Goal: Task Accomplishment & Management: Manage account settings

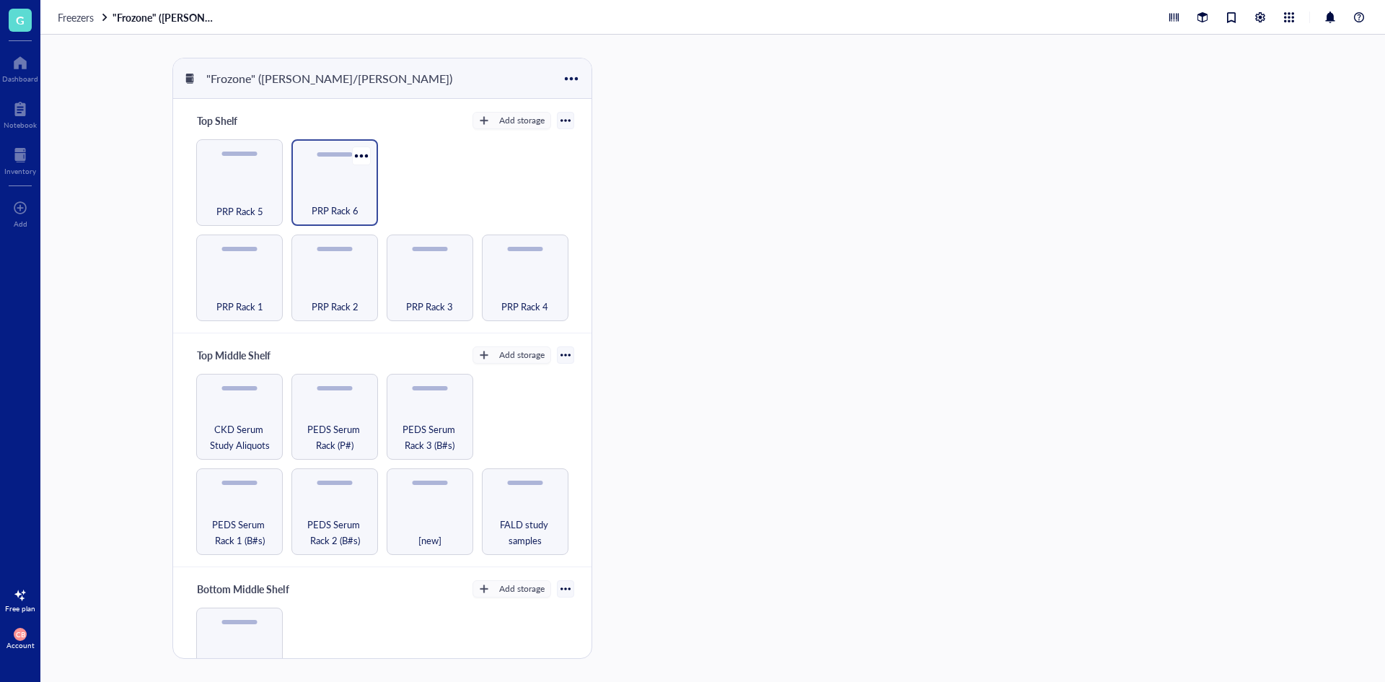
click at [332, 196] on div "PRP Rack 6" at bounding box center [335, 203] width 72 height 32
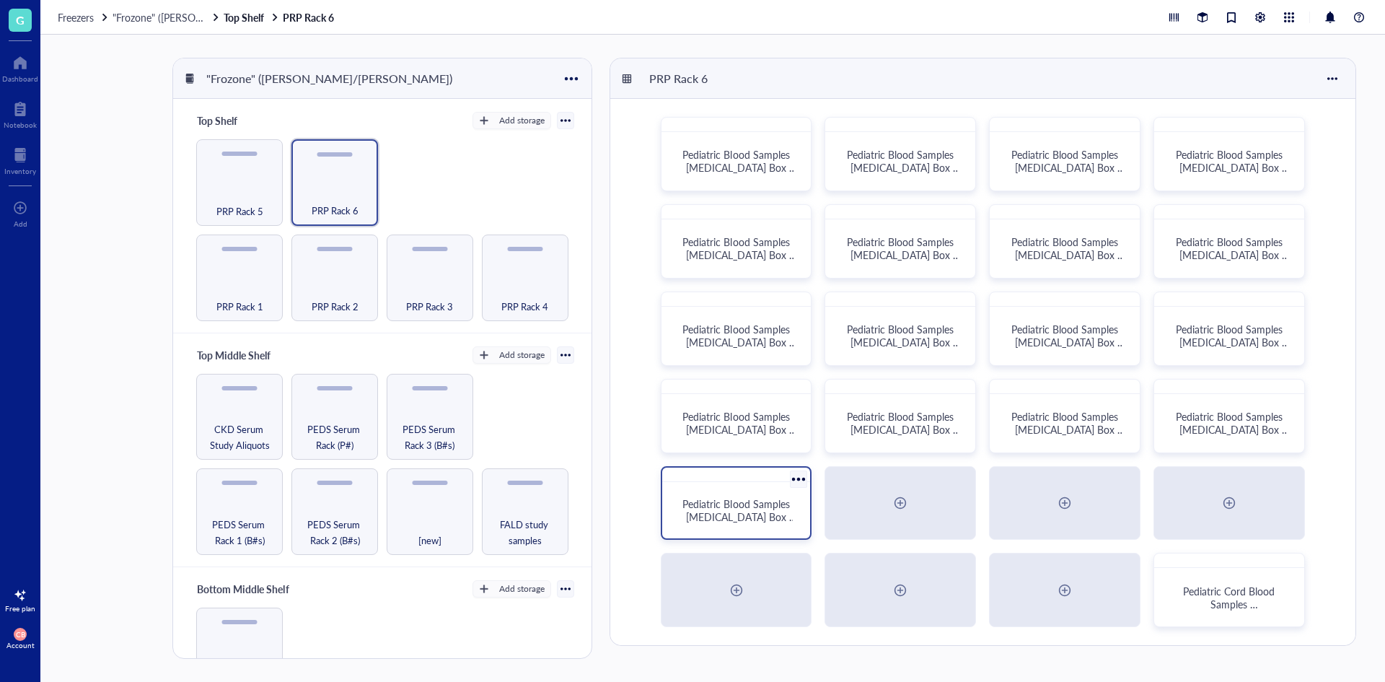
click at [751, 513] on span "Pediatric Blood Samples [MEDICAL_DATA] Box #136" at bounding box center [739, 516] width 114 height 40
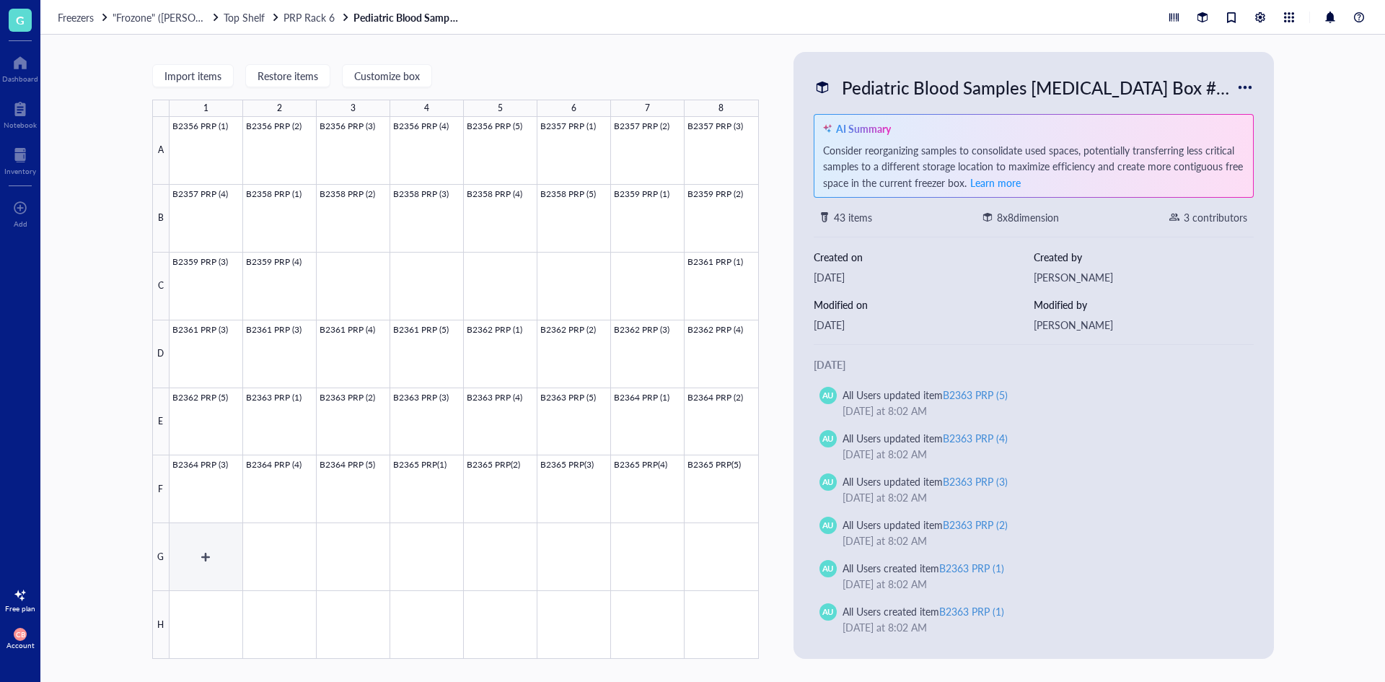
click at [221, 539] on div at bounding box center [464, 388] width 589 height 542
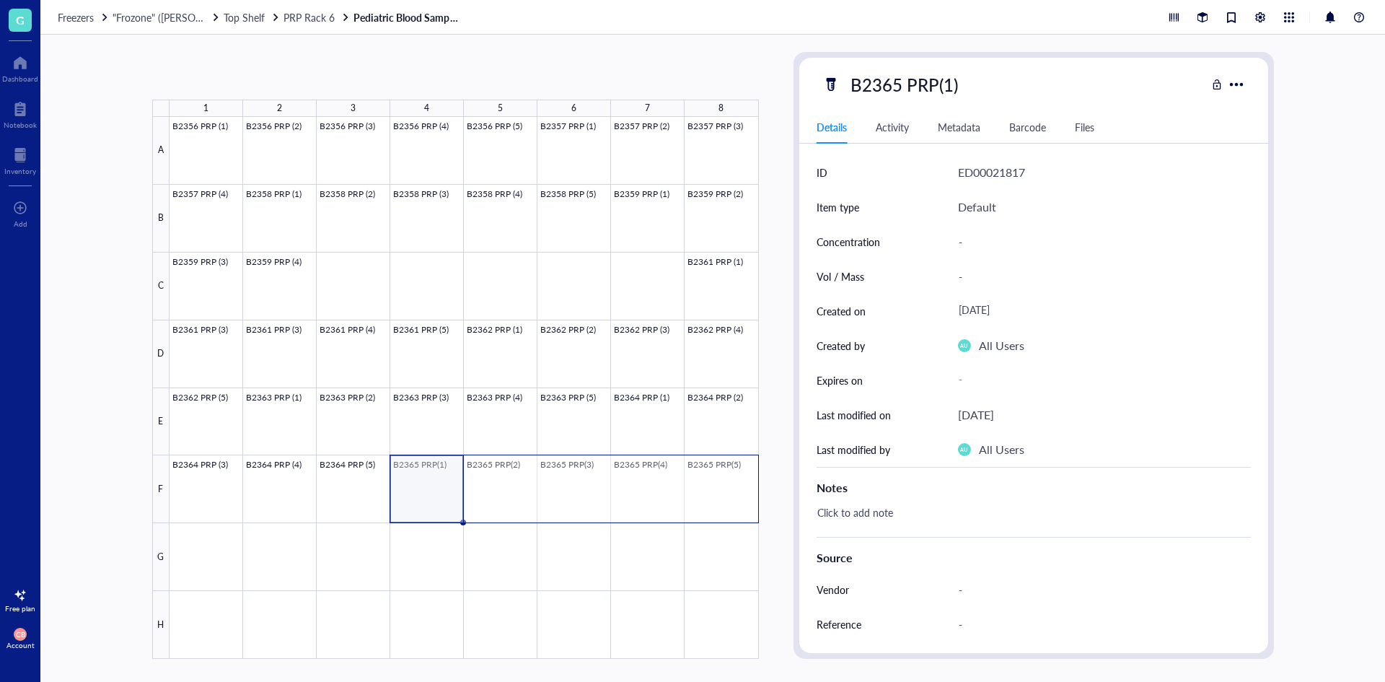
drag, startPoint x: 412, startPoint y: 481, endPoint x: 735, endPoint y: 491, distance: 323.3
click at [735, 491] on div at bounding box center [464, 388] width 589 height 542
click at [236, 558] on div at bounding box center [464, 388] width 589 height 542
drag, startPoint x: 439, startPoint y: 502, endPoint x: 579, endPoint y: 501, distance: 139.9
click at [579, 501] on div at bounding box center [464, 388] width 589 height 542
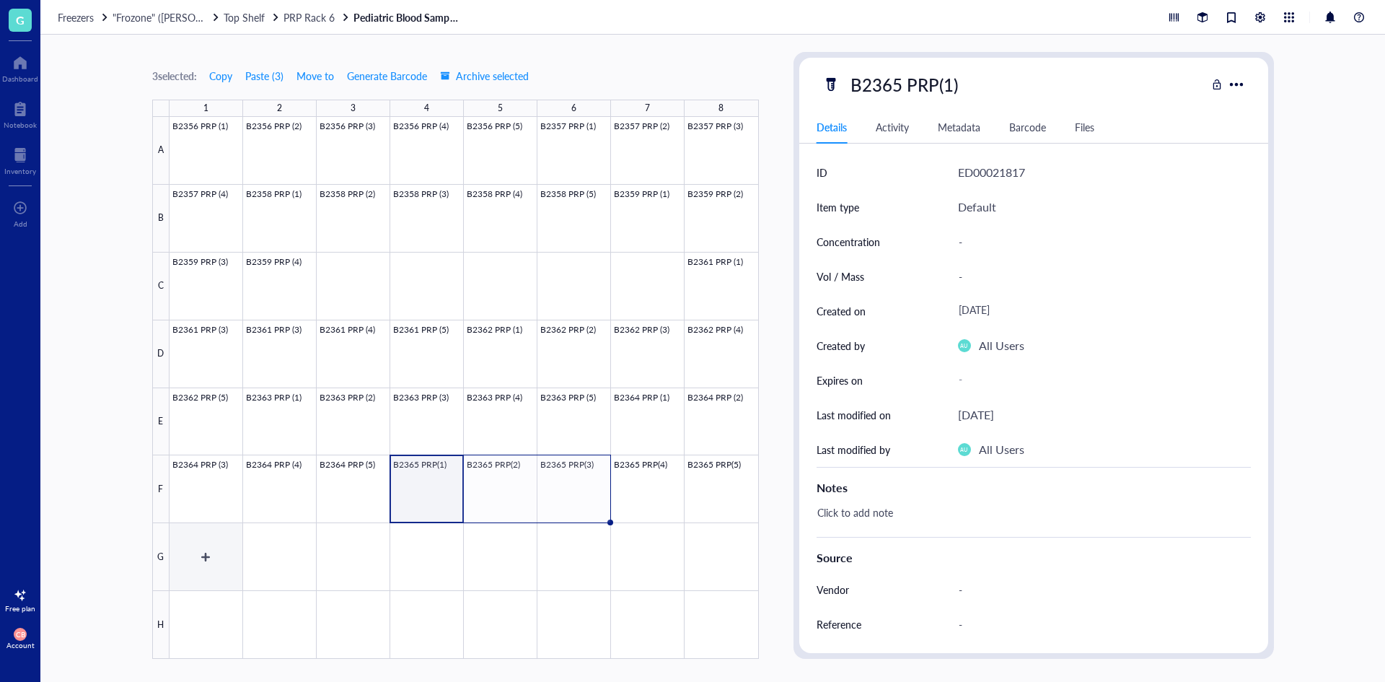
click at [199, 562] on div at bounding box center [464, 388] width 589 height 542
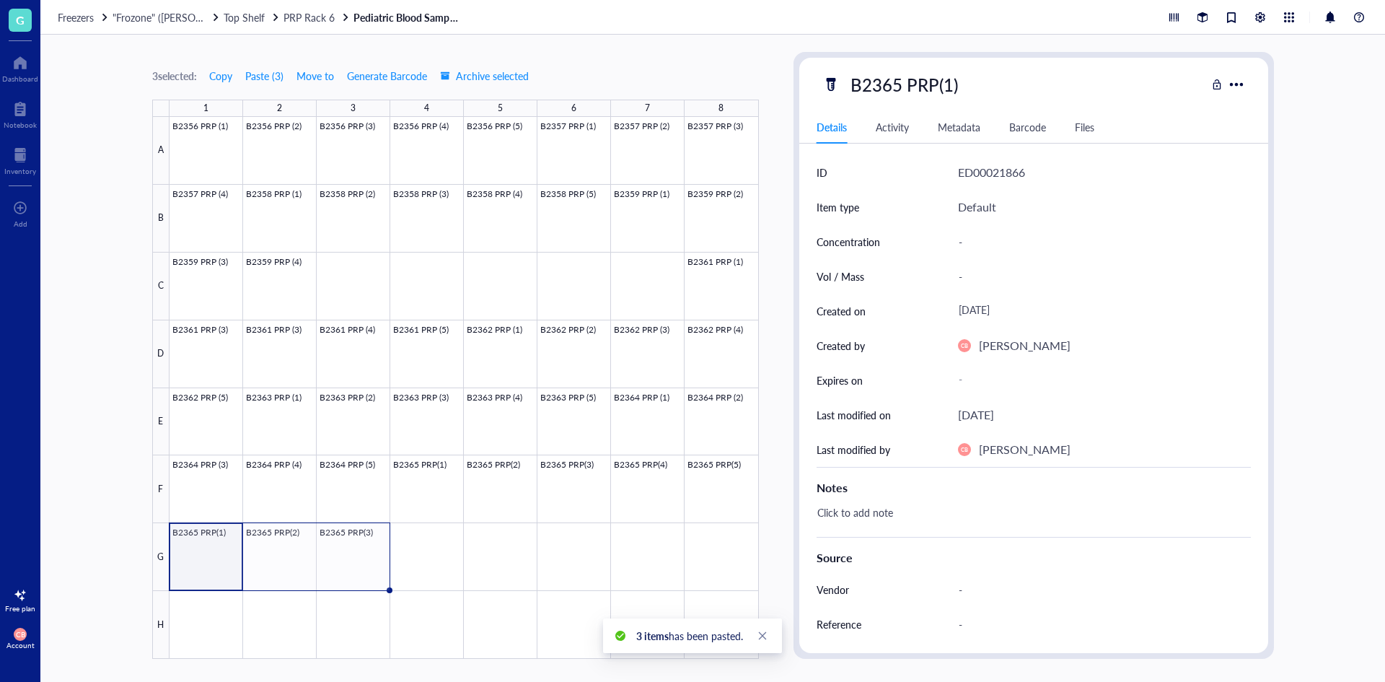
click at [211, 556] on div at bounding box center [464, 388] width 589 height 542
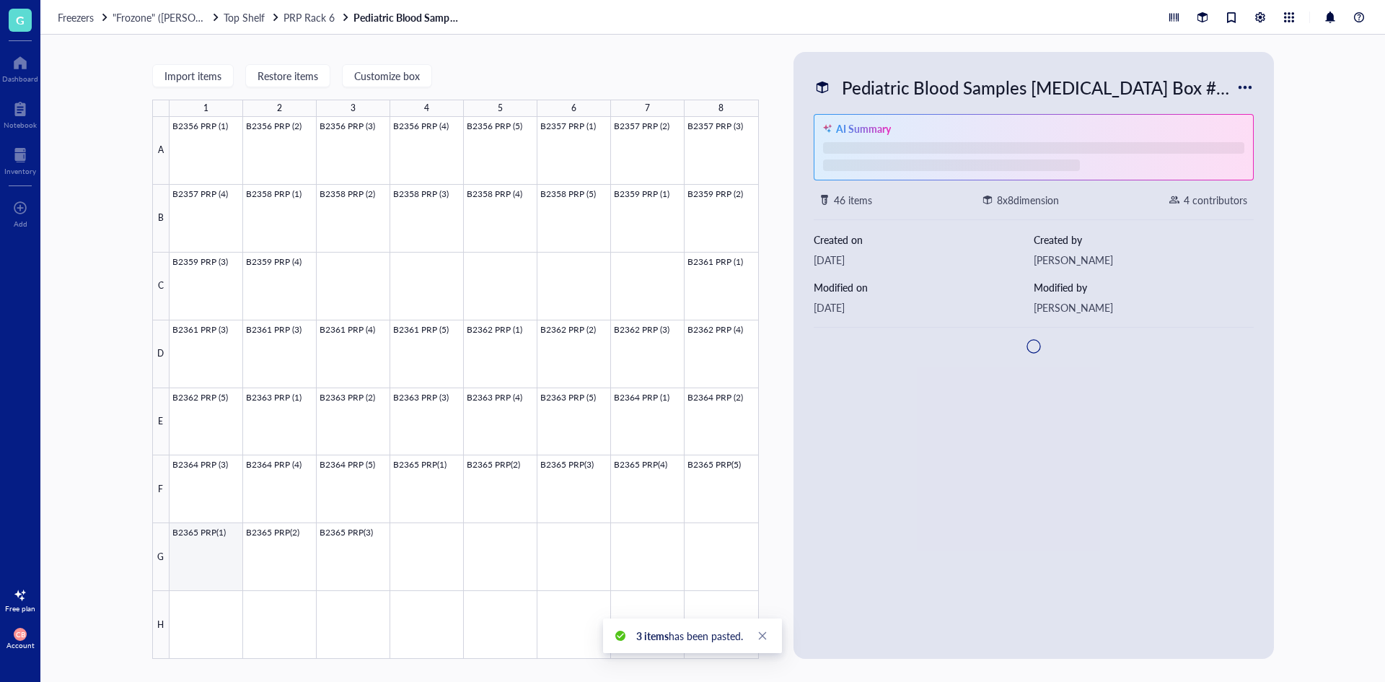
click at [211, 556] on div at bounding box center [464, 388] width 589 height 542
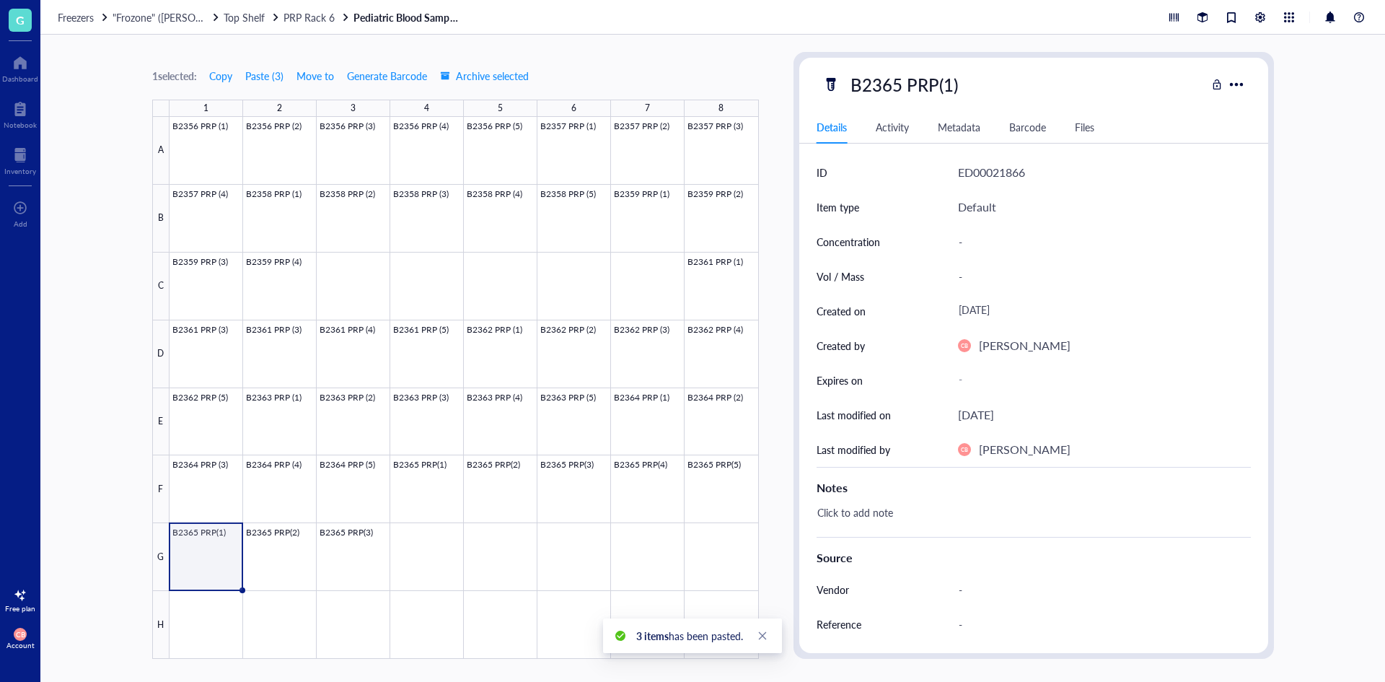
click at [920, 82] on div "B2365 PRP(1)" at bounding box center [904, 84] width 120 height 30
click at [894, 84] on input "B2365 PRP(1)" at bounding box center [915, 84] width 141 height 29
type input "B2366 PRP(1)"
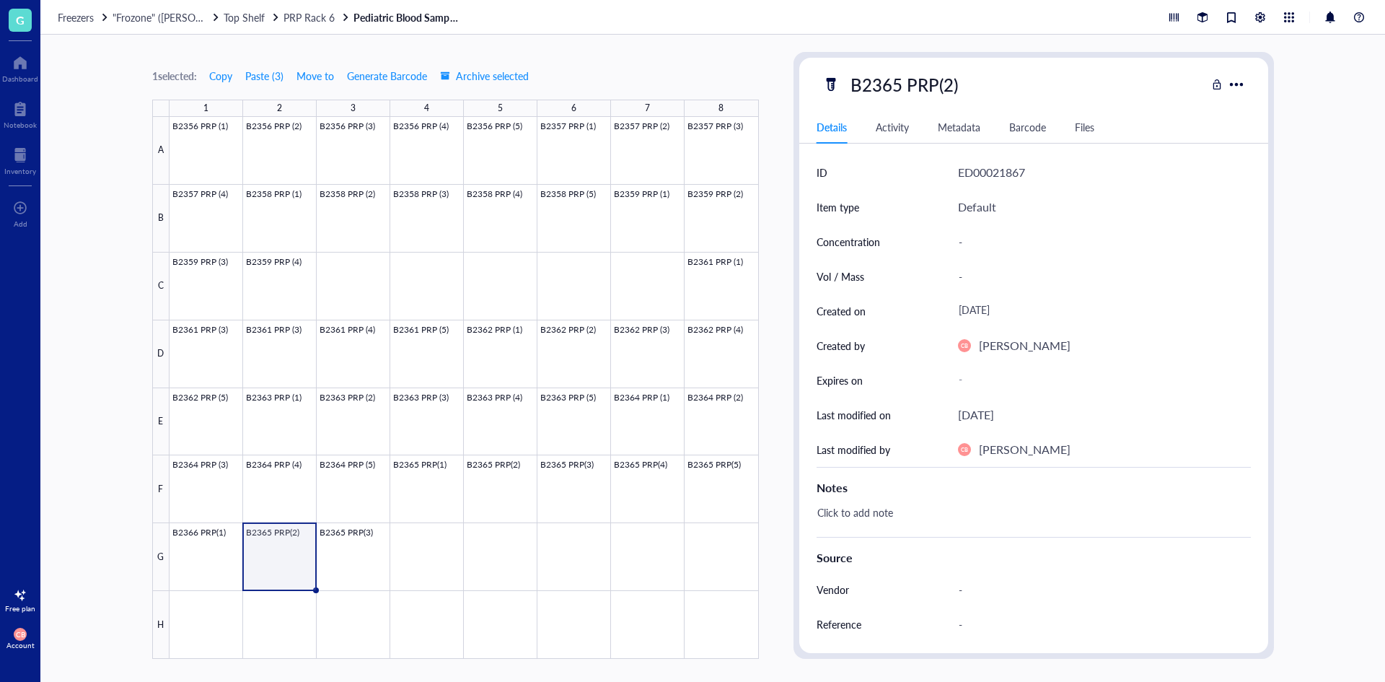
click at [894, 82] on div "B2365 PRP(2)" at bounding box center [904, 84] width 120 height 30
click at [895, 84] on input "B2365 PRP(2)" at bounding box center [915, 84] width 141 height 29
click at [899, 82] on div "B2365 PRP(3)" at bounding box center [904, 84] width 120 height 30
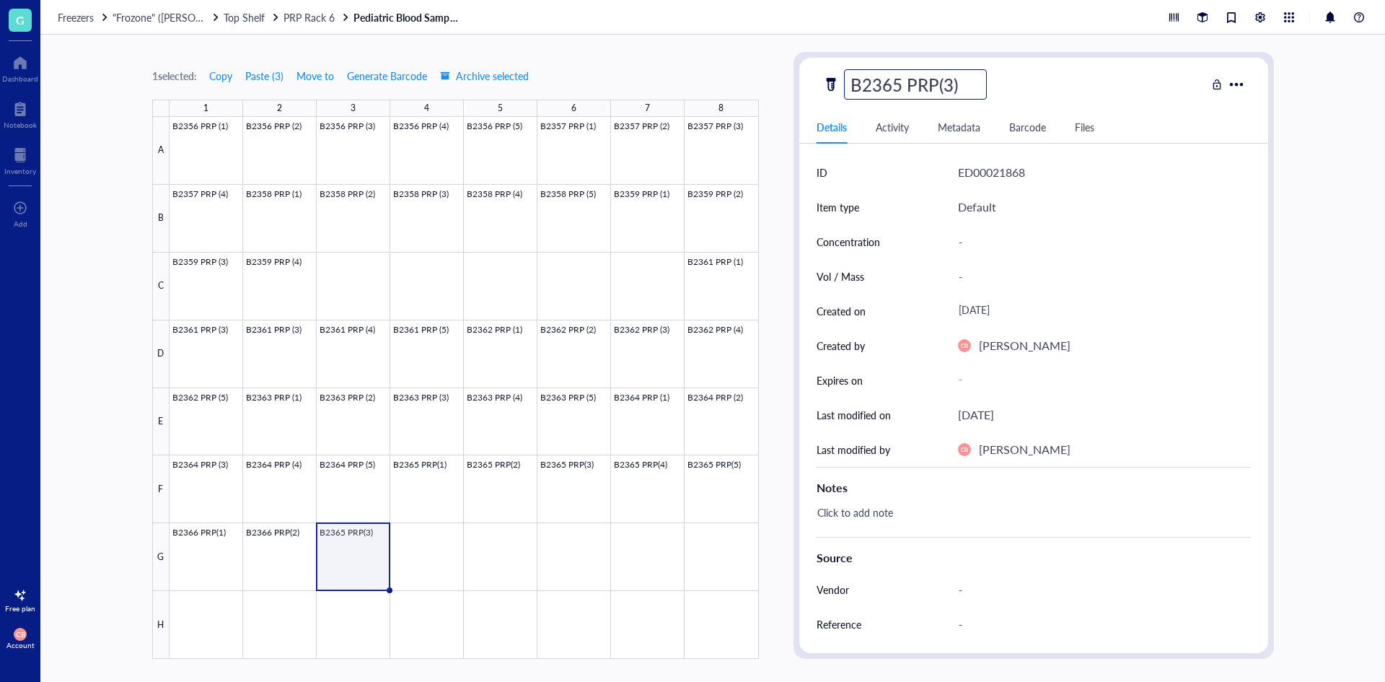
click at [899, 79] on input "B2365 PRP(3)" at bounding box center [915, 84] width 141 height 29
type input "B2366 PRP(3)"
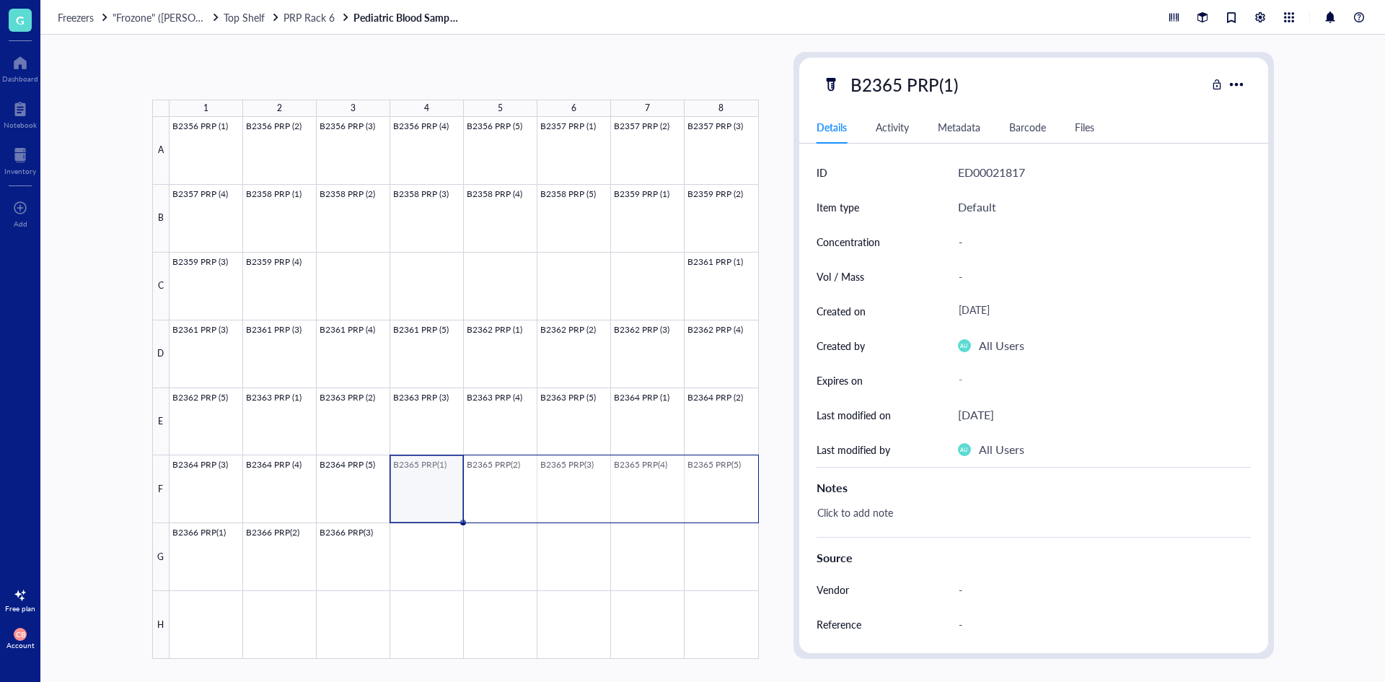
drag, startPoint x: 442, startPoint y: 485, endPoint x: 702, endPoint y: 501, distance: 260.2
click at [702, 501] on div at bounding box center [464, 388] width 589 height 542
click at [436, 539] on div at bounding box center [464, 388] width 589 height 542
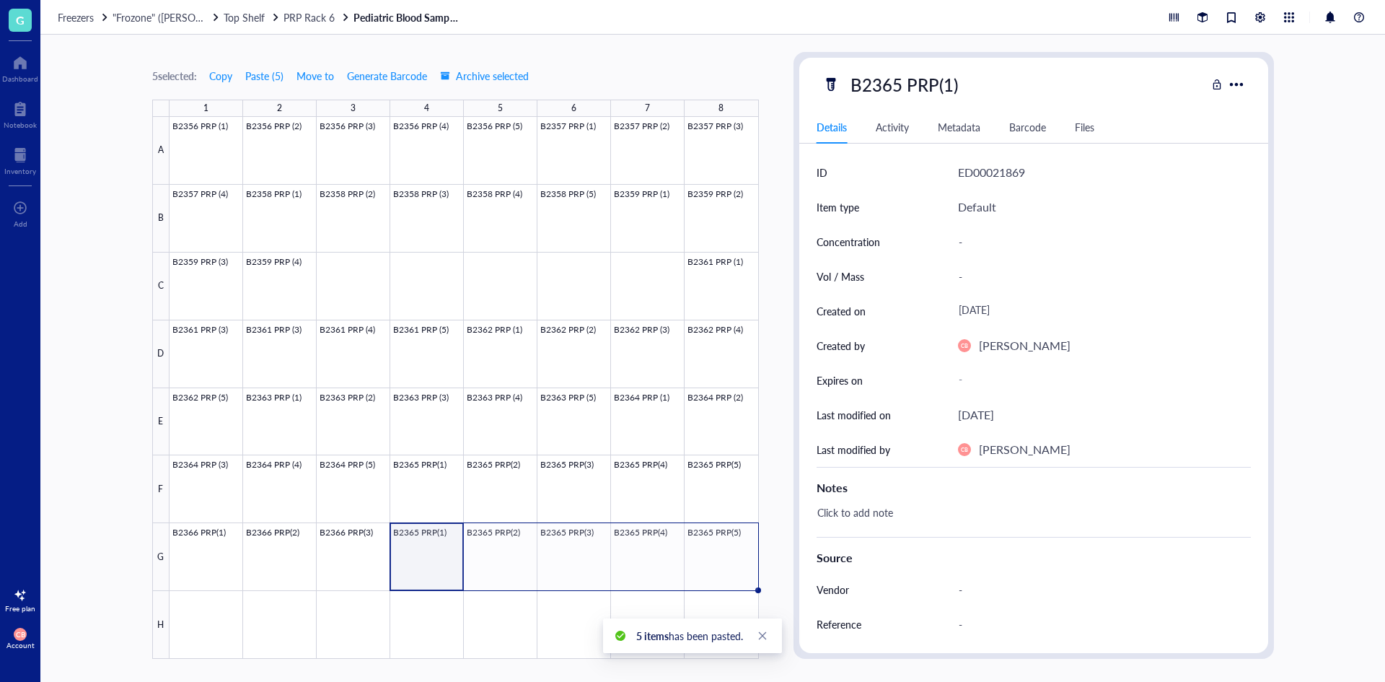
click at [448, 562] on div at bounding box center [464, 388] width 589 height 542
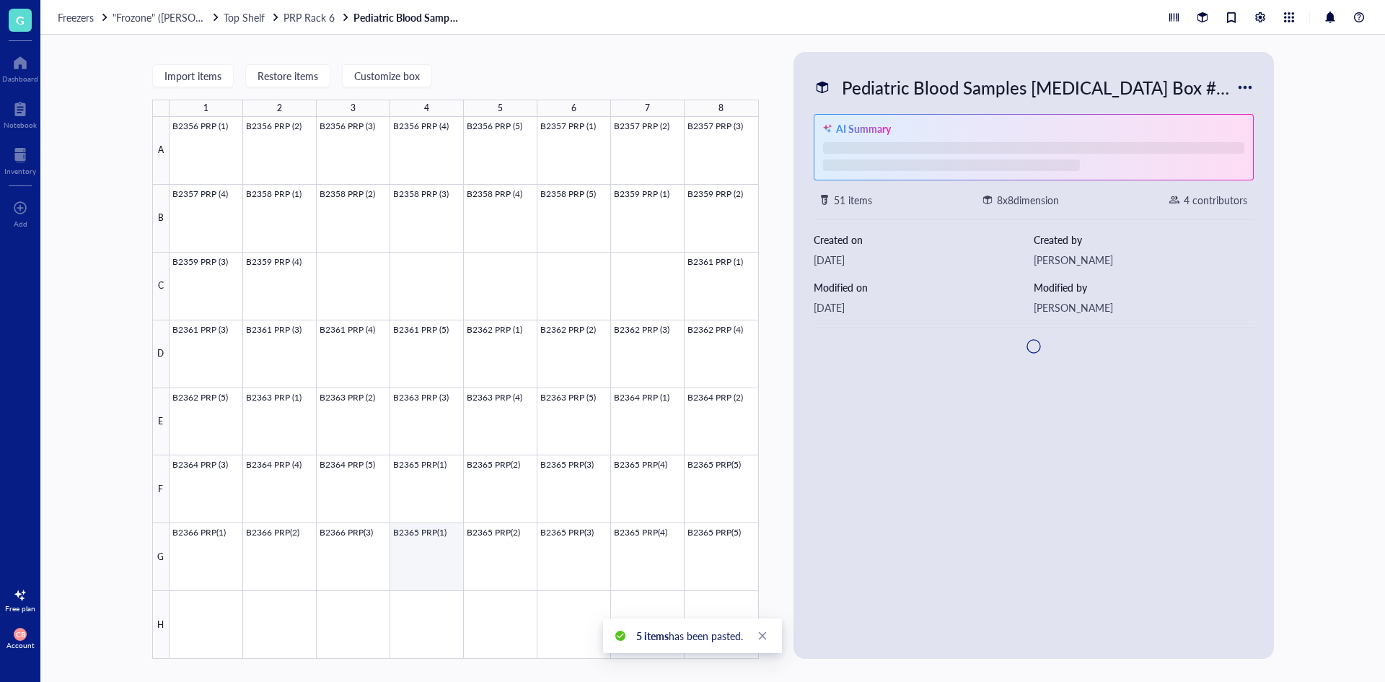
click at [448, 562] on div at bounding box center [464, 388] width 589 height 542
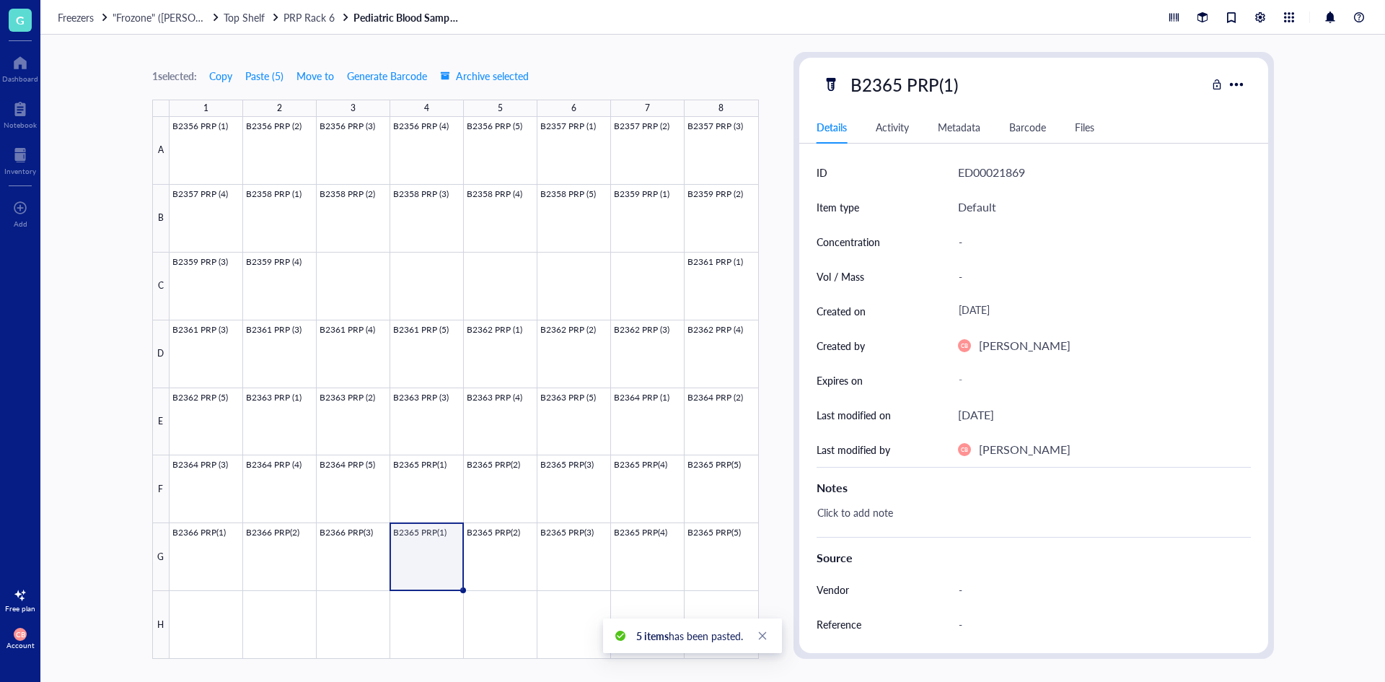
click at [900, 92] on div "B2365 PRP(1)" at bounding box center [904, 84] width 120 height 30
click at [894, 87] on input "B2365 PRP(1)" at bounding box center [915, 84] width 141 height 29
type input "B2367 PRP(1)"
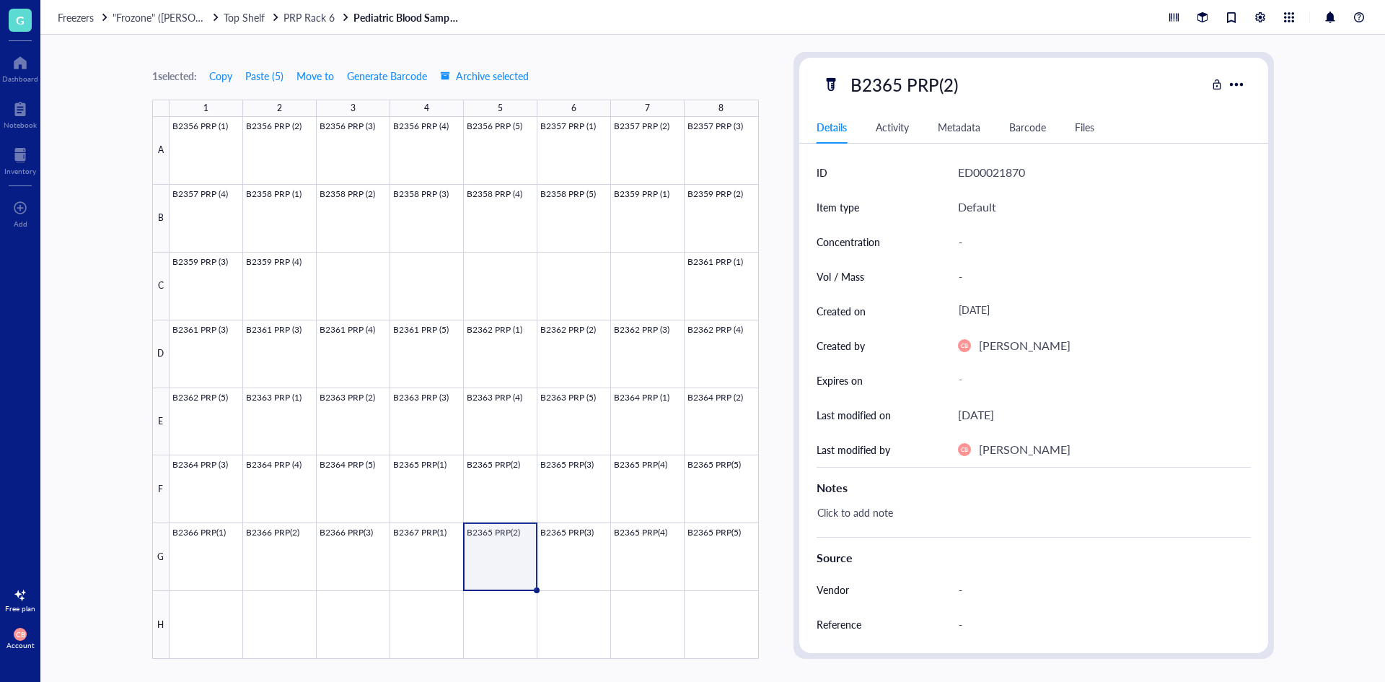
click at [894, 83] on div "B2365 PRP(2)" at bounding box center [904, 84] width 120 height 30
click at [898, 83] on input "B2365 PRP(2)" at bounding box center [915, 84] width 141 height 29
click at [898, 83] on div "B2365 PRP(3)" at bounding box center [904, 84] width 120 height 30
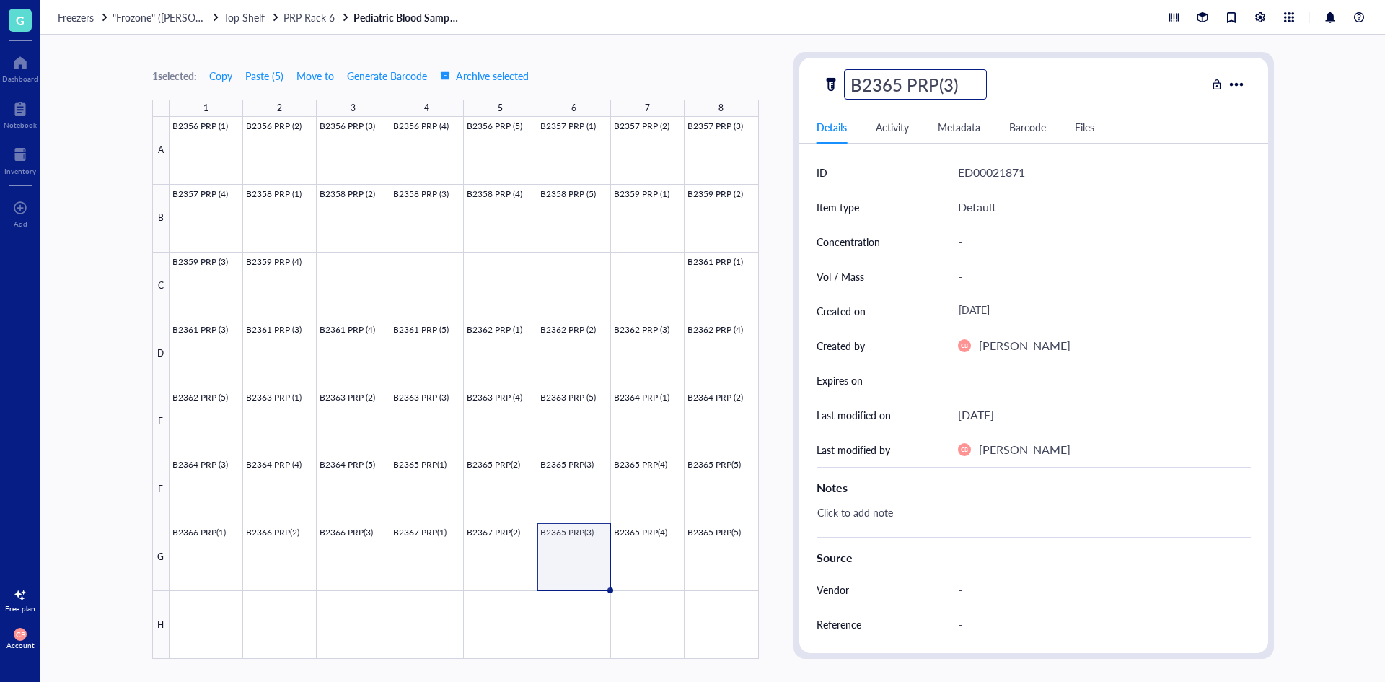
click at [899, 84] on input "B2365 PRP(3)" at bounding box center [915, 84] width 141 height 29
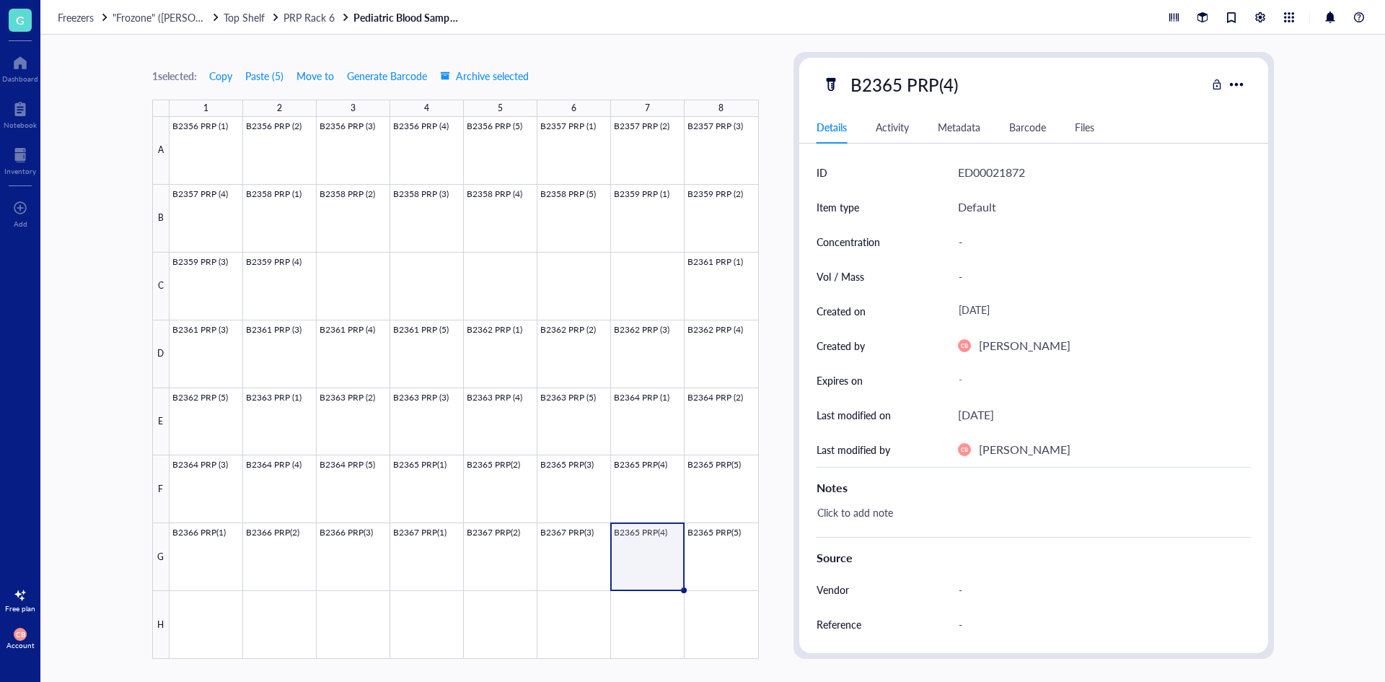
click at [899, 84] on div "B2365 PRP(4)" at bounding box center [904, 84] width 120 height 30
click at [897, 85] on input "B2365 PRP(4)" at bounding box center [915, 84] width 141 height 29
type input "B2367 PRP(4)"
click at [897, 85] on div "B2365 PRP(5)" at bounding box center [904, 84] width 120 height 30
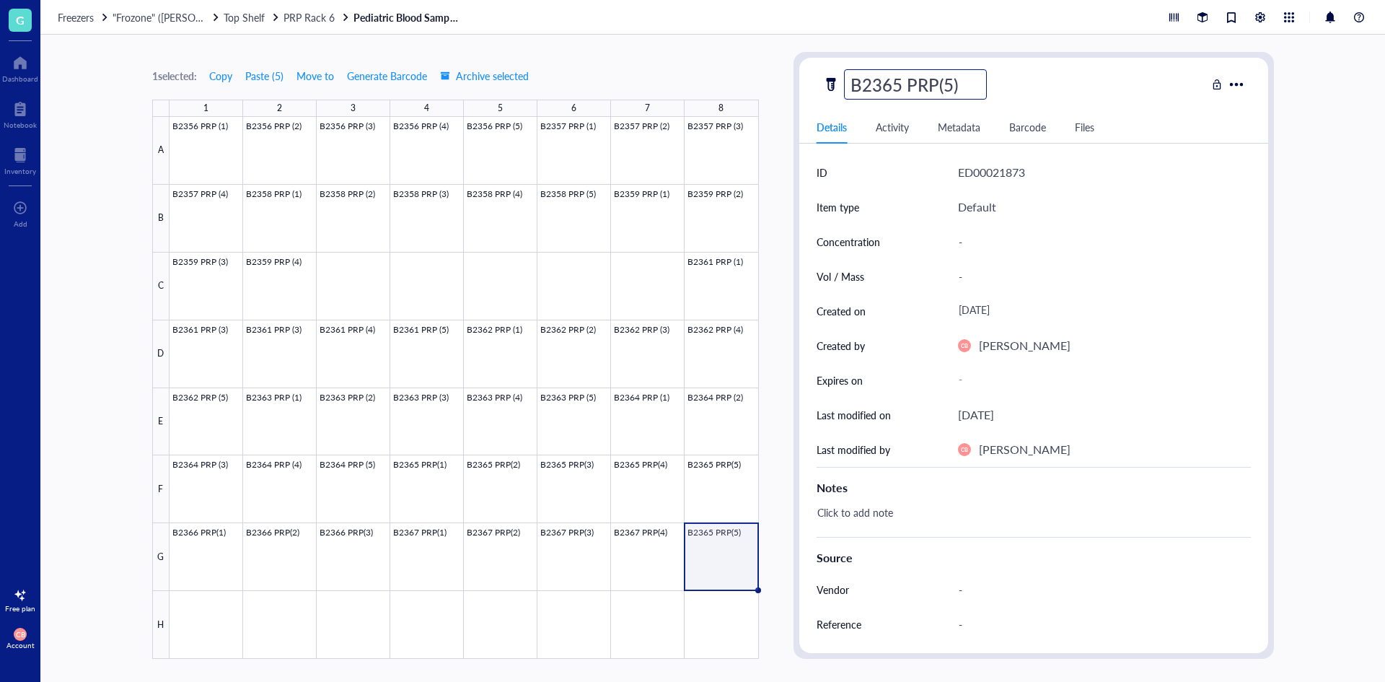
click at [897, 85] on input "B2365 PRP(5)" at bounding box center [915, 84] width 141 height 29
type input "B2367 PRP(5)"
click at [716, 567] on div at bounding box center [464, 388] width 589 height 542
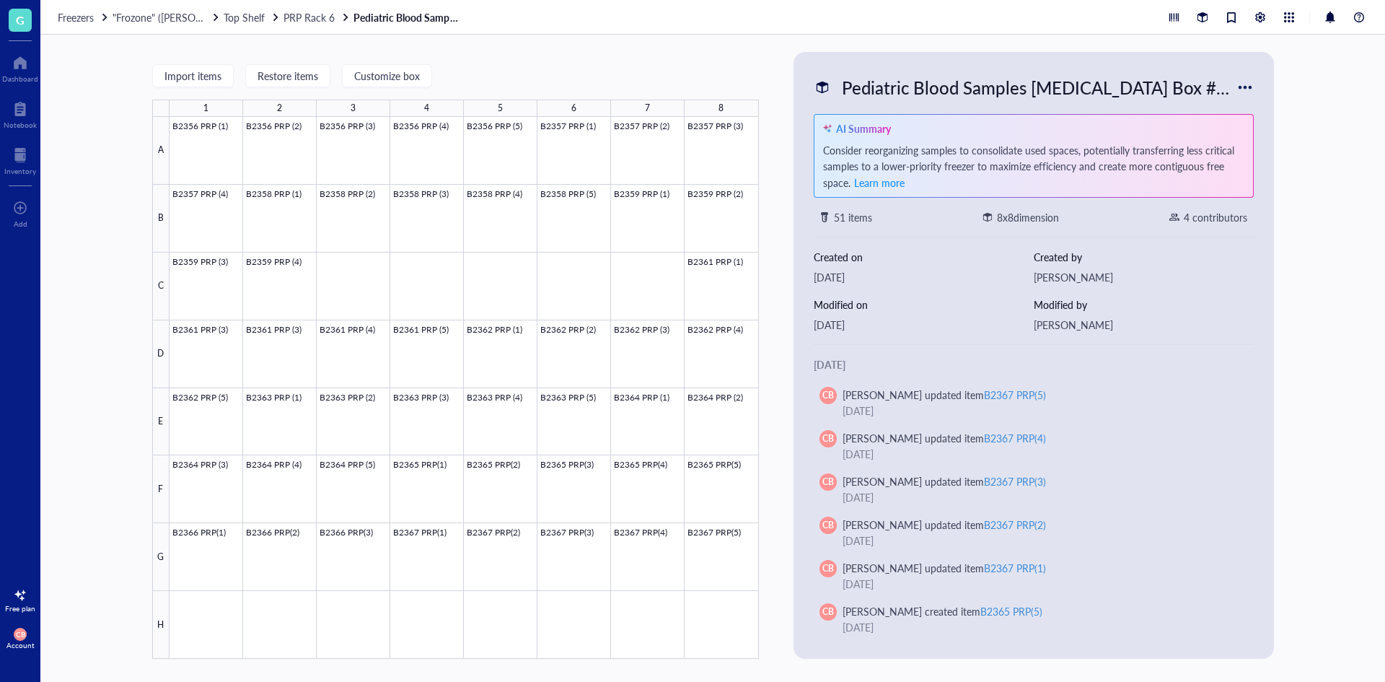
click at [1113, 90] on div "Pediatric Blood Samples [MEDICAL_DATA] Box #136" at bounding box center [1035, 87] width 401 height 30
click at [1316, 340] on div "Import items Restore items Customize box 1 2 3 4 5 6 7 8 A B C D E F G H B2356 …" at bounding box center [712, 358] width 1345 height 647
click at [246, 7] on div "Freezers "Frozone" ([PERSON_NAME]/[PERSON_NAME]) Top Shelf PRP Rack 6 Pediatric…" at bounding box center [712, 17] width 1345 height 35
click at [246, 9] on div "Freezers "Frozone" ([PERSON_NAME]/[PERSON_NAME]) Top Shelf PRP Rack 6 Pediatric…" at bounding box center [712, 17] width 1345 height 35
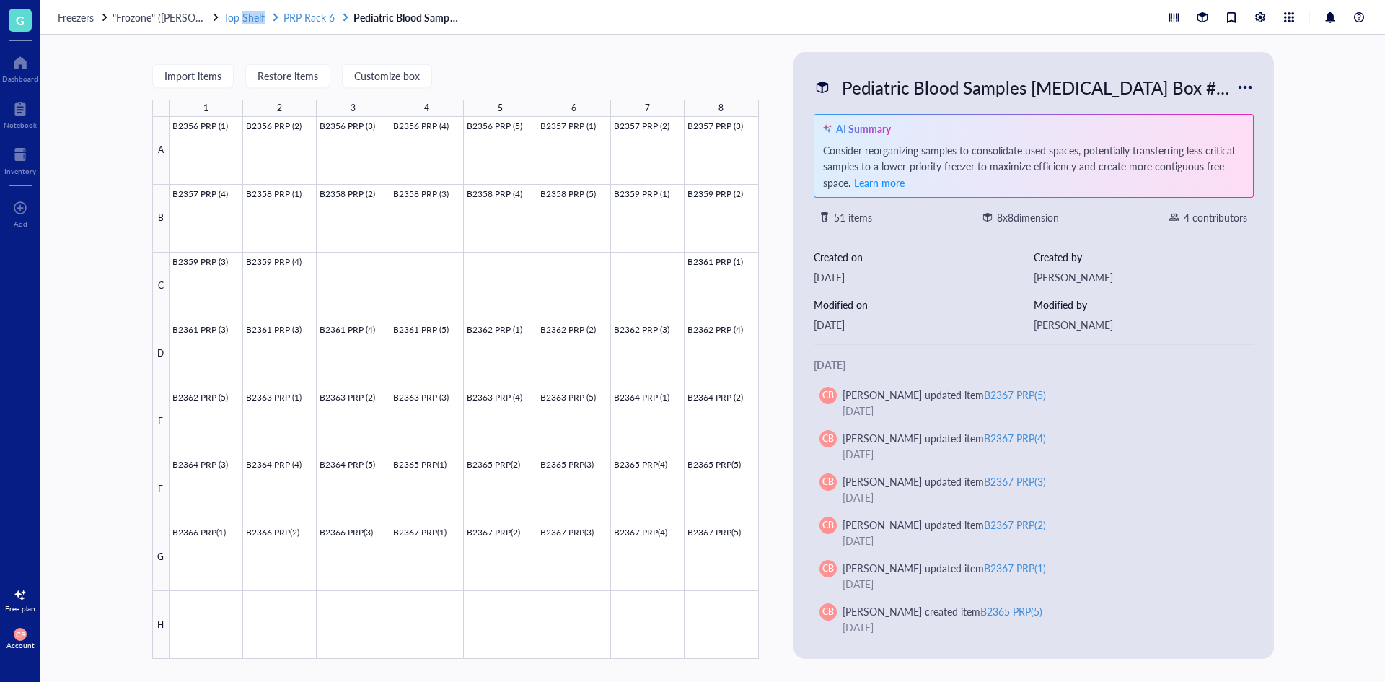
click at [244, 14] on span "Top Shelf" at bounding box center [244, 17] width 41 height 14
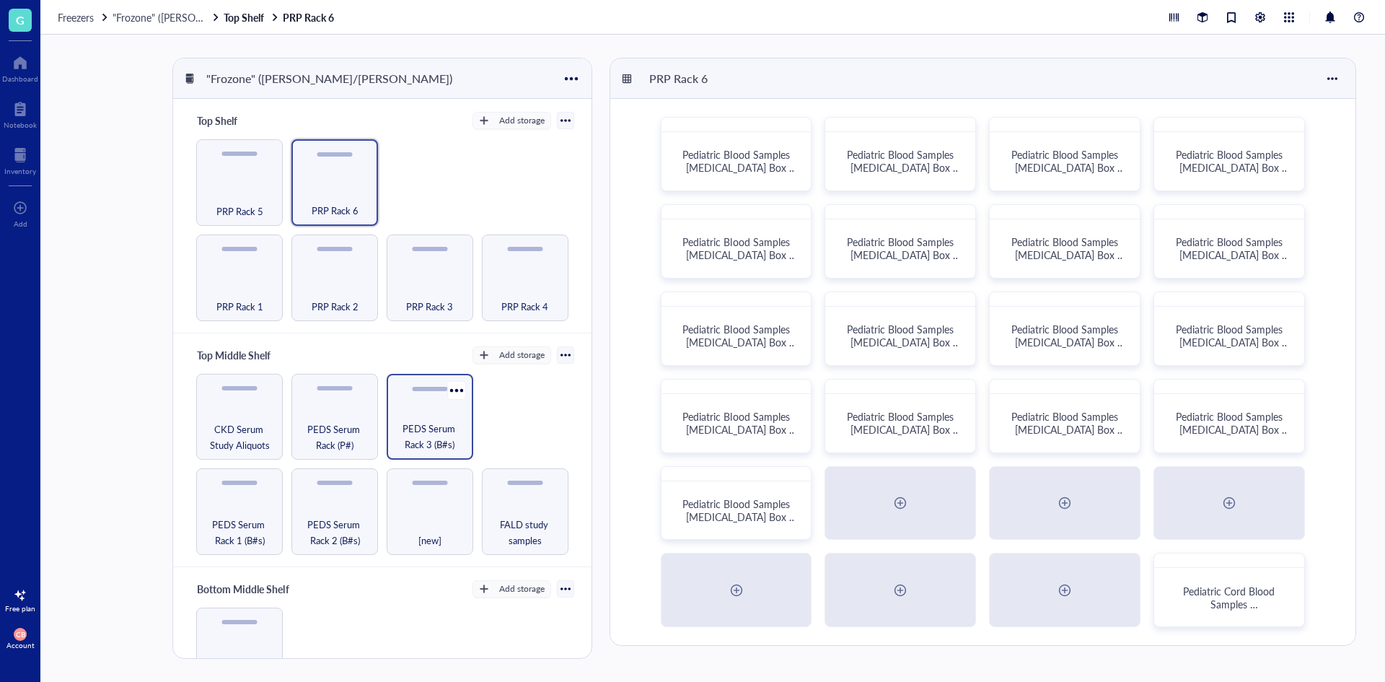
click at [415, 421] on span "PEDS Serum Rack 3 (B#s)" at bounding box center [430, 437] width 72 height 32
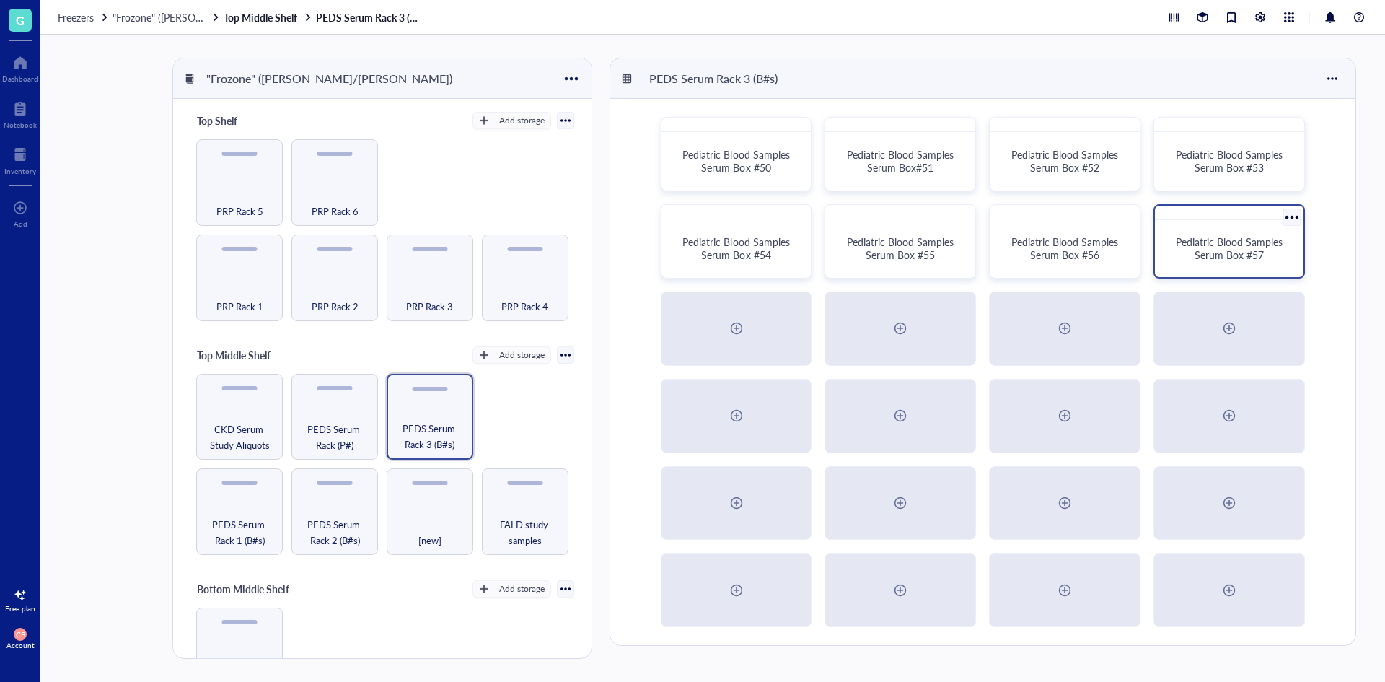
click at [1195, 271] on div "Pediatric Blood Samples Serum Box #57" at bounding box center [1229, 248] width 137 height 45
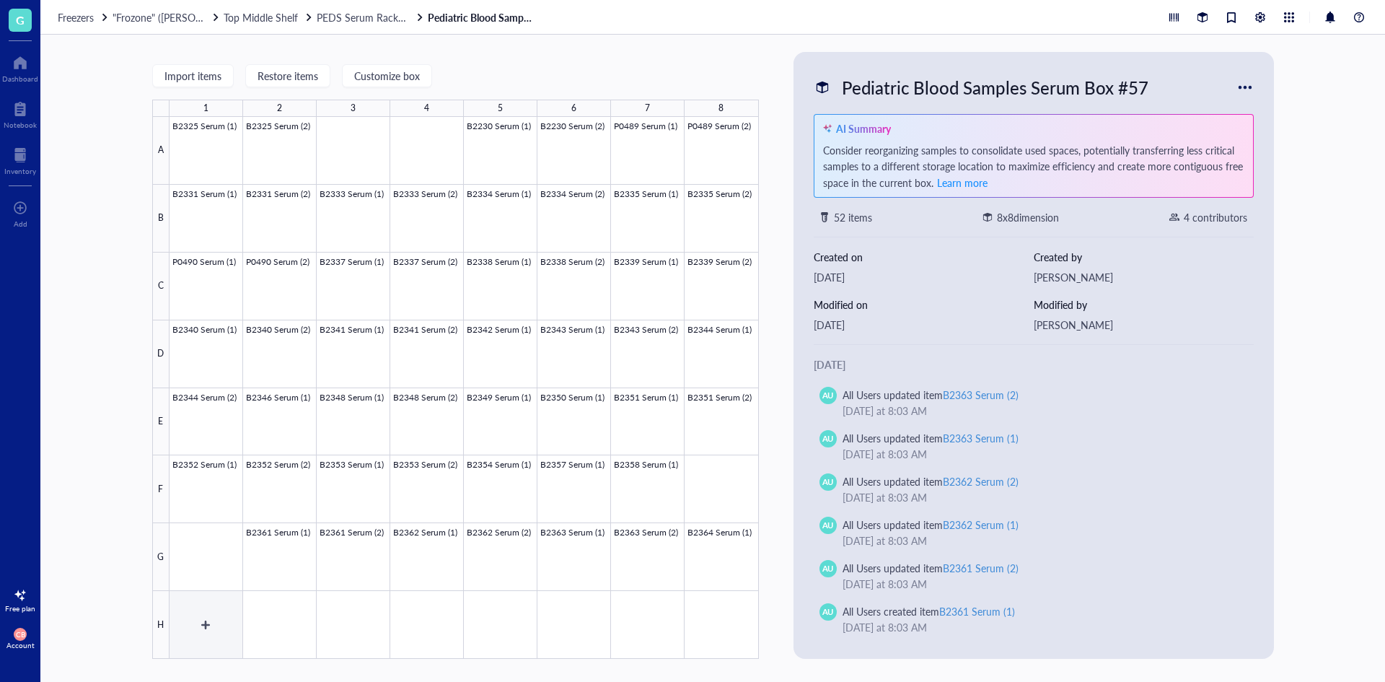
click at [221, 612] on div at bounding box center [464, 388] width 589 height 542
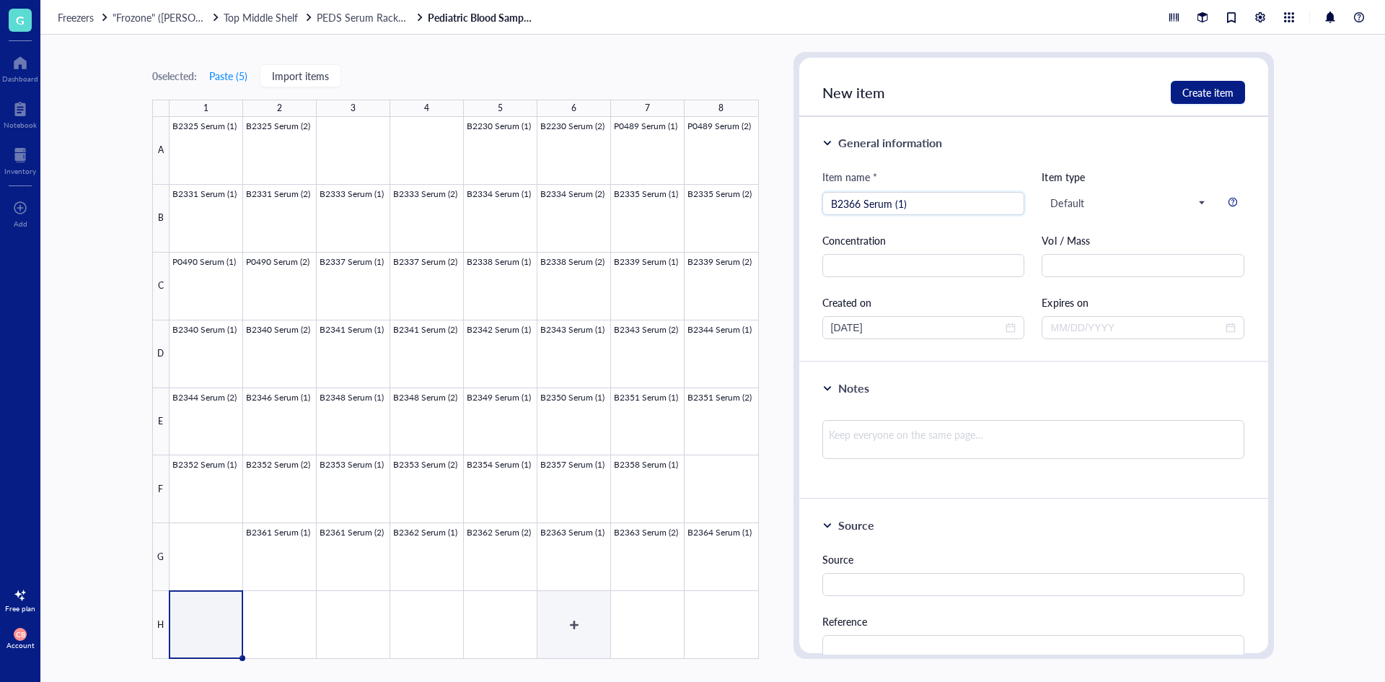
type input "B2366 Serum (1)"
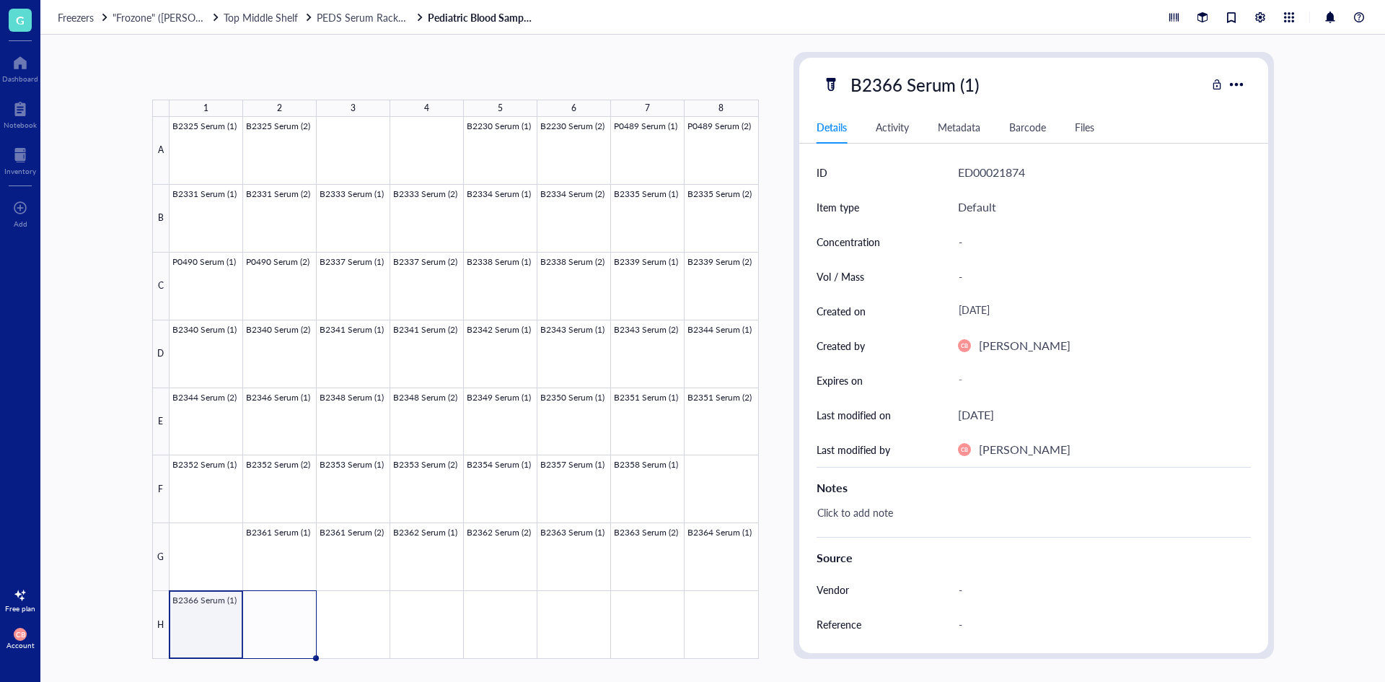
drag, startPoint x: 242, startPoint y: 660, endPoint x: 269, endPoint y: 643, distance: 32.4
click at [0, 0] on div "B2325 Serum (1) B2325 Serum (2) B2230 Serum (1) B2230 Serum (2) P0489 Serum (1)…" at bounding box center [0, 0] width 0 height 0
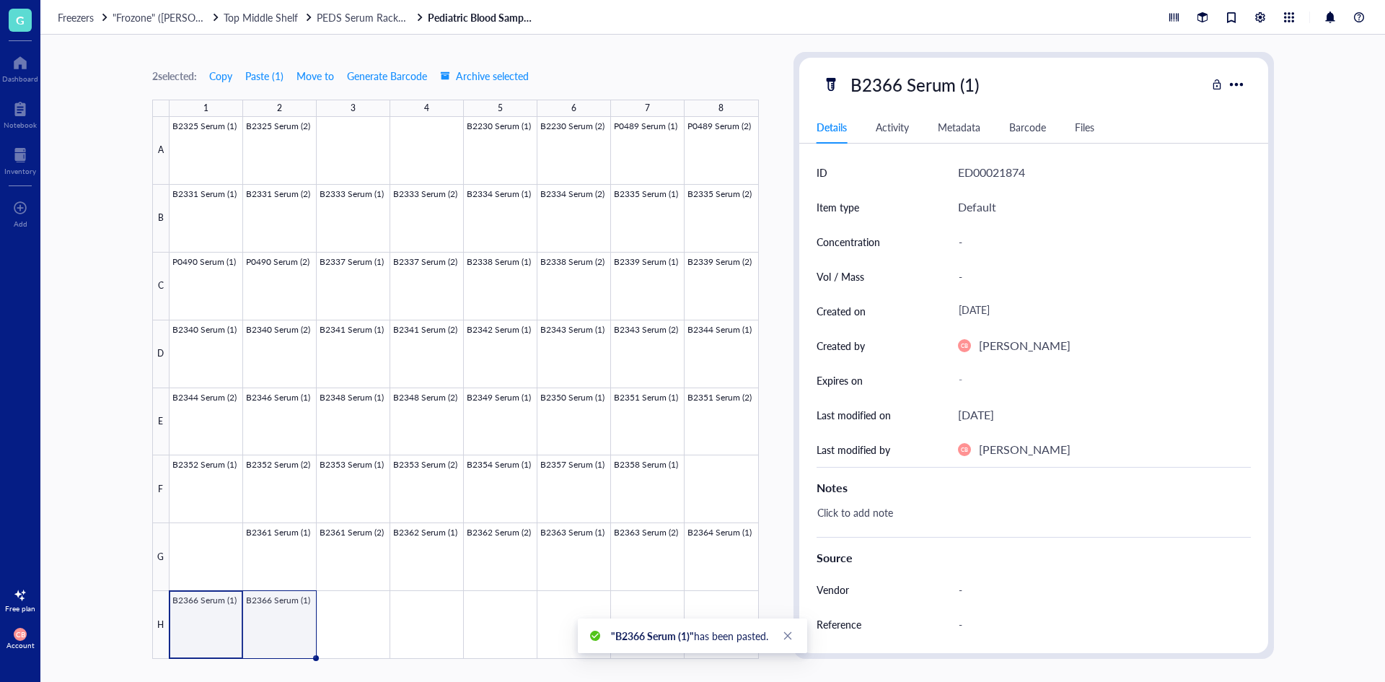
click at [266, 614] on div at bounding box center [464, 388] width 589 height 542
click at [923, 90] on div "B2366 Serum (1)" at bounding box center [914, 84] width 141 height 30
click at [969, 79] on input "B2366 Serum (1)" at bounding box center [931, 84] width 172 height 29
type input "B2366 Serum (2)"
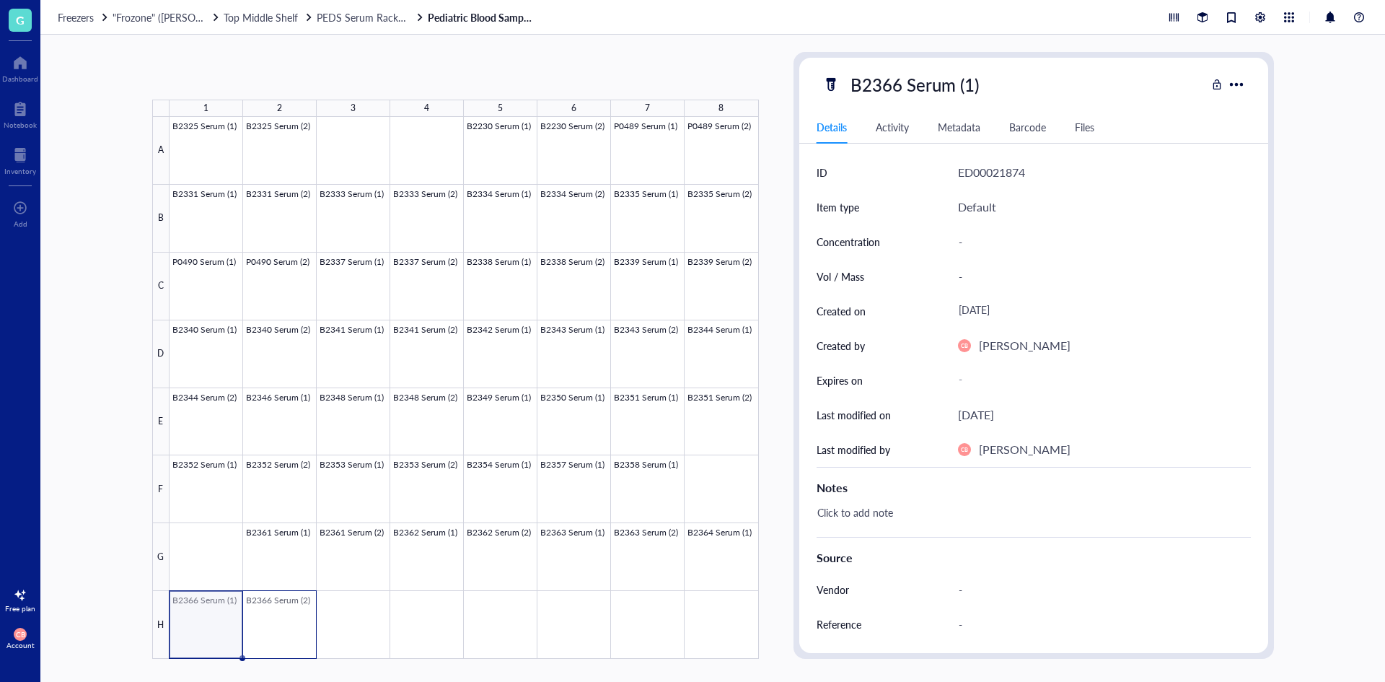
drag, startPoint x: 240, startPoint y: 625, endPoint x: 265, endPoint y: 620, distance: 25.2
click at [265, 620] on div at bounding box center [464, 388] width 589 height 542
drag, startPoint x: 317, startPoint y: 656, endPoint x: 426, endPoint y: 643, distance: 109.7
click at [0, 0] on div "B2325 Serum (1) B2325 Serum (2) B2230 Serum (1) B2230 Serum (2) P0489 Serum (1)…" at bounding box center [0, 0] width 0 height 0
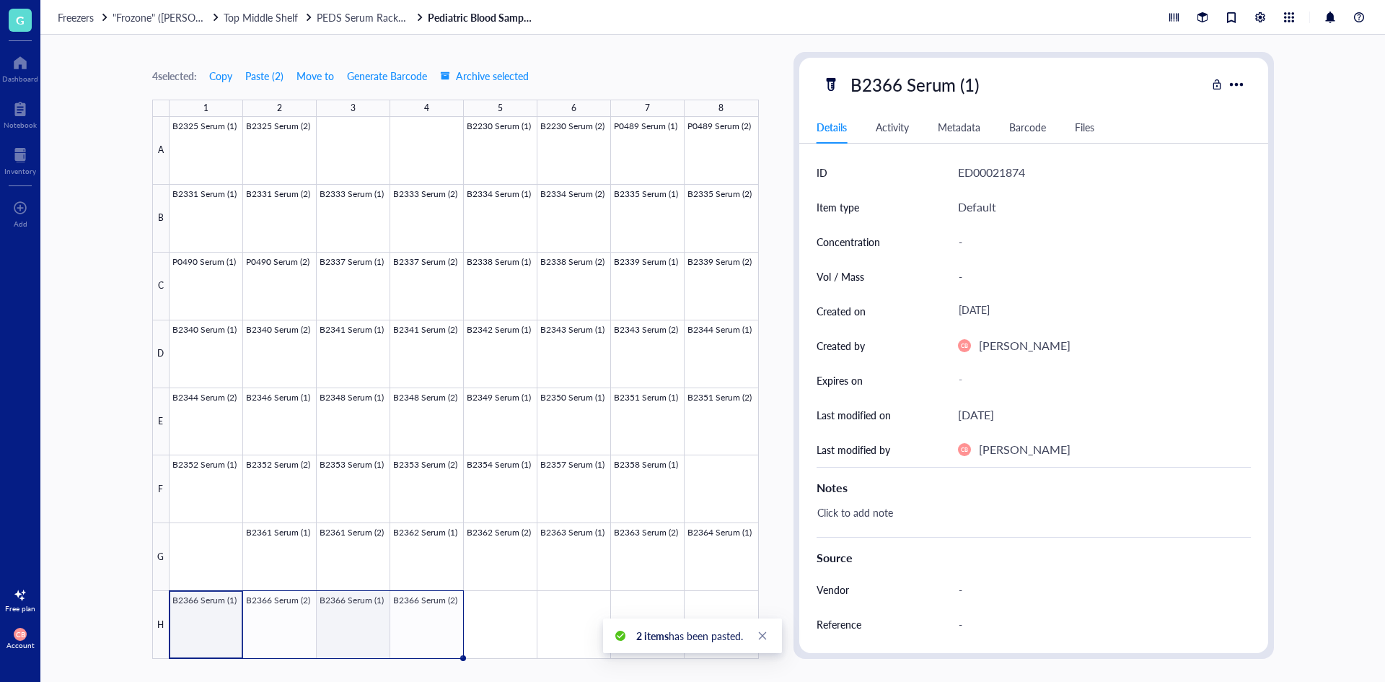
click at [379, 631] on div at bounding box center [464, 388] width 589 height 542
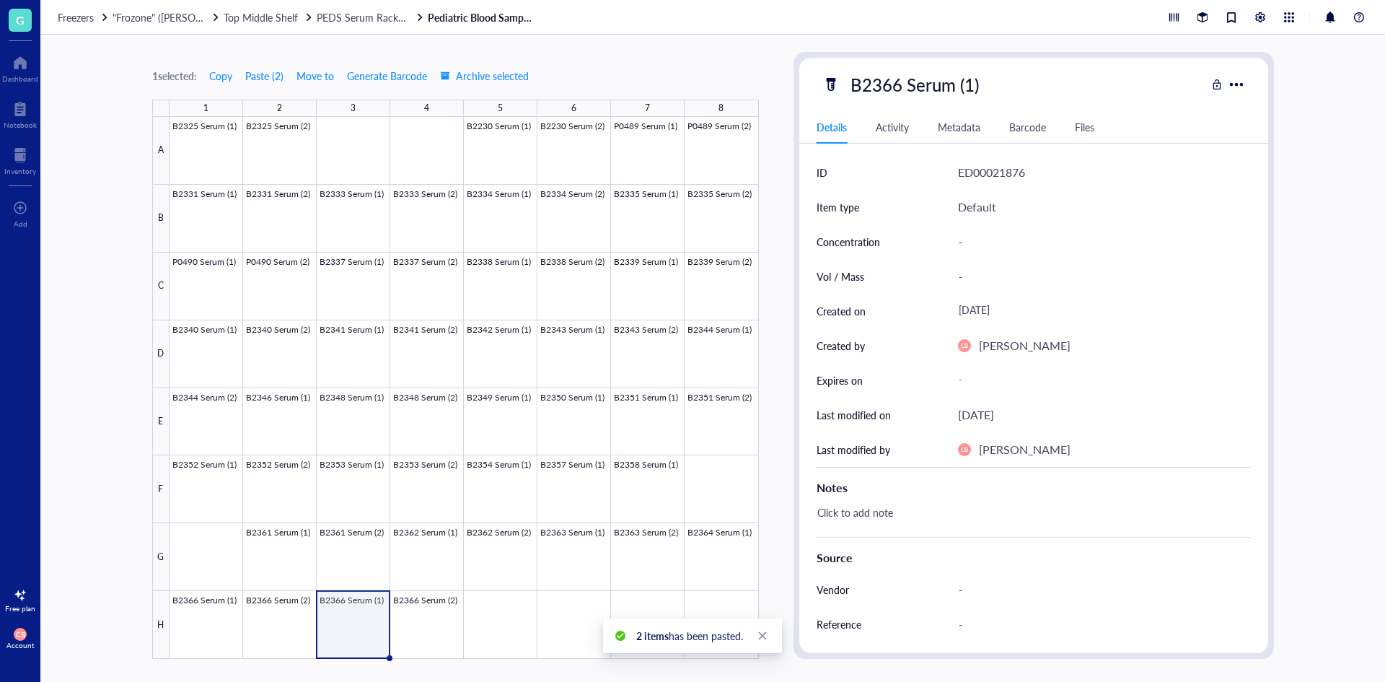
click at [890, 93] on div "B2366 Serum (1)" at bounding box center [914, 84] width 141 height 30
drag, startPoint x: 894, startPoint y: 83, endPoint x: 901, endPoint y: 82, distance: 7.2
click at [901, 82] on input "B2366 Serum (1)" at bounding box center [931, 84] width 172 height 29
type input "B2367 Serum (1)"
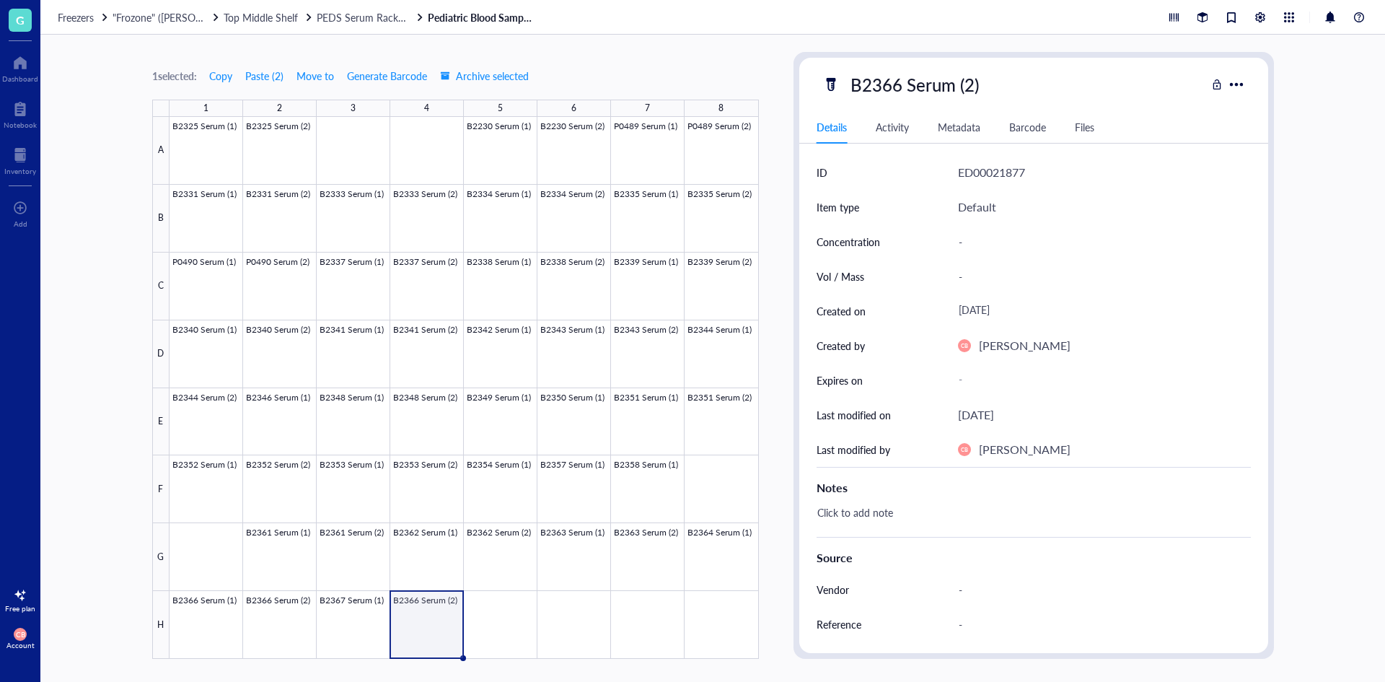
click at [887, 84] on div "B2366 Serum (2)" at bounding box center [914, 84] width 141 height 30
click at [894, 84] on input "B2366 Serum (2)" at bounding box center [931, 84] width 172 height 29
click at [897, 84] on input "B2366 Serum (2)" at bounding box center [931, 84] width 172 height 29
type input "B2367 Serum (2)"
click at [102, 18] on div at bounding box center [105, 17] width 10 height 10
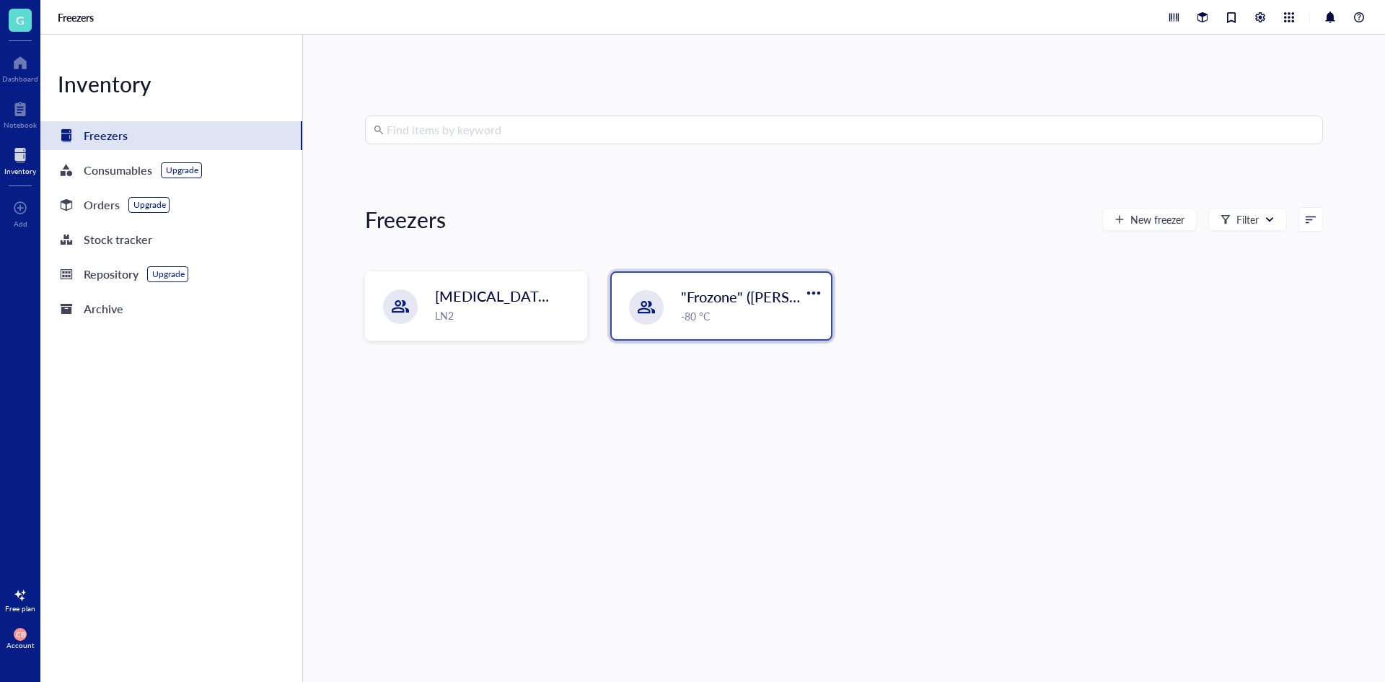
click at [635, 315] on div at bounding box center [646, 307] width 35 height 35
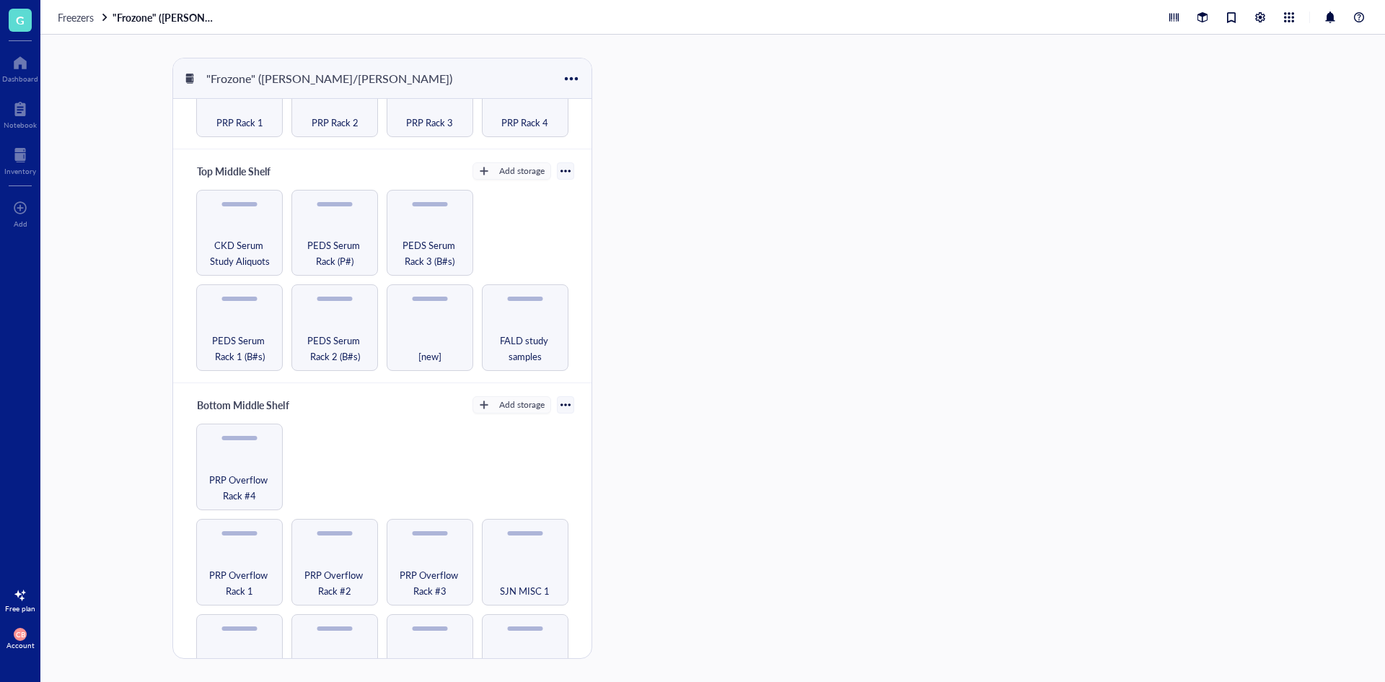
scroll to position [216, 0]
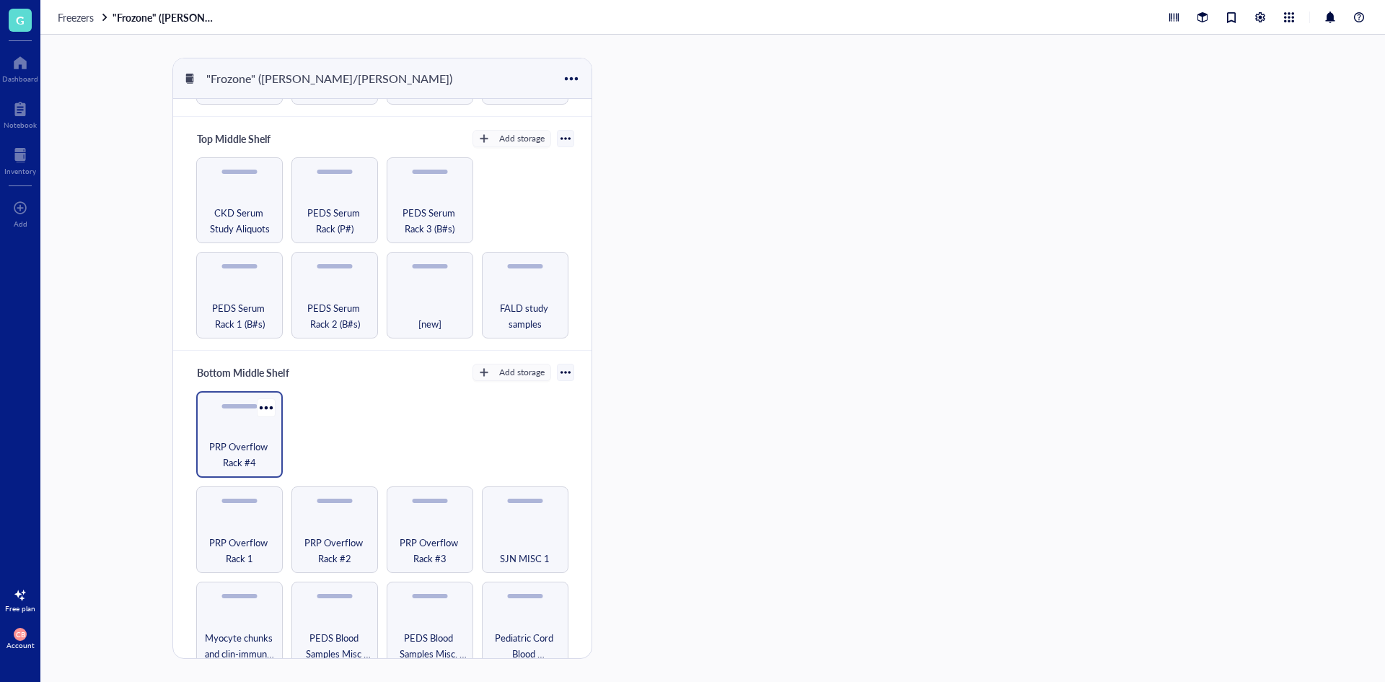
click at [250, 454] on span "PRP Overflow Rack #4" at bounding box center [239, 455] width 72 height 32
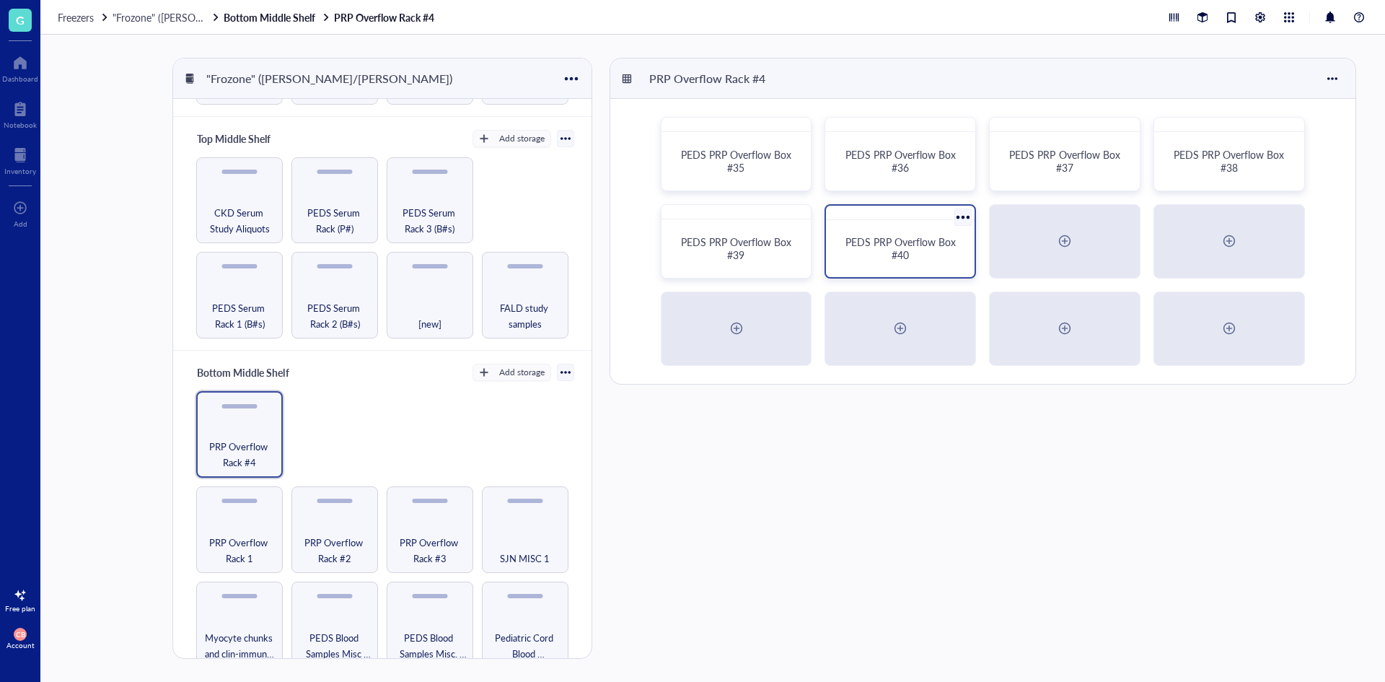
click at [892, 224] on div "PEDS PRP Overflow Box #40" at bounding box center [899, 241] width 151 height 74
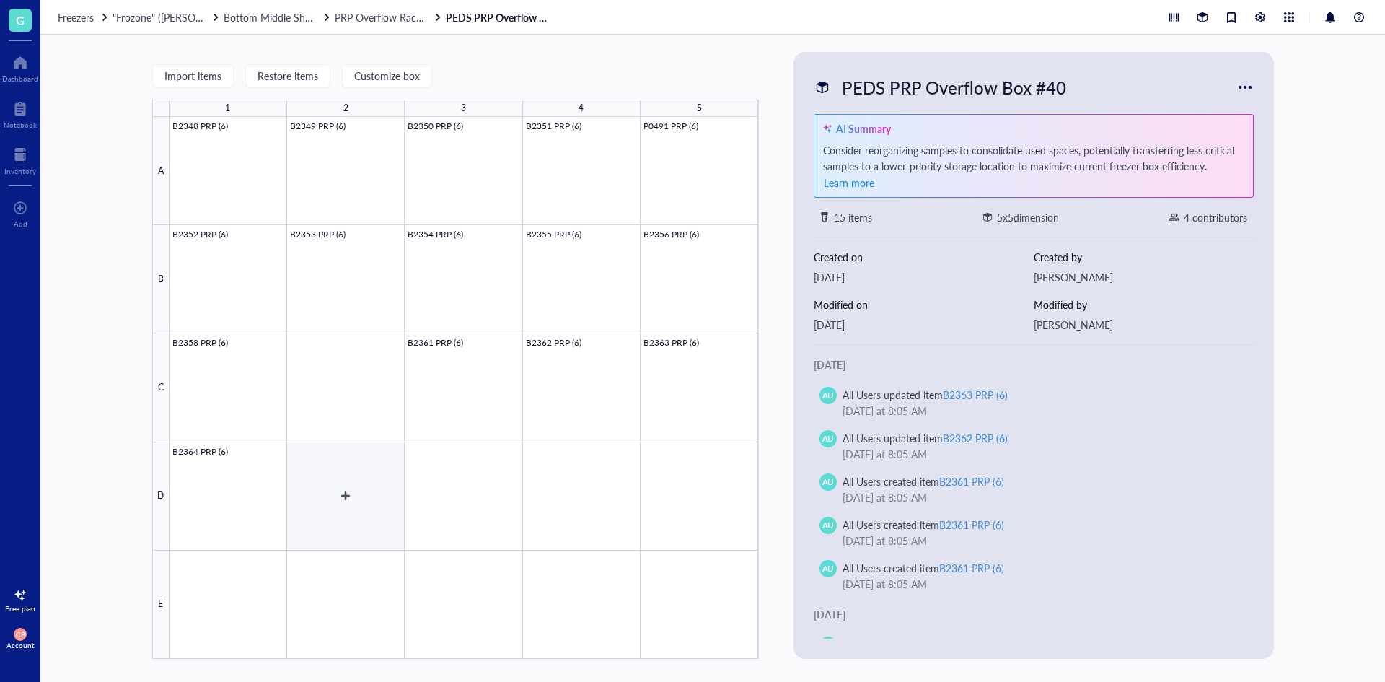
click at [331, 509] on div at bounding box center [464, 388] width 589 height 542
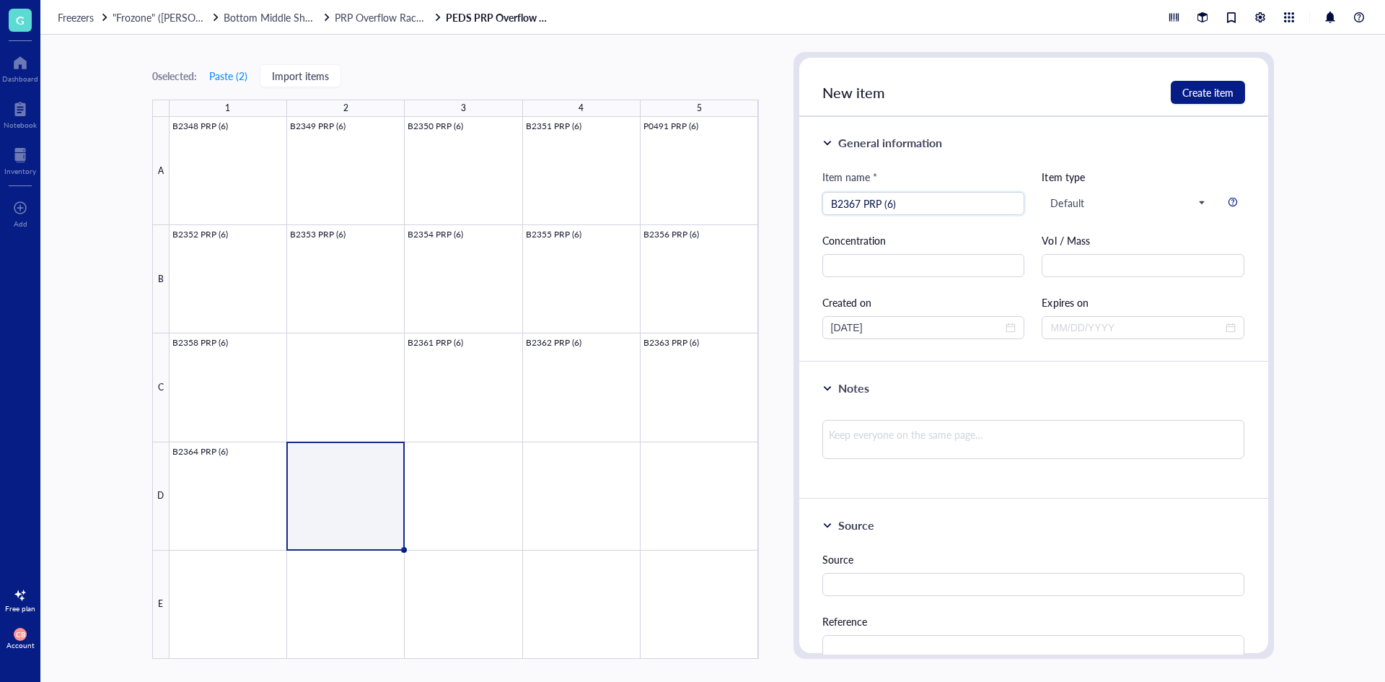
type input "B2367 PRP (6)"
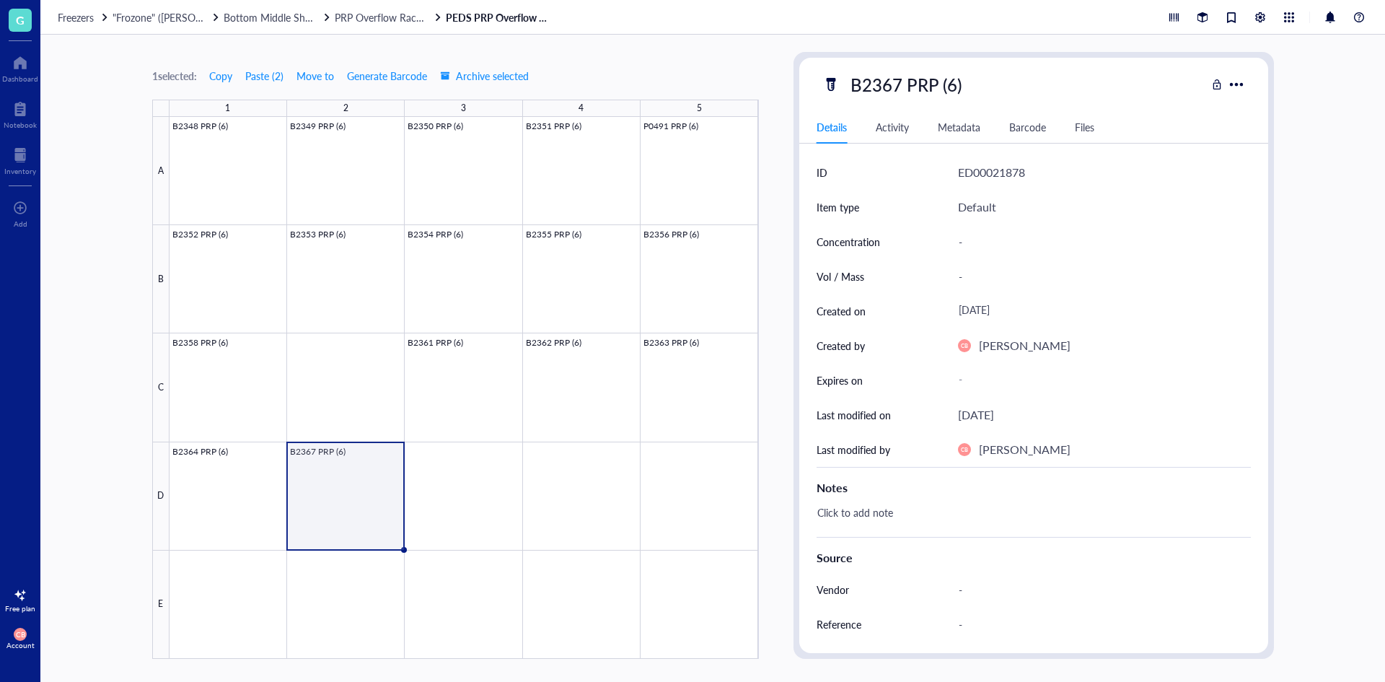
click at [159, 9] on div "Freezers "Frozone" ([PERSON_NAME]/[PERSON_NAME]) Bottom Middle Shelf PRP Overfl…" at bounding box center [712, 17] width 1345 height 35
click at [154, 16] on span ""Frozone" ([PERSON_NAME]/[PERSON_NAME])" at bounding box center [220, 17] width 214 height 14
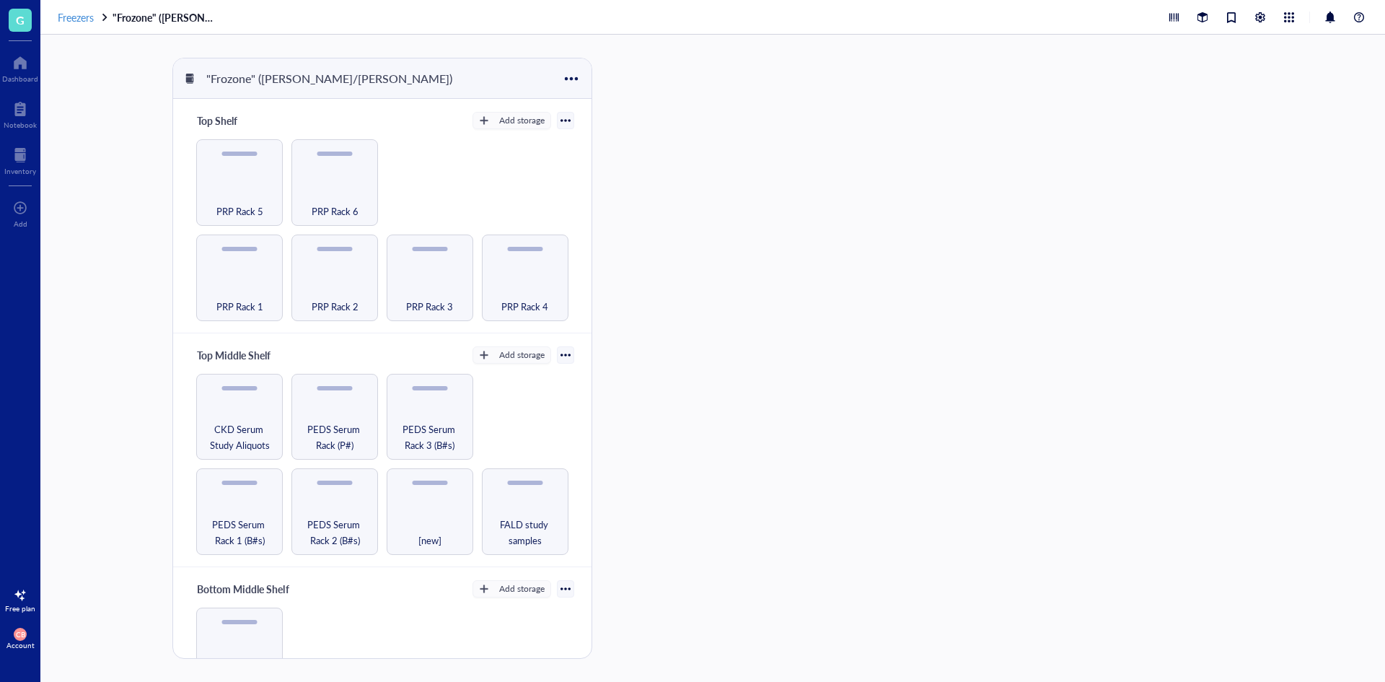
click at [81, 22] on span "Freezers" at bounding box center [76, 17] width 36 height 14
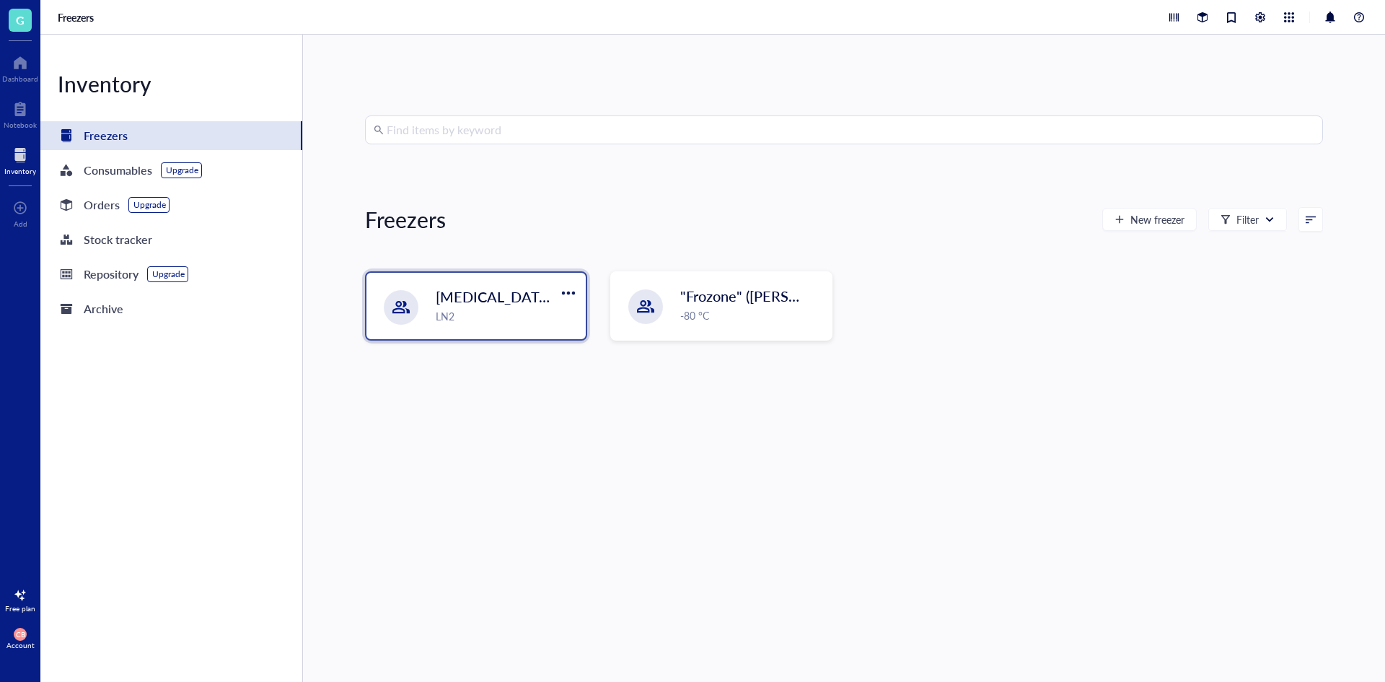
click at [494, 322] on div "LN2" at bounding box center [506, 316] width 141 height 16
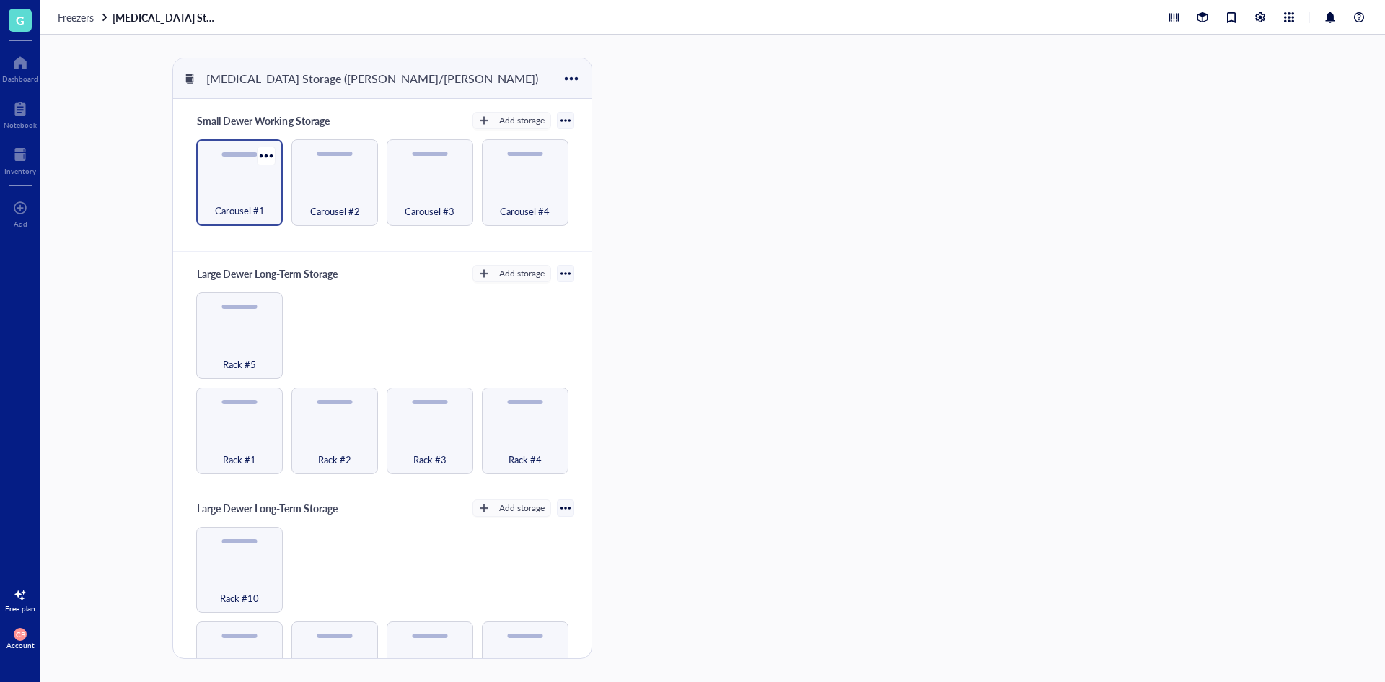
click at [249, 201] on div "Carousel #1" at bounding box center [239, 203] width 72 height 32
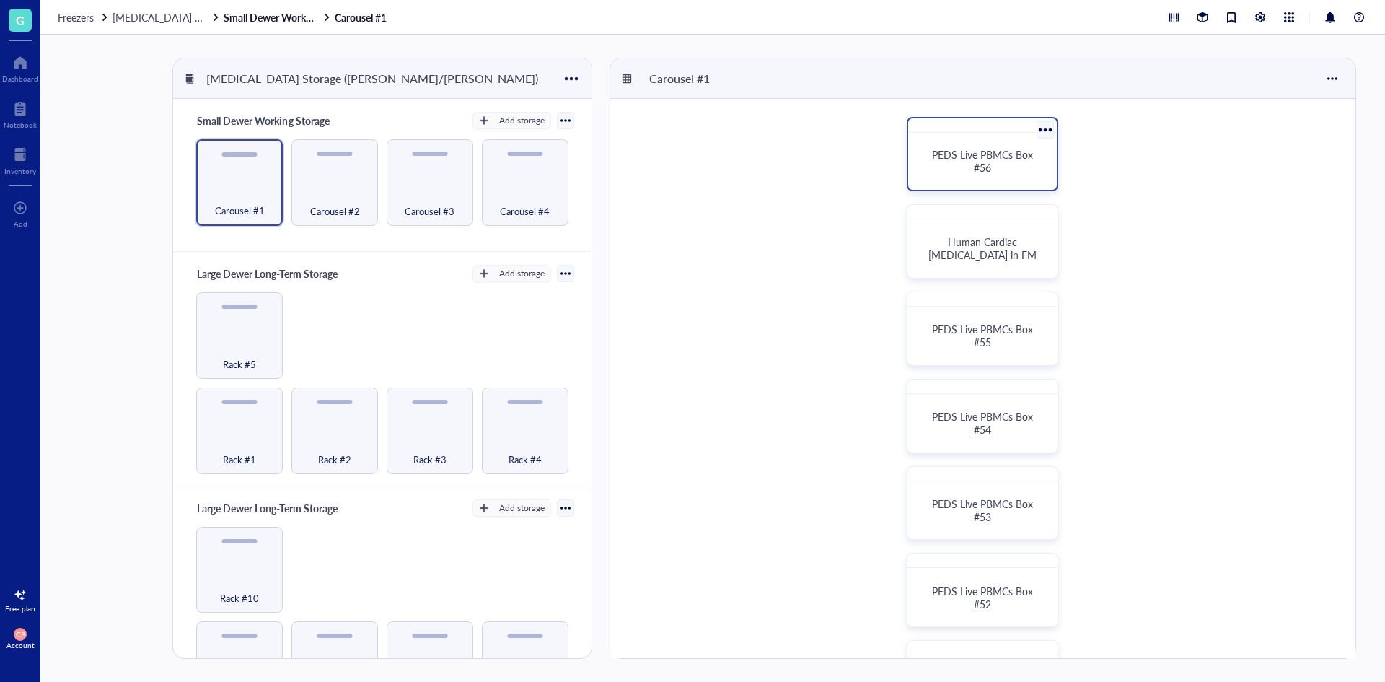
click at [926, 172] on div "PEDS Live PBMCs Box #56" at bounding box center [982, 161] width 114 height 26
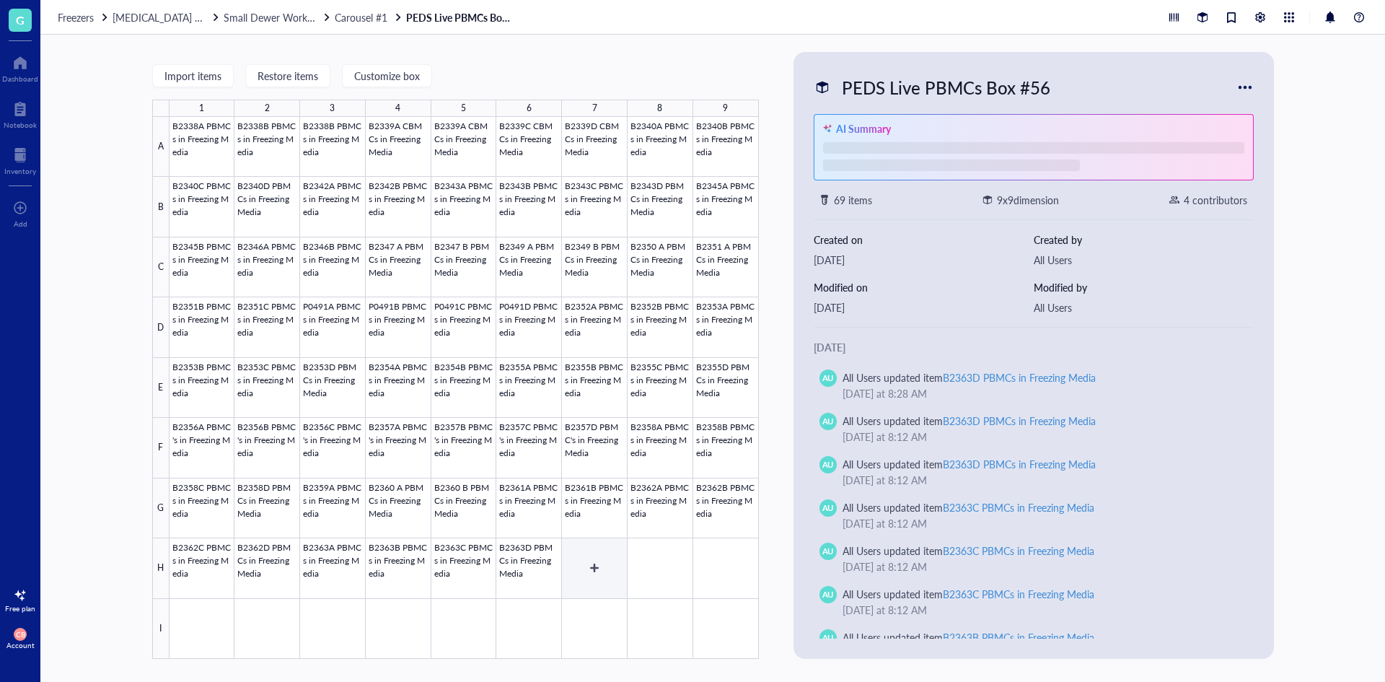
click at [585, 569] on div at bounding box center [464, 388] width 589 height 542
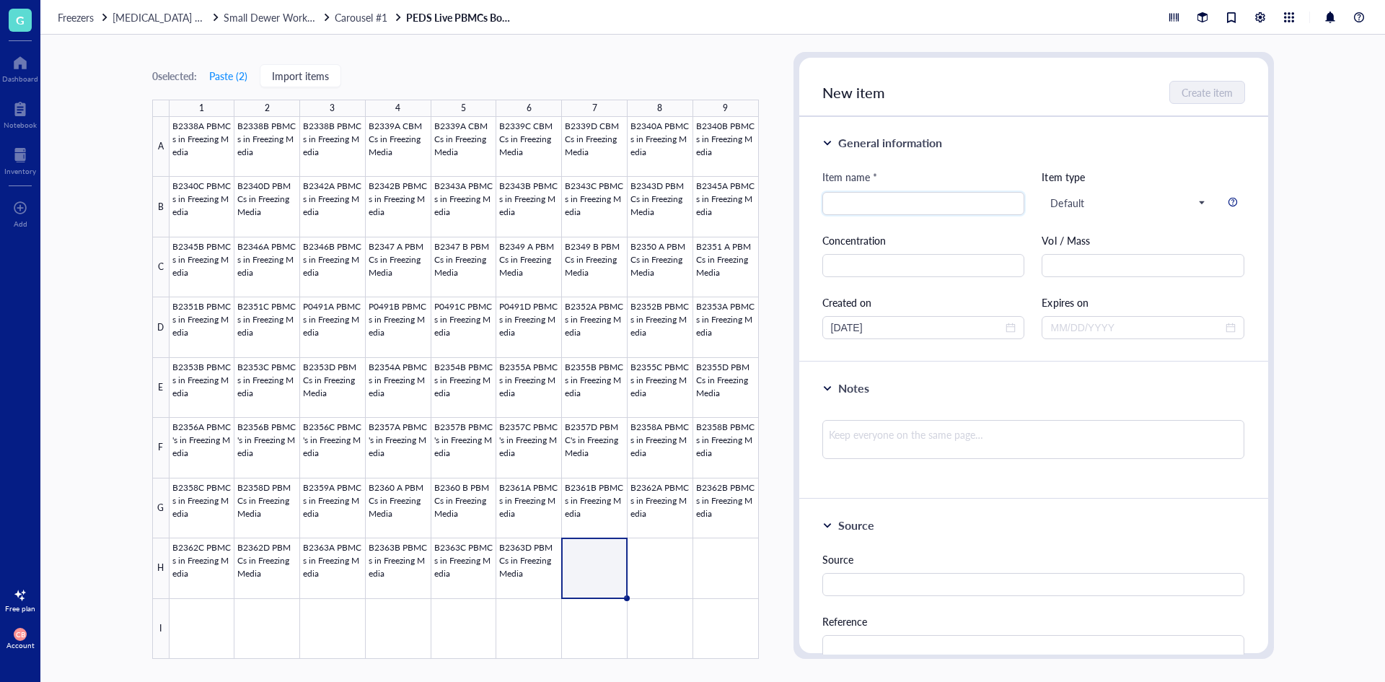
type input "B"
click at [765, 532] on div "0 selected: Paste ( 2 ) Import items 1 2 3 4 5 6 7 8 9 A B C D E F G H I B2338A…" at bounding box center [712, 358] width 1345 height 647
click at [707, 591] on div at bounding box center [464, 388] width 589 height 542
click at [603, 586] on div at bounding box center [464, 388] width 589 height 542
click at [786, 543] on div "0 selected: Paste ( 2 ) Import items 1 2 3 4 5 6 7 8 9 A B C D E F G H I B2338A…" at bounding box center [712, 358] width 1345 height 647
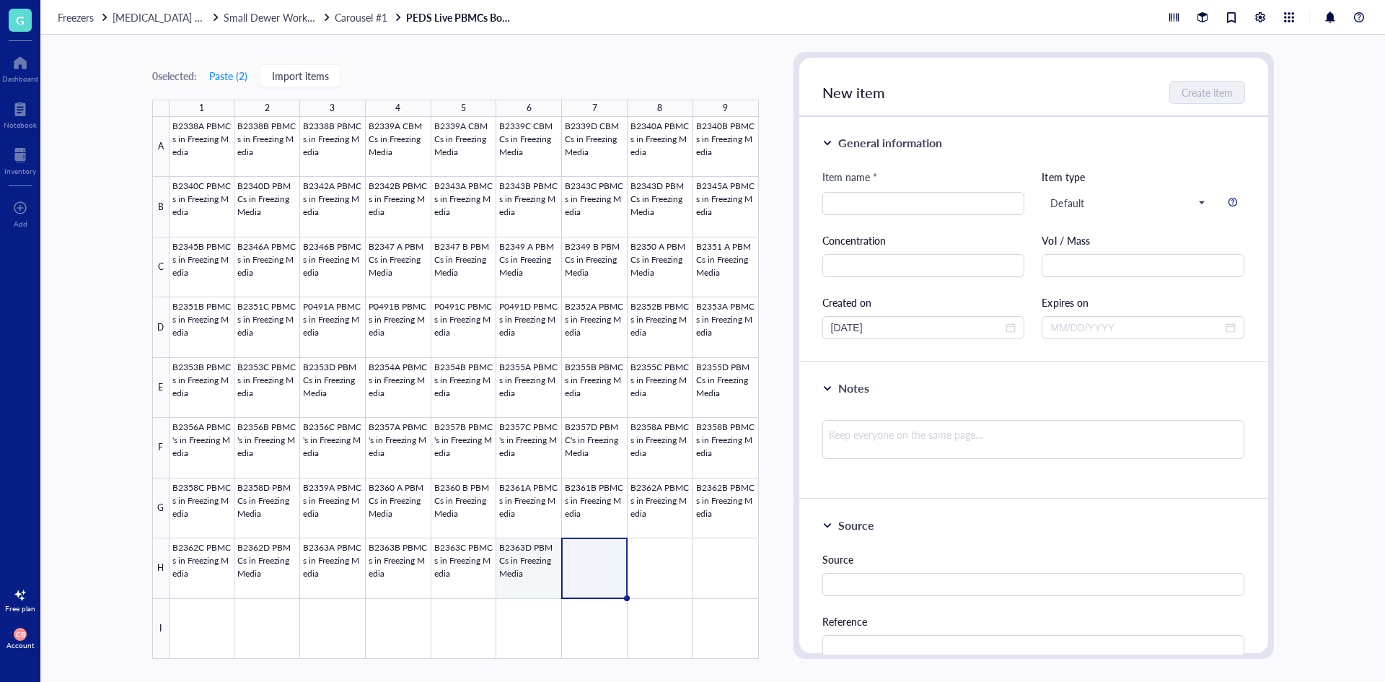
click at [522, 562] on div at bounding box center [464, 388] width 589 height 542
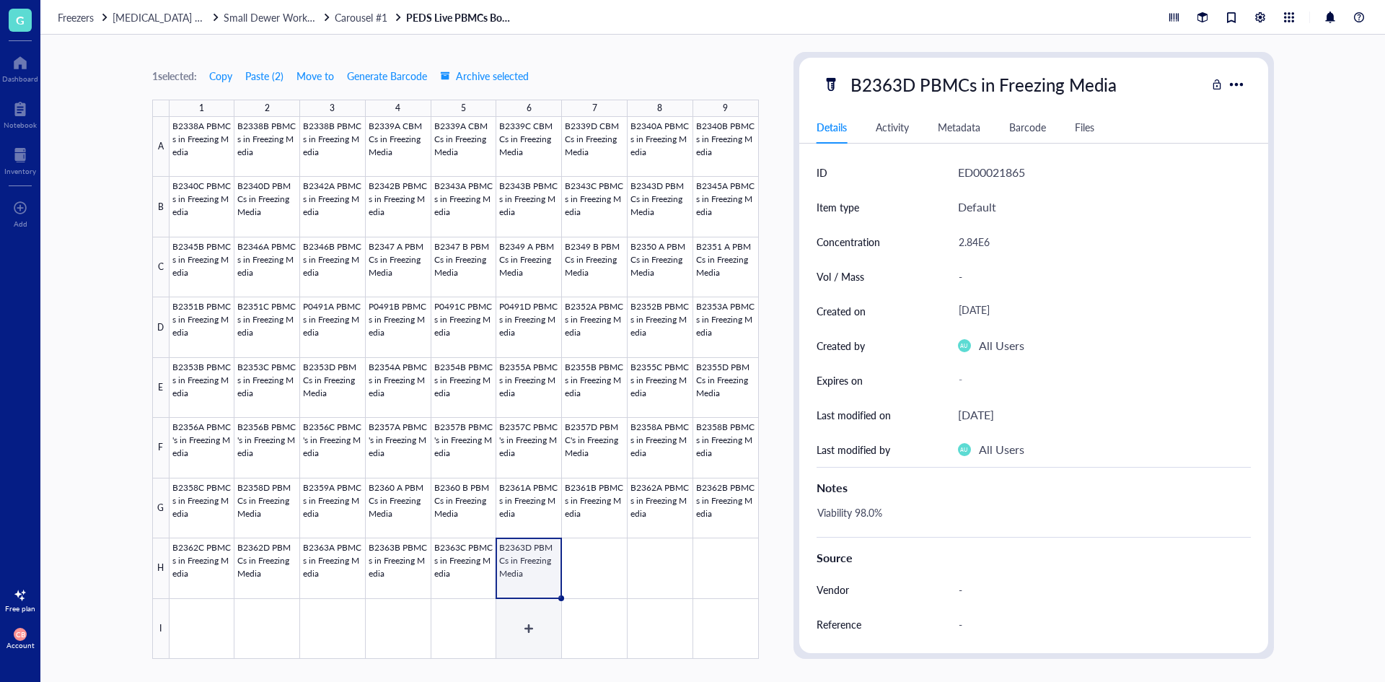
click at [524, 629] on div at bounding box center [464, 388] width 589 height 542
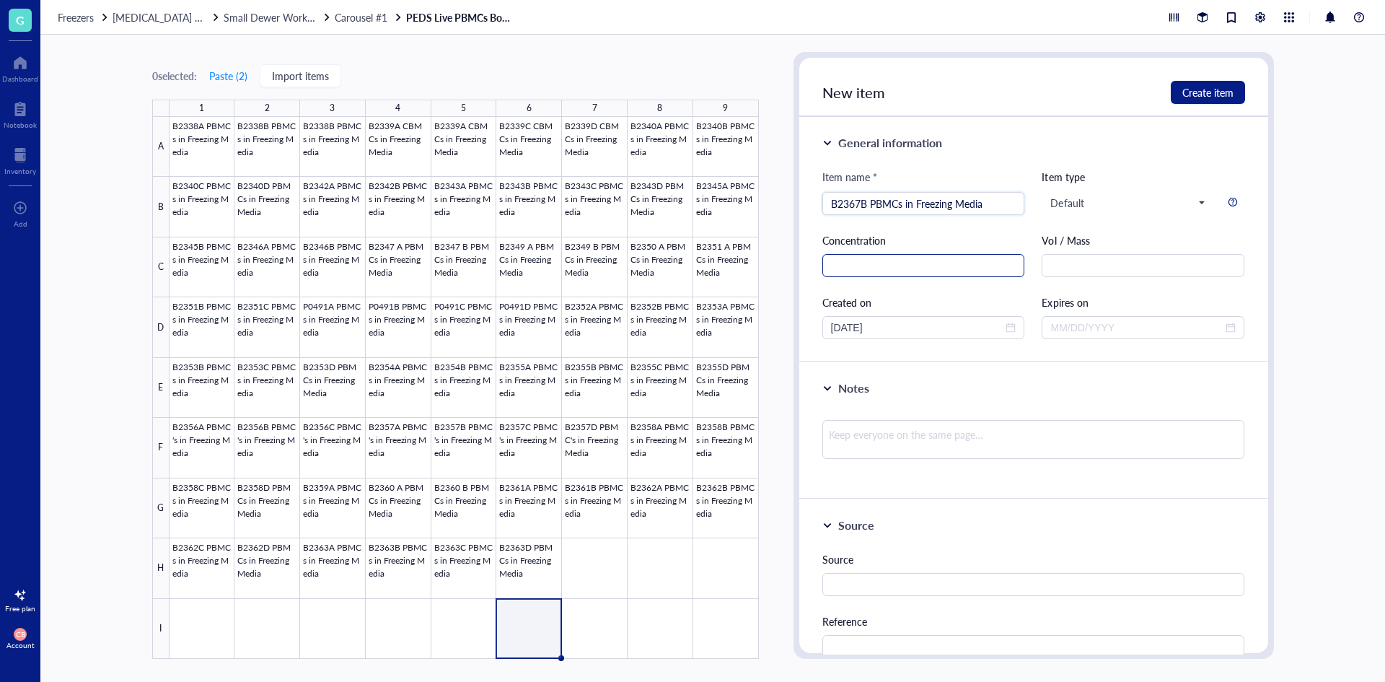
type input "B2367B PBMCs in Freezing Media"
click at [936, 272] on input "text" at bounding box center [923, 265] width 203 height 23
type input "4.65e6"
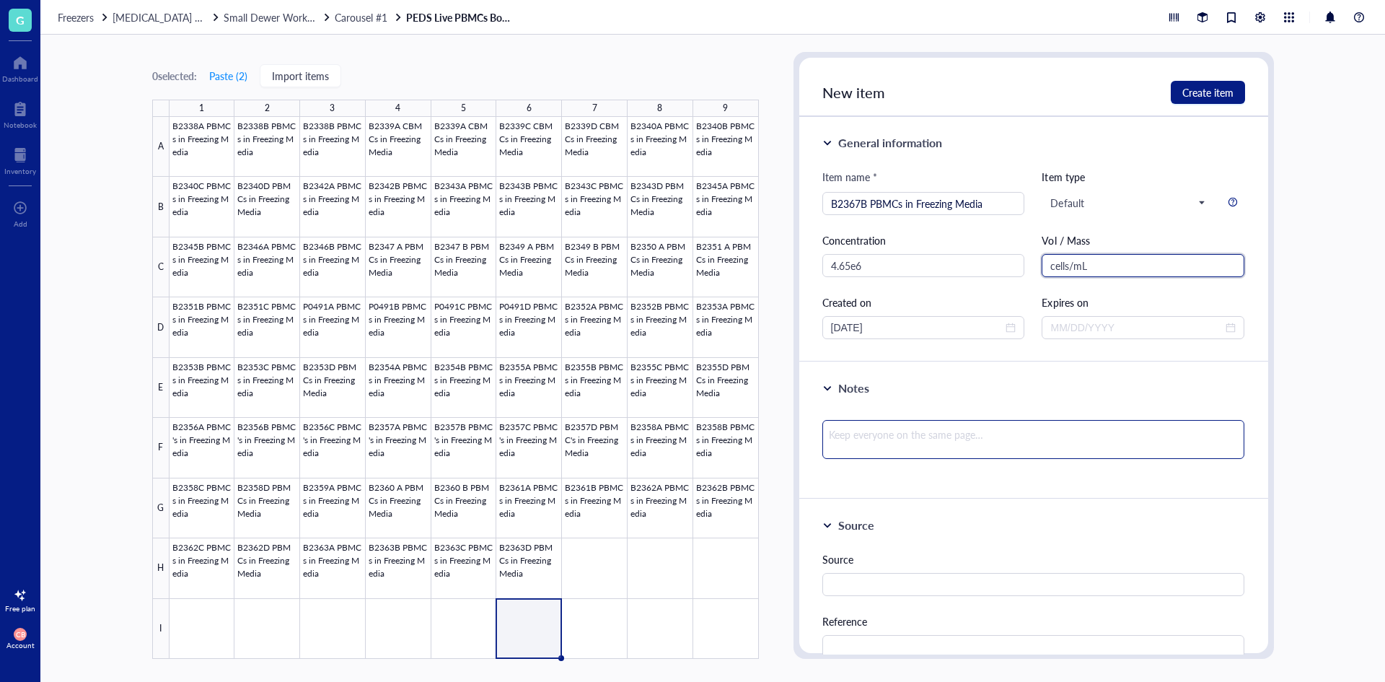
type input "cells/mL"
click at [907, 439] on textarea at bounding box center [1033, 439] width 423 height 39
type textarea "S"
type textarea "Sl"
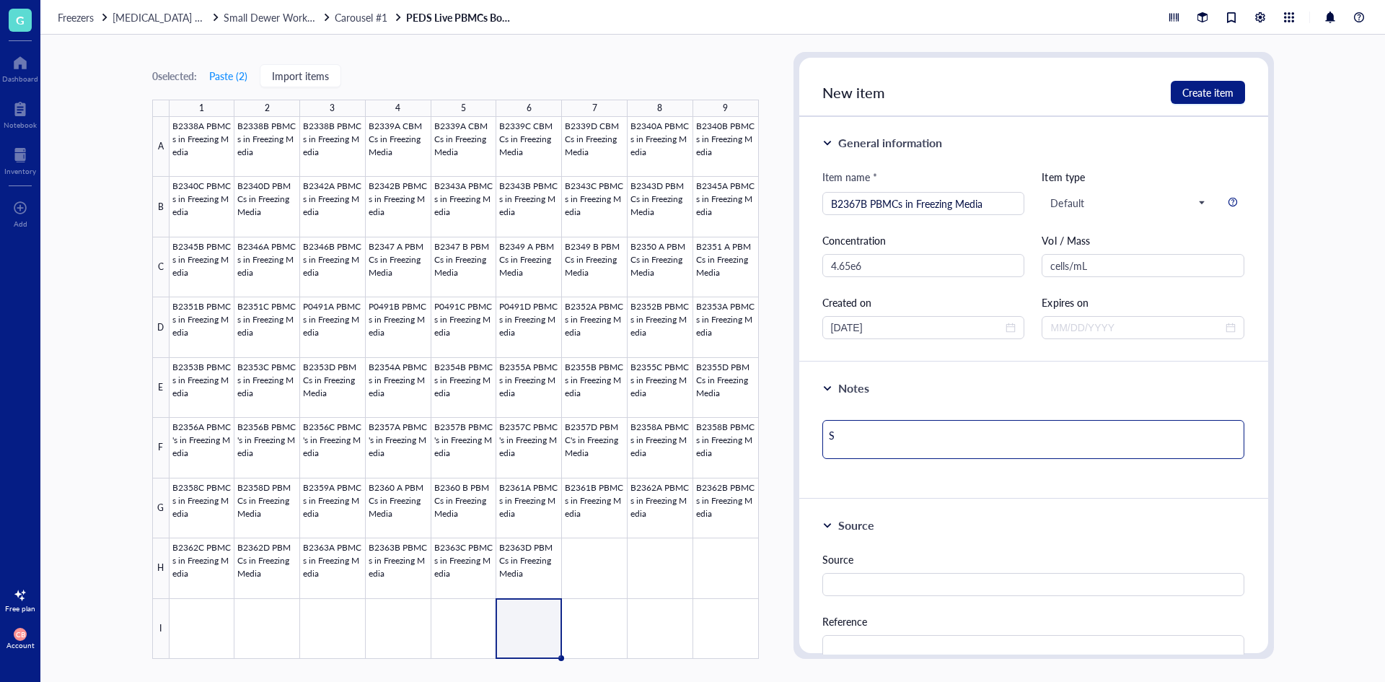
type textarea "Sl"
type textarea "Slo"
type textarea "Slot"
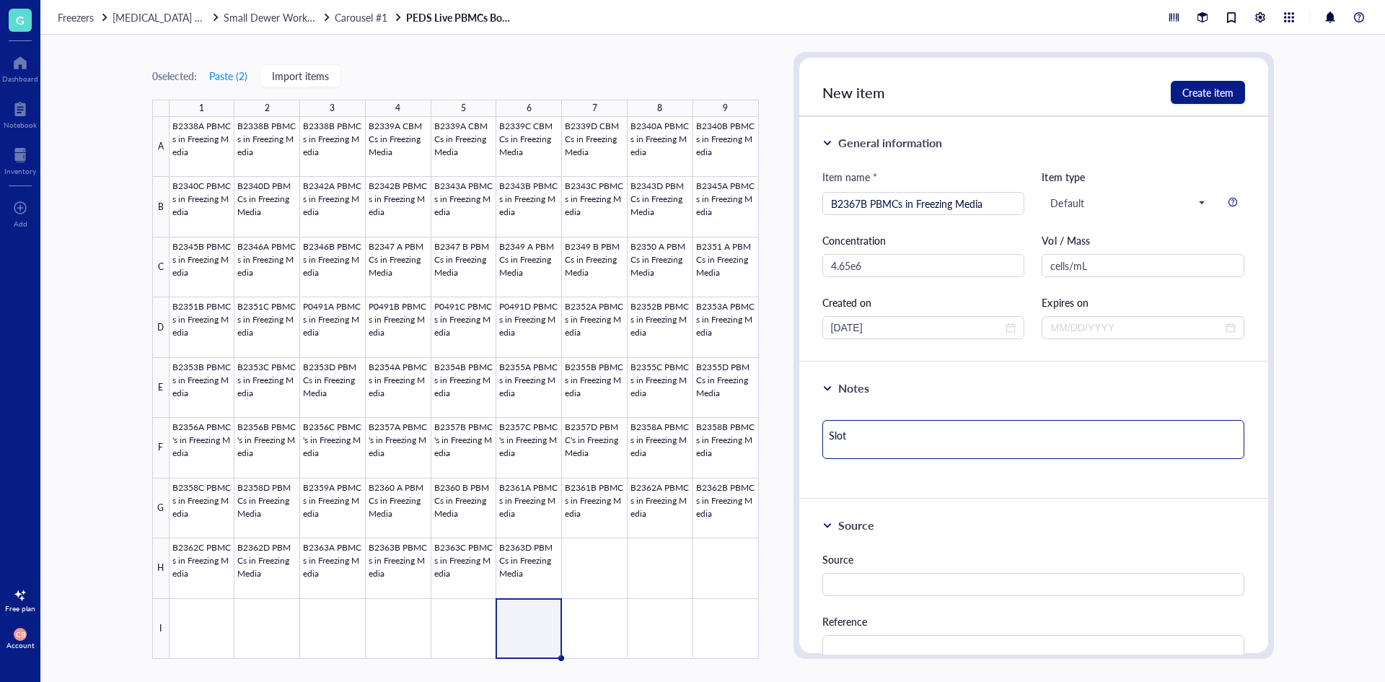
type textarea "Slot#"
type textarea "Slot# 7"
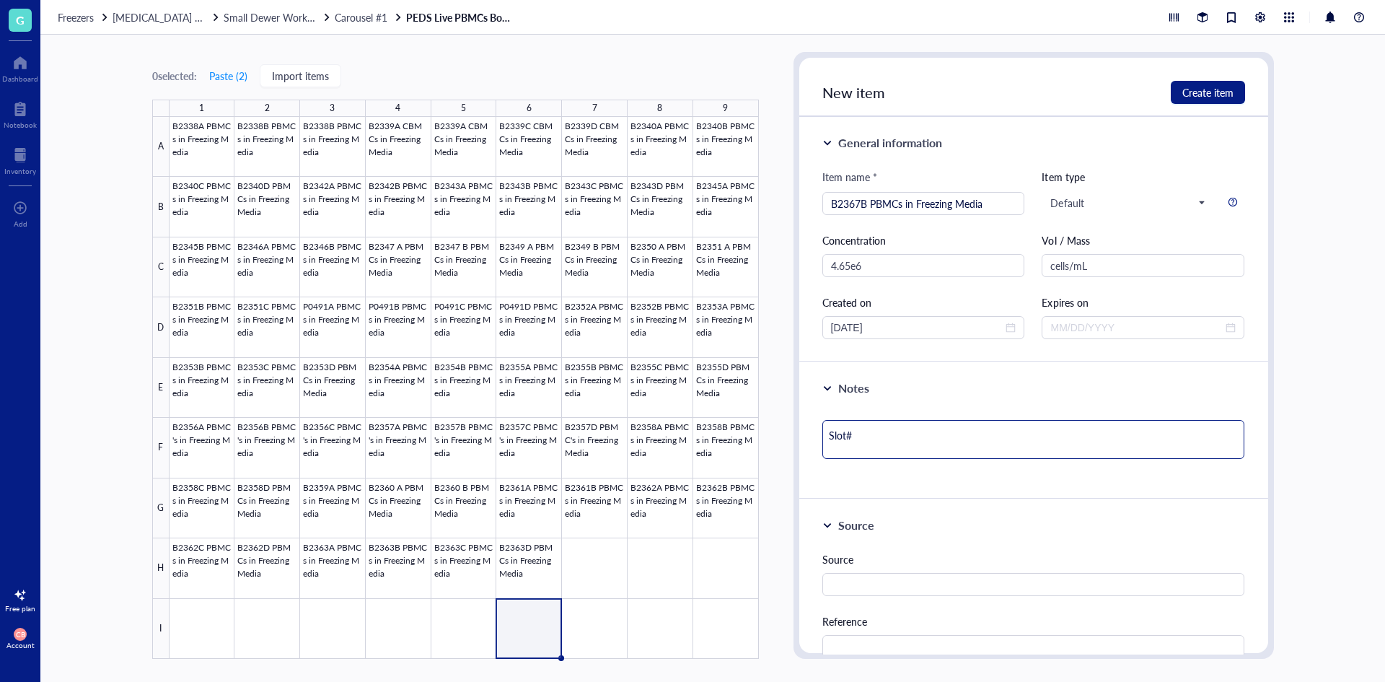
type textarea "Slot# 7"
type textarea "Slot# 78"
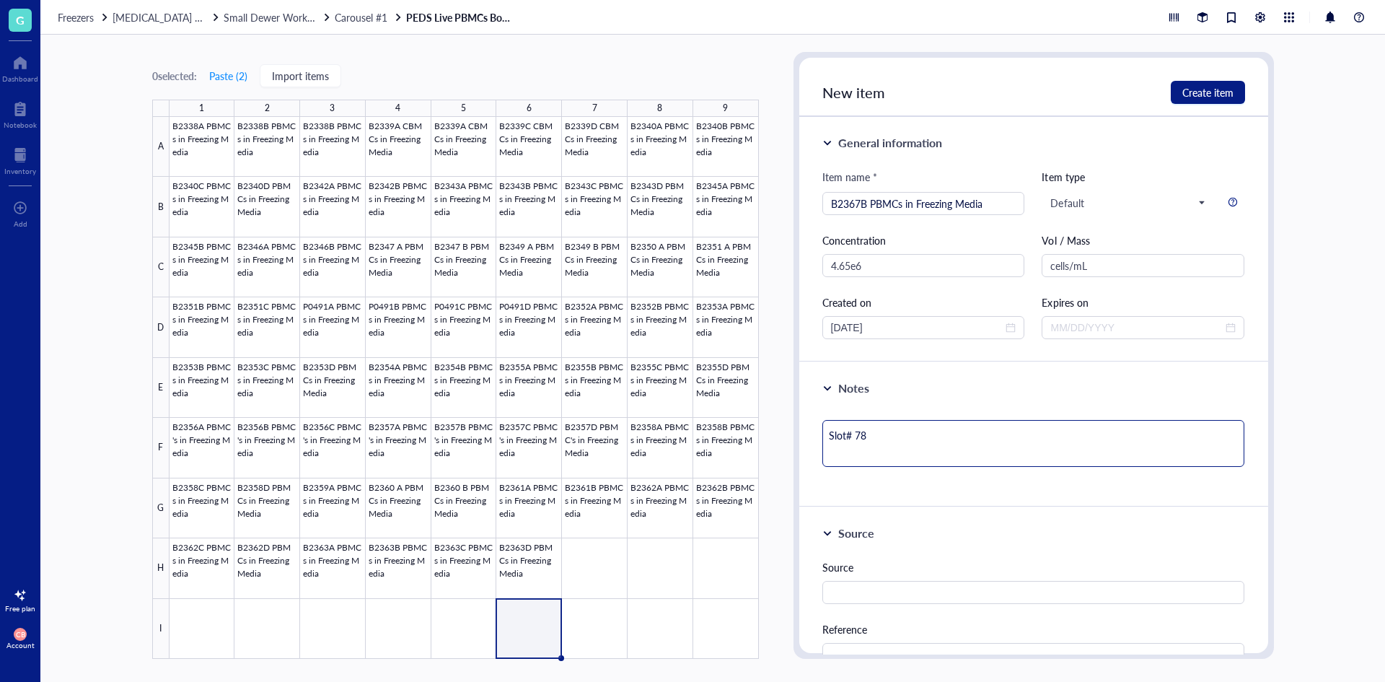
type textarea "Slot# 78 V"
type textarea "Slot# 78 Vi"
type textarea "Slot# 78 Via"
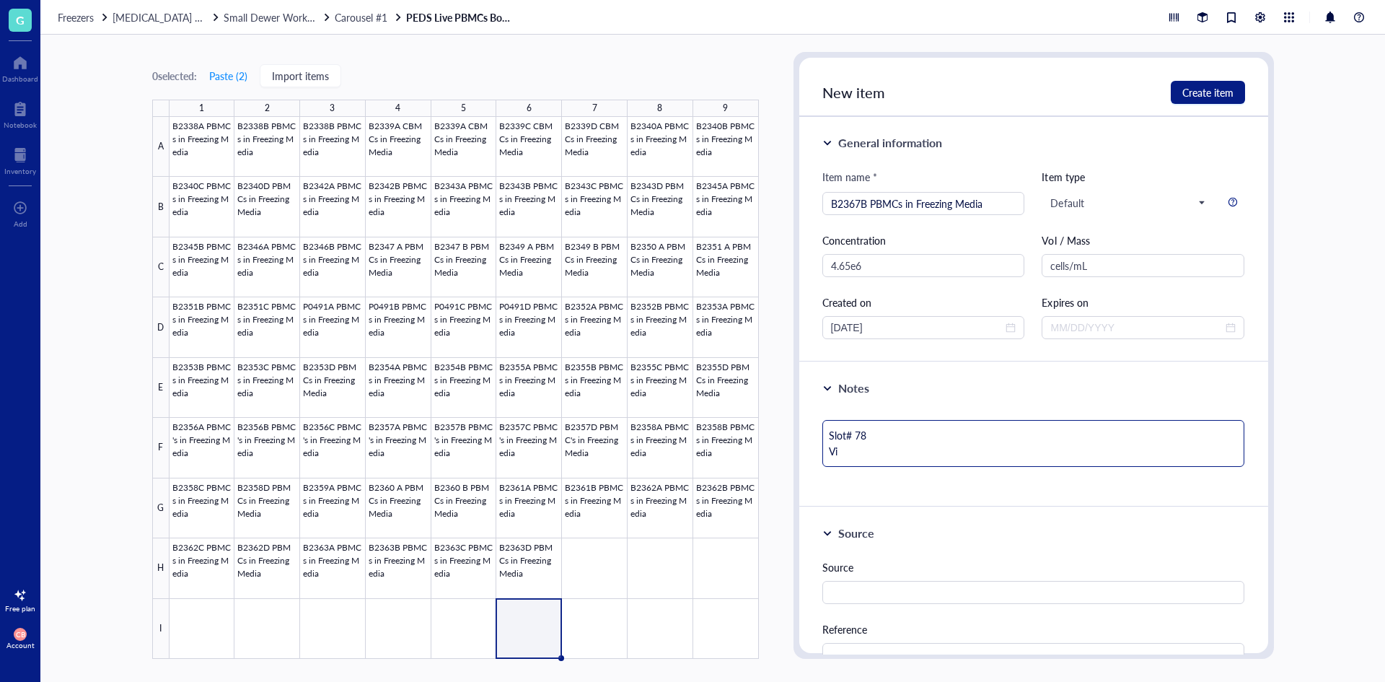
type textarea "Slot# 78 Via"
type textarea "Slot# 78 Viab"
type textarea "Slot# 78 Viabi"
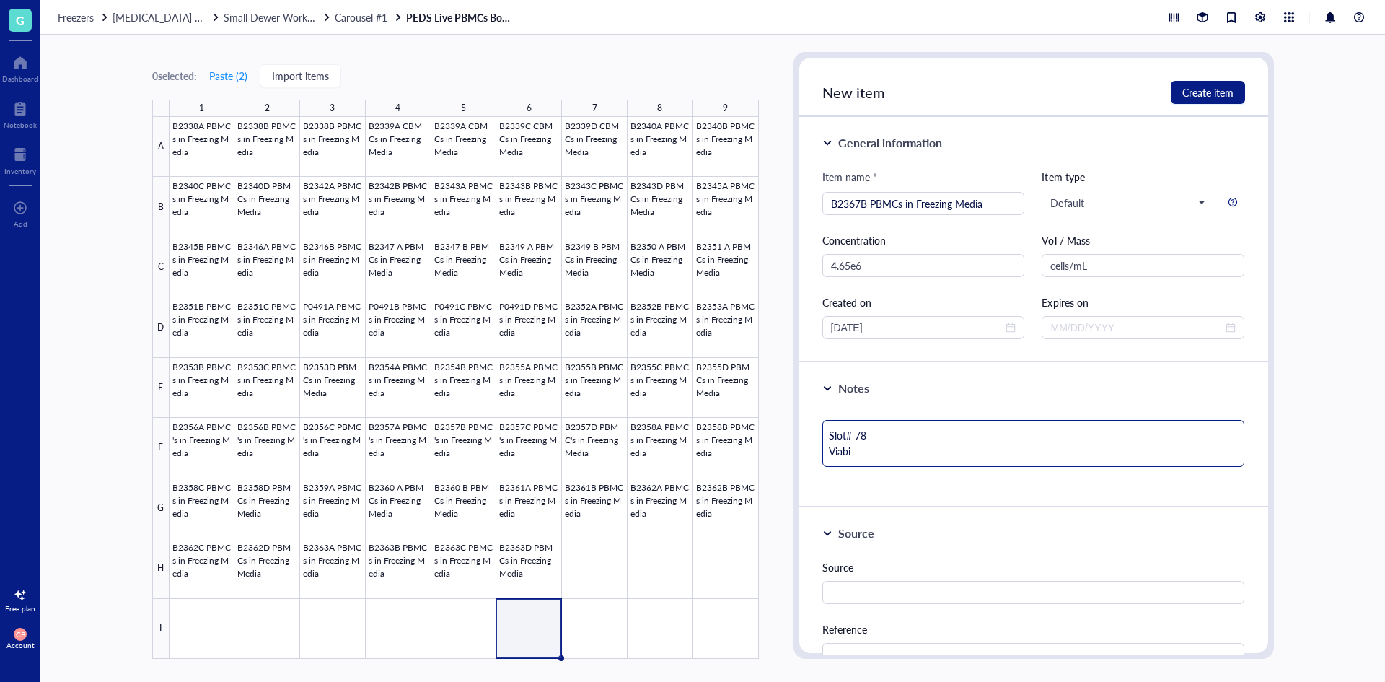
type textarea "Slot# 78 Viabil"
type textarea "Slot# 78 Viabili"
type textarea "Slot# 78 Viabilit"
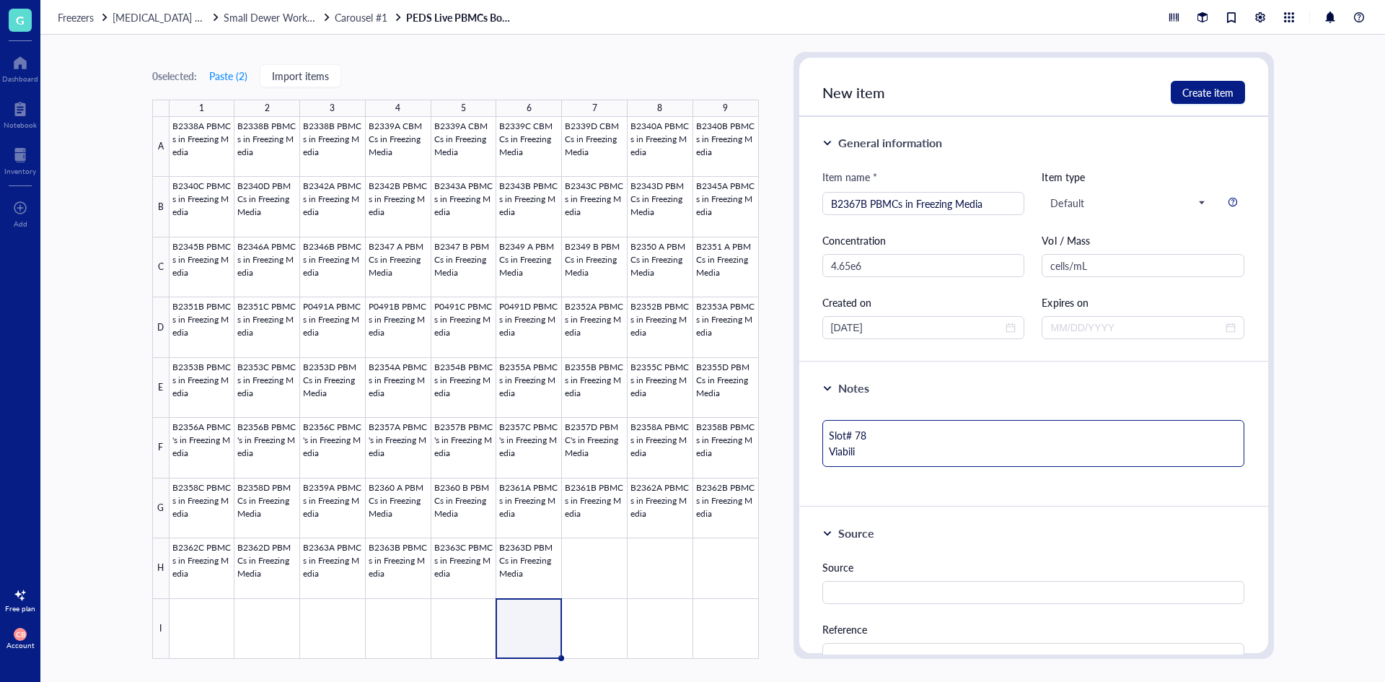
type textarea "Slot# 78 Viabilit"
type textarea "Slot# 78 Viability"
type textarea "Slot# 78 Viability:"
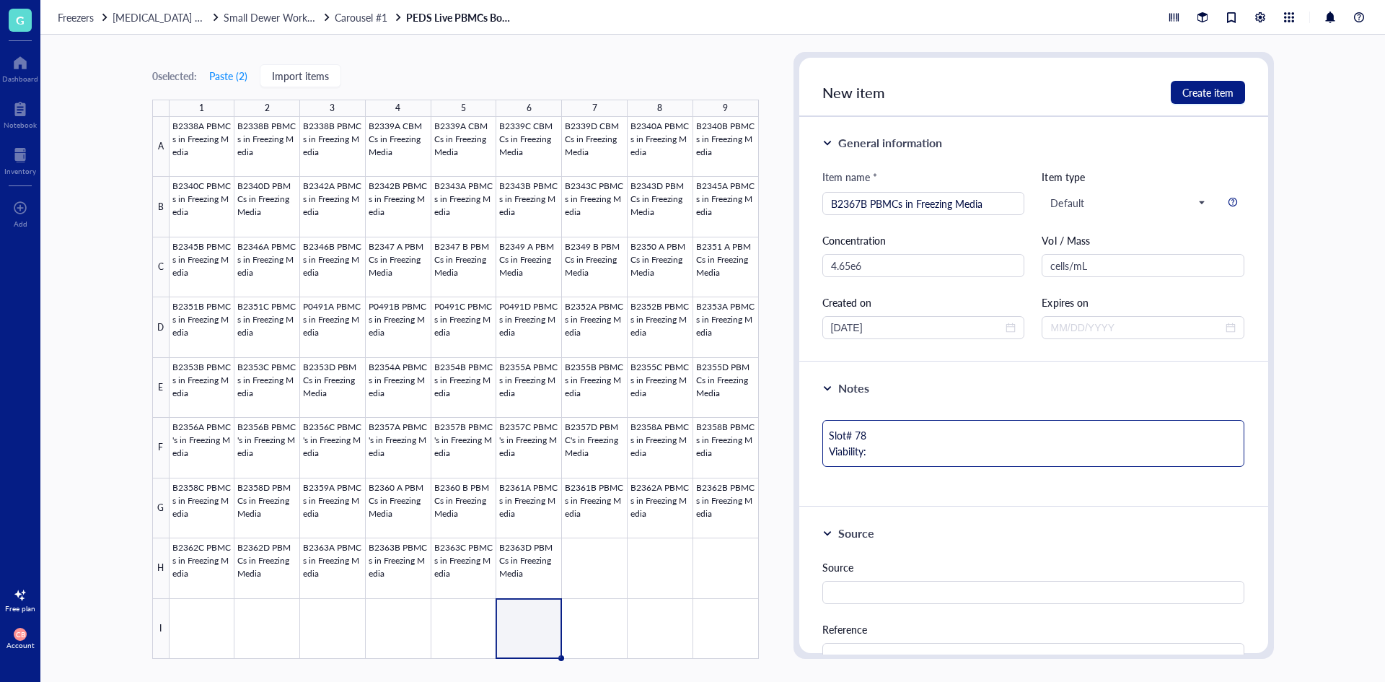
type textarea "Slot# 78 Viability:"
type textarea "Slot# 78 Viability: 9"
type textarea "Slot# 78 Viability: 98"
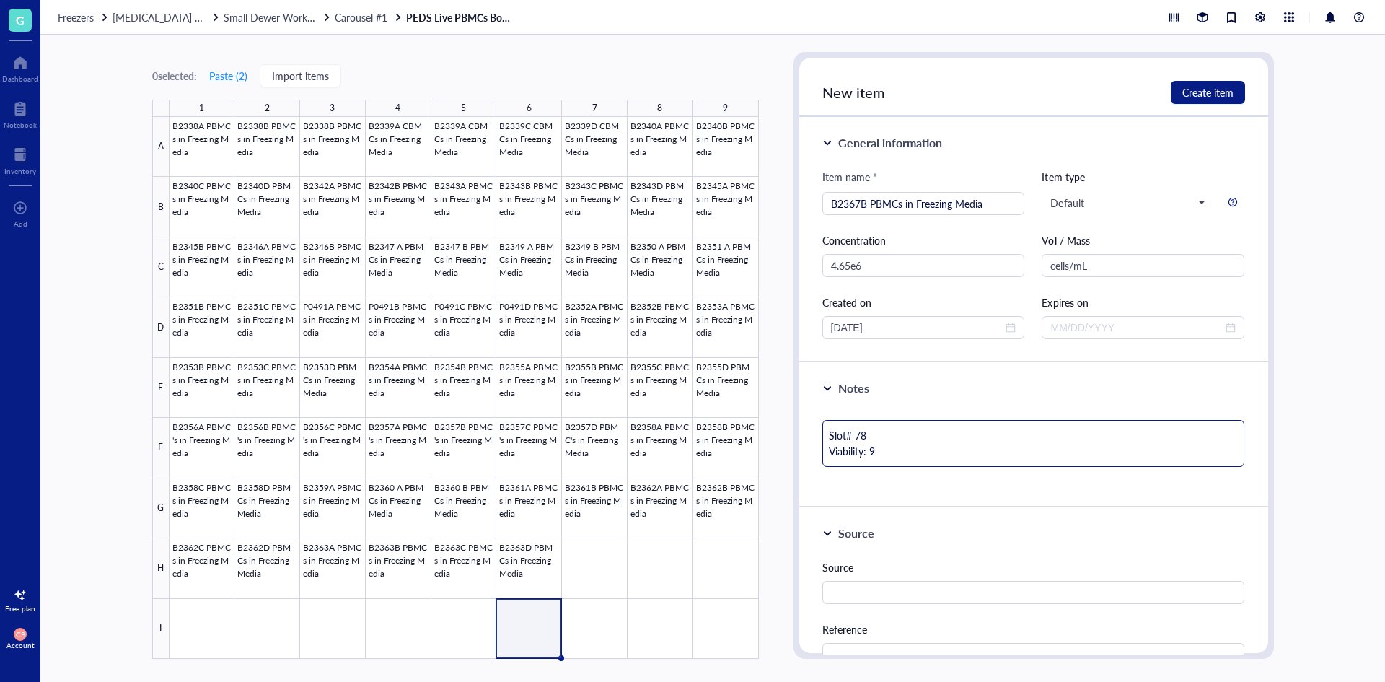
type textarea "Slot# 78 Viability: 98"
type textarea "Slot# 78 Viability: 98."
type textarea "Slot# 78 Viability: 98.4"
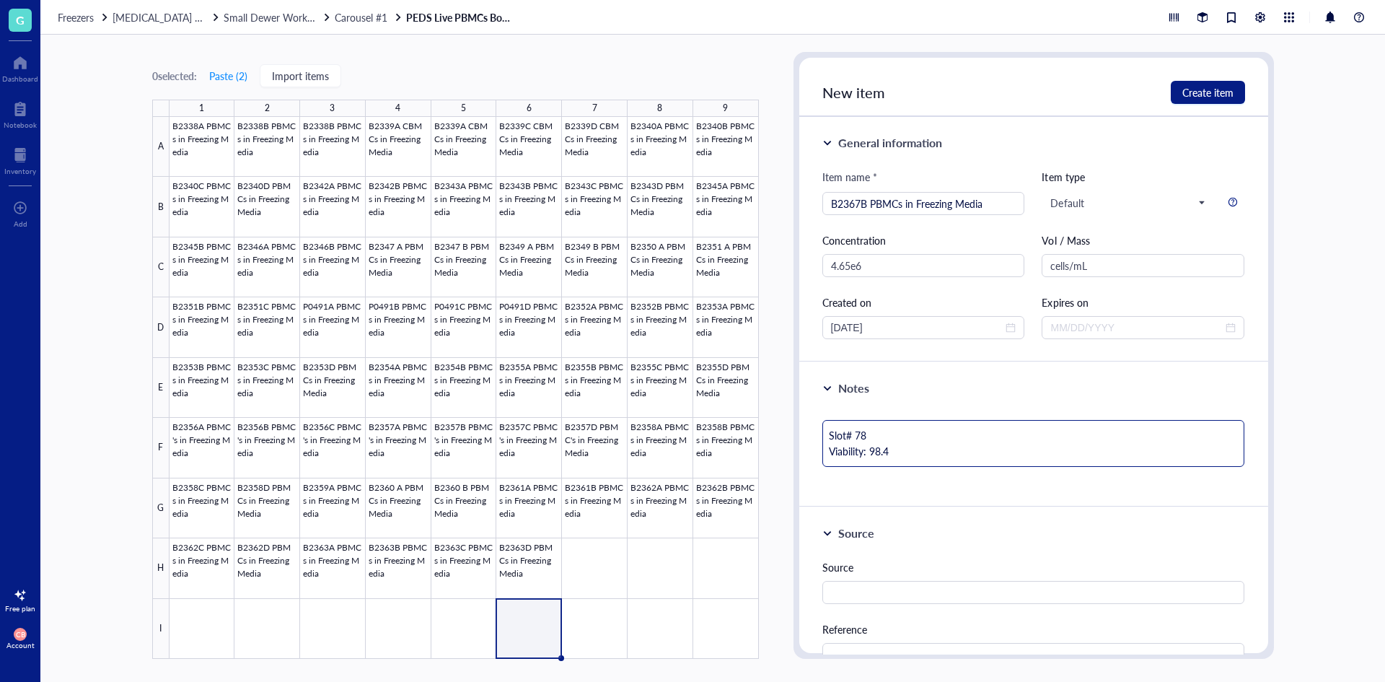
type textarea "Slot# 78 Viability: 98.4%"
click at [1174, 93] on button "Create item" at bounding box center [1208, 92] width 74 height 23
type textarea "Keep everyone on the same page…"
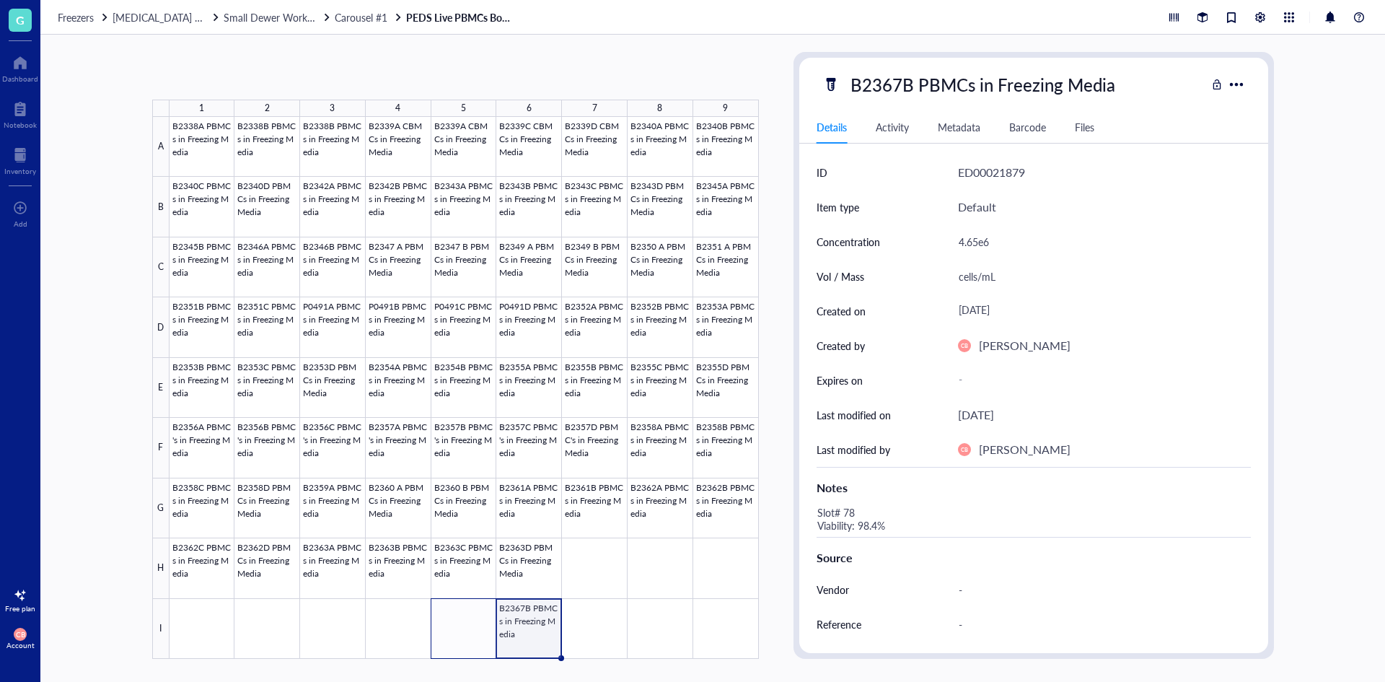
drag, startPoint x: 560, startPoint y: 654, endPoint x: 462, endPoint y: 650, distance: 98.2
click at [0, 0] on div "B2338A PBMCs in Freezing Media B2338B PBMCs in Freezing Media B2338B PBMCs in F…" at bounding box center [0, 0] width 0 height 0
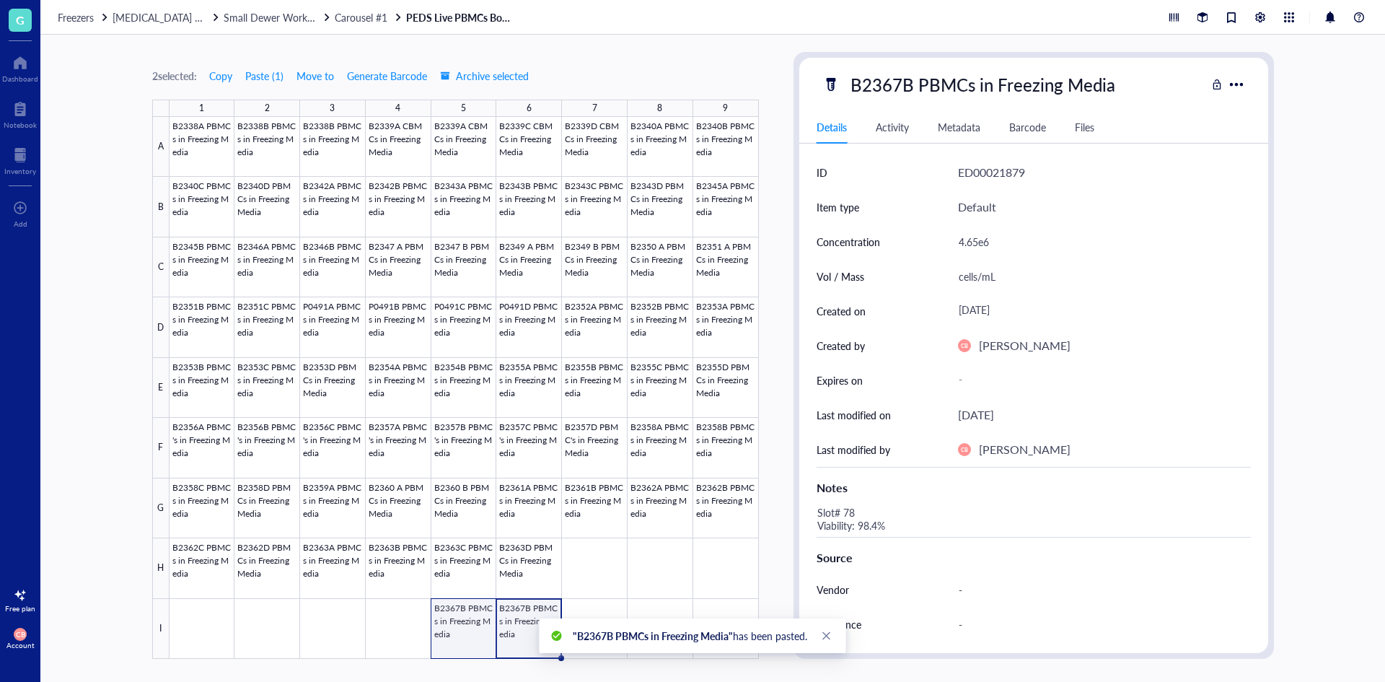
click at [463, 628] on div at bounding box center [464, 388] width 589 height 542
click at [904, 88] on div "B2367B PBMCs in Freezing Media" at bounding box center [983, 84] width 278 height 30
click at [907, 82] on input "B2367B PBMCs in Freezing Media" at bounding box center [1006, 84] width 323 height 29
type input "B2367A PBMCs in Freezing Media"
click at [964, 239] on div "4.65e6" at bounding box center [1098, 241] width 293 height 30
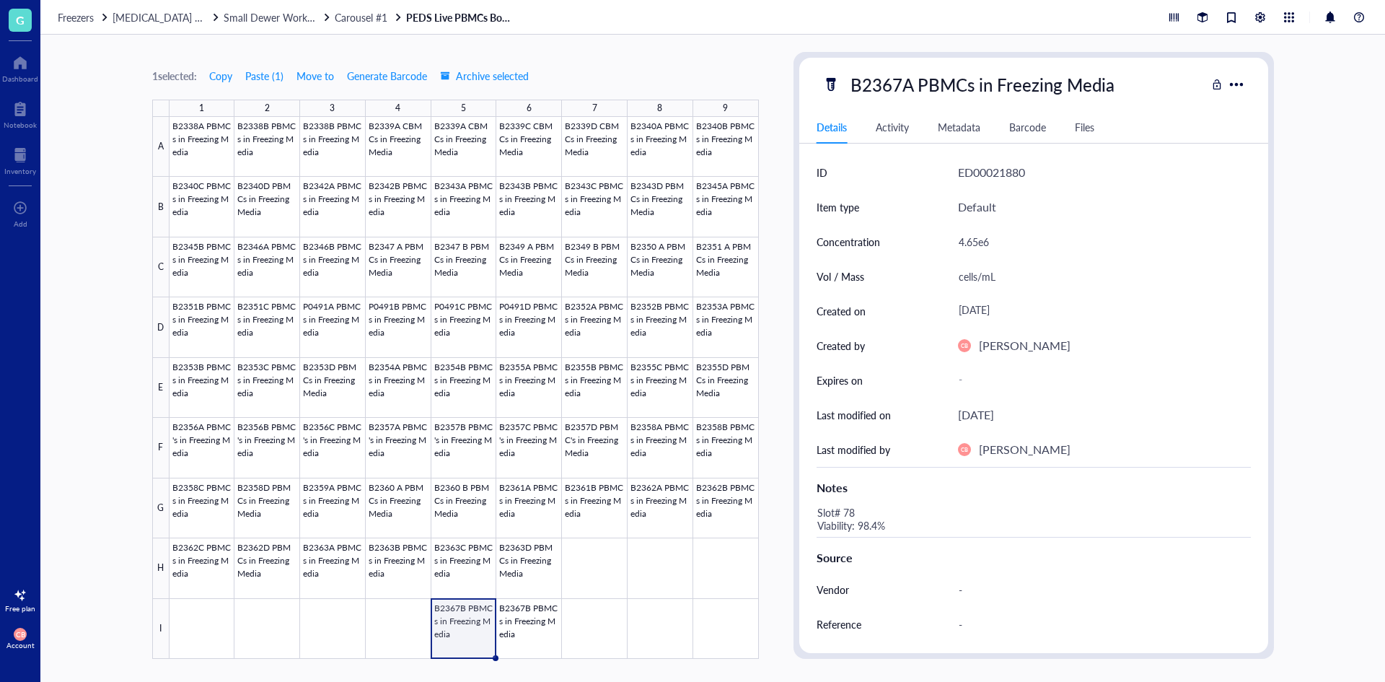
click at [972, 241] on div "4.65e6" at bounding box center [1098, 241] width 293 height 30
click at [972, 241] on input "4.65e6" at bounding box center [1098, 241] width 291 height 29
type input "4.13e6"
click at [876, 511] on div "Slot# 78 Viability: 98.4%" at bounding box center [1028, 519] width 434 height 35
click at [857, 513] on div "Slot# 78 Viability: 98.4%" at bounding box center [1028, 519] width 434 height 35
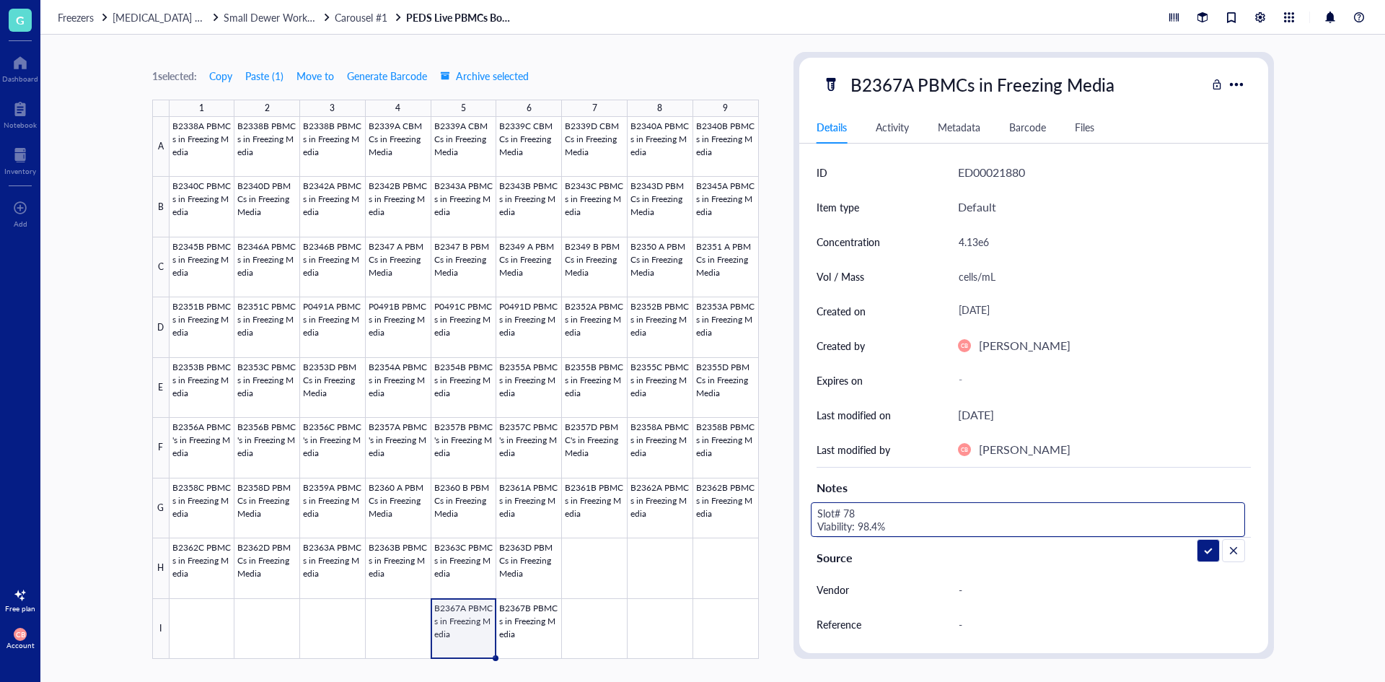
click at [855, 507] on textarea "Slot# 78 Viability: 98.4%" at bounding box center [923, 519] width 225 height 32
click at [864, 523] on textarea "Slot# 77 Viability: 98.4%" at bounding box center [923, 519] width 225 height 32
type textarea "Slot# 77 Viability: 99.2%"
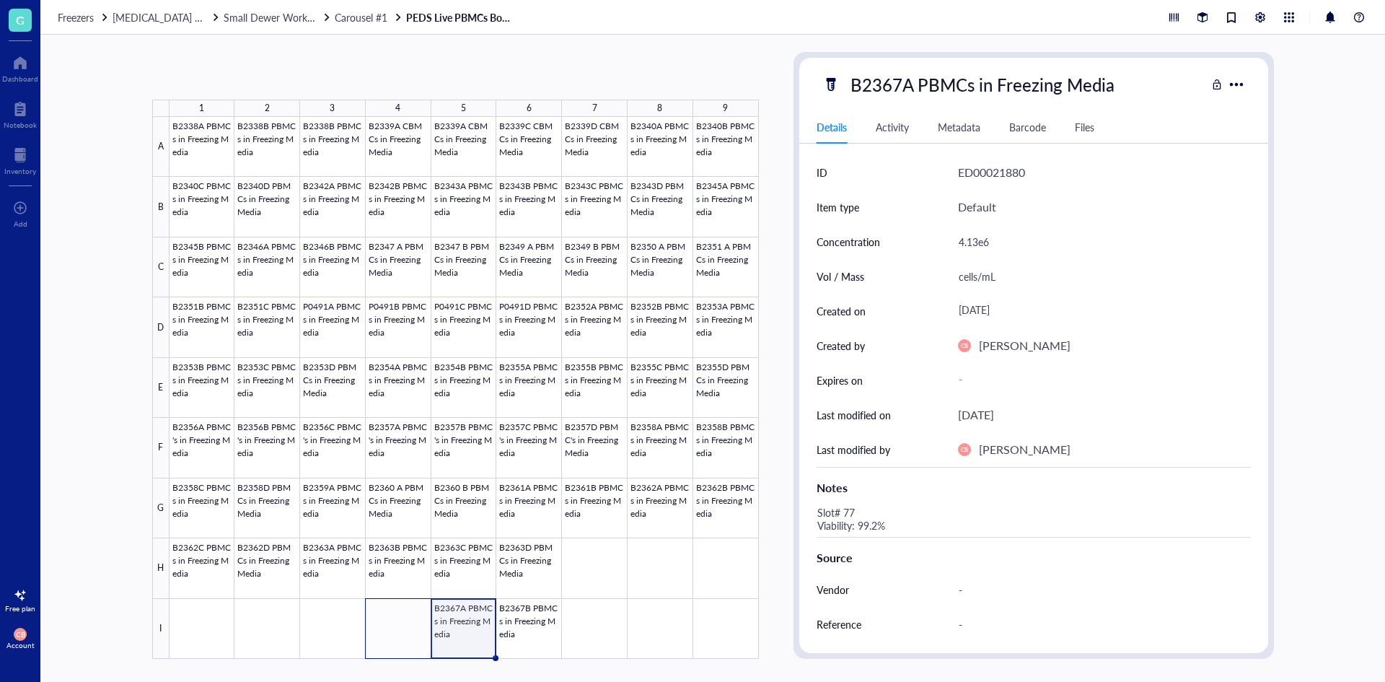
drag, startPoint x: 494, startPoint y: 656, endPoint x: 403, endPoint y: 652, distance: 91.7
click at [0, 0] on div "B2338A PBMCs in Freezing Media B2338B PBMCs in Freezing Media B2338B PBMCs in F…" at bounding box center [0, 0] width 0 height 0
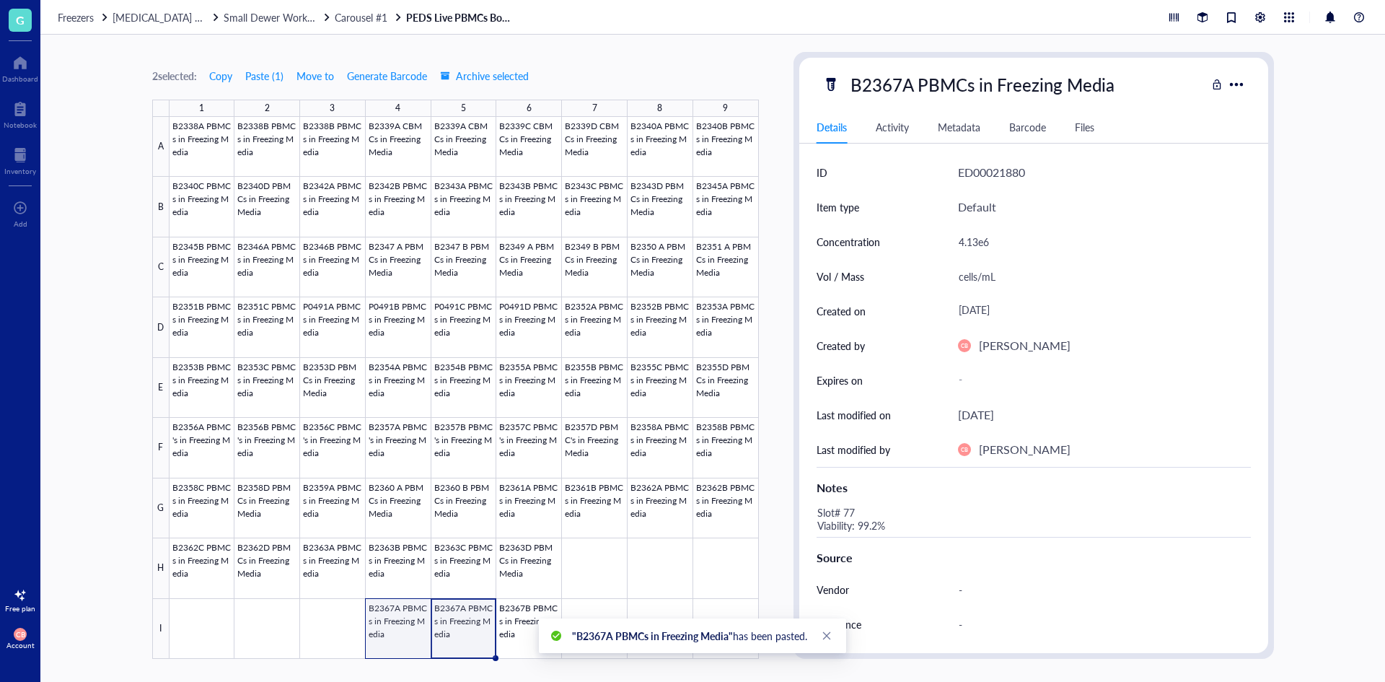
click at [398, 641] on div at bounding box center [464, 388] width 589 height 542
click at [904, 79] on div "B2367A PBMCs in Freezing Media" at bounding box center [982, 84] width 277 height 30
drag, startPoint x: 912, startPoint y: 82, endPoint x: 894, endPoint y: 85, distance: 17.6
click at [894, 85] on input "B2367A PBMCs in Freezing Media" at bounding box center [1006, 84] width 323 height 29
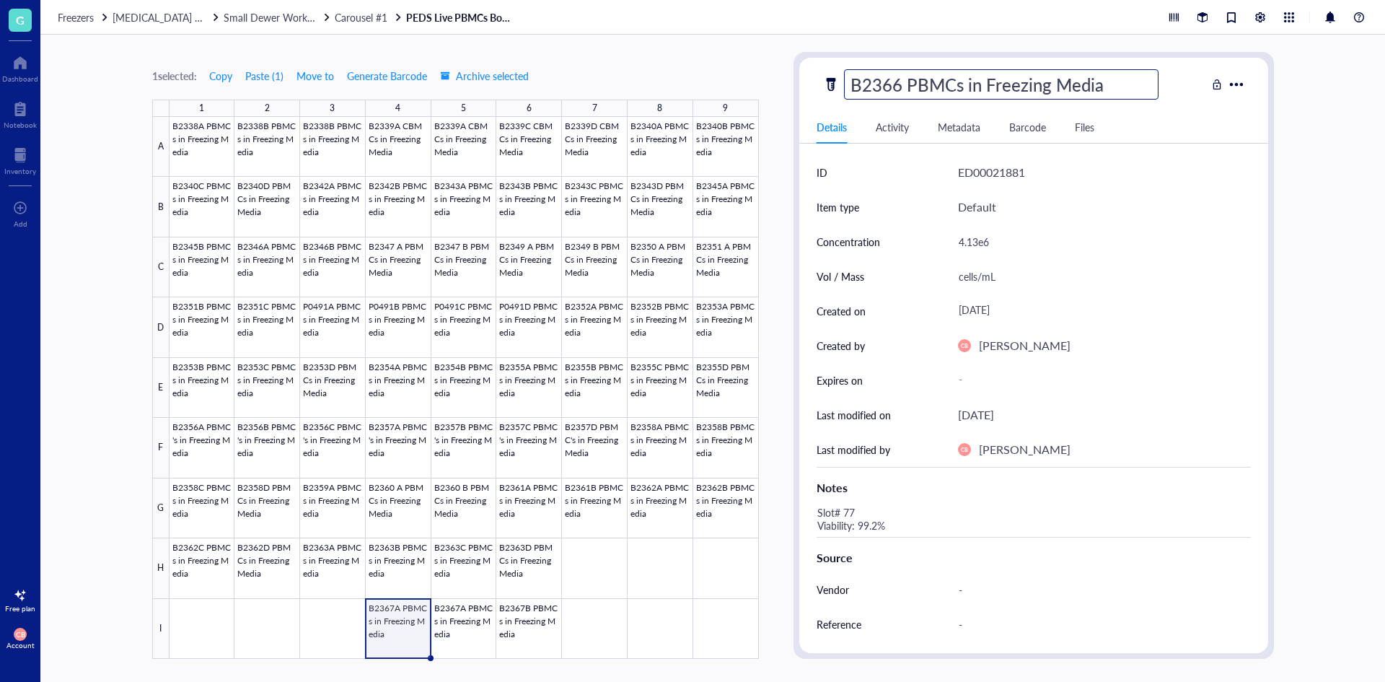
type input "B2366D PBMCs in Freezing Media"
click at [1015, 250] on div "4.13e6" at bounding box center [1098, 241] width 293 height 30
click at [1015, 250] on input "4.13e6" at bounding box center [1098, 241] width 291 height 29
click at [1015, 250] on div "4.13e6" at bounding box center [1098, 241] width 293 height 30
click at [1015, 250] on input "4.13e6" at bounding box center [1098, 241] width 291 height 29
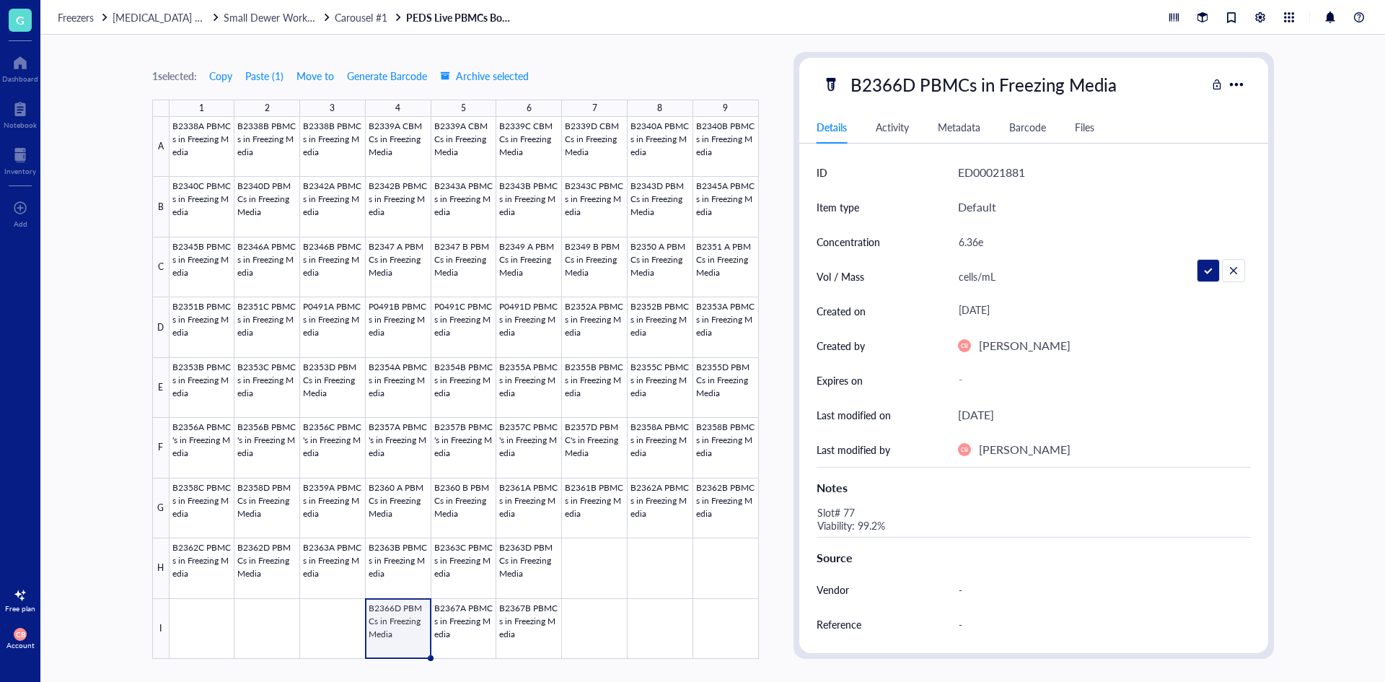
type input "6.36e6"
click at [862, 513] on div "Slot# 77 Viability: 99.2%" at bounding box center [1028, 519] width 434 height 35
click at [853, 512] on div "Slot# 77 Viability: 99.2%" at bounding box center [1028, 519] width 434 height 35
click at [853, 511] on textarea "Slot# 77 Viability: 99.2%" at bounding box center [923, 519] width 225 height 32
click at [866, 518] on textarea "Slot# 76 Viability: 99.2%" at bounding box center [923, 519] width 225 height 32
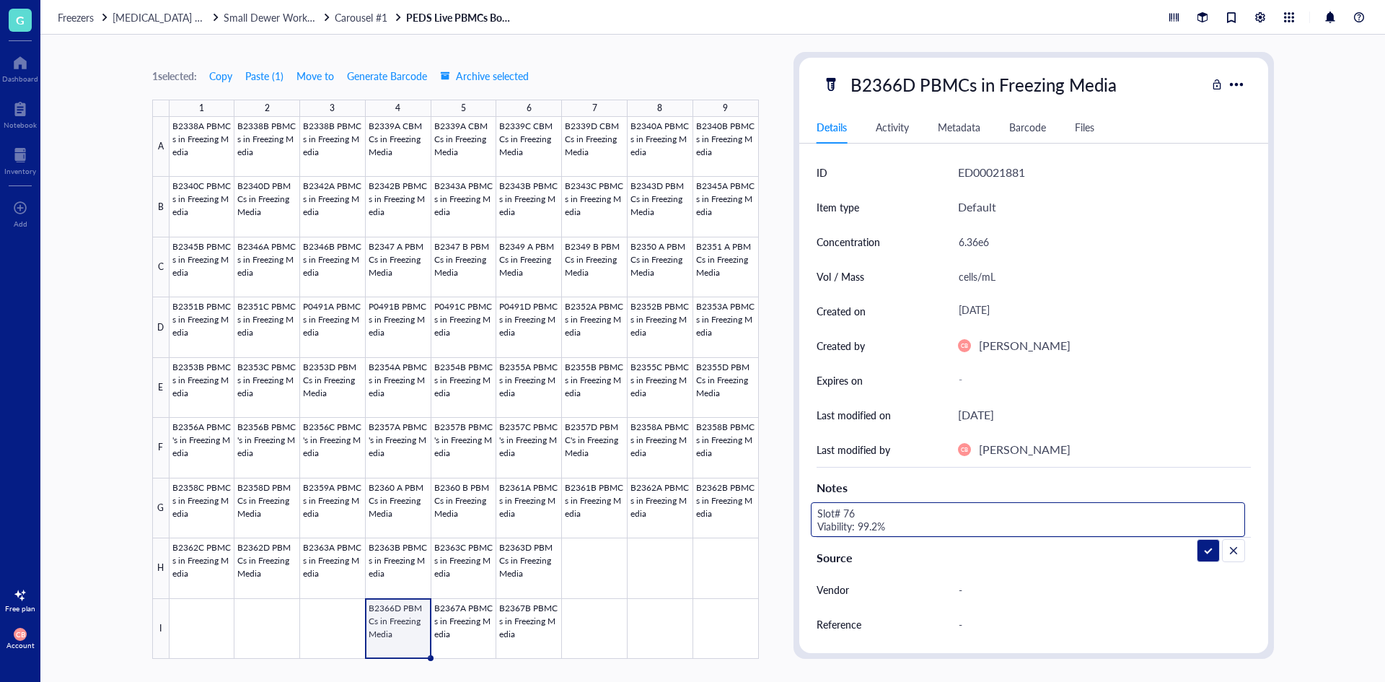
click at [866, 518] on textarea "Slot# 76 Viability: 99.2%" at bounding box center [923, 519] width 225 height 32
click at [866, 521] on textarea "Slot# 76 Viability: 99.2%" at bounding box center [923, 519] width 225 height 32
type textarea "Slot# 76 Viability: 88.9%"
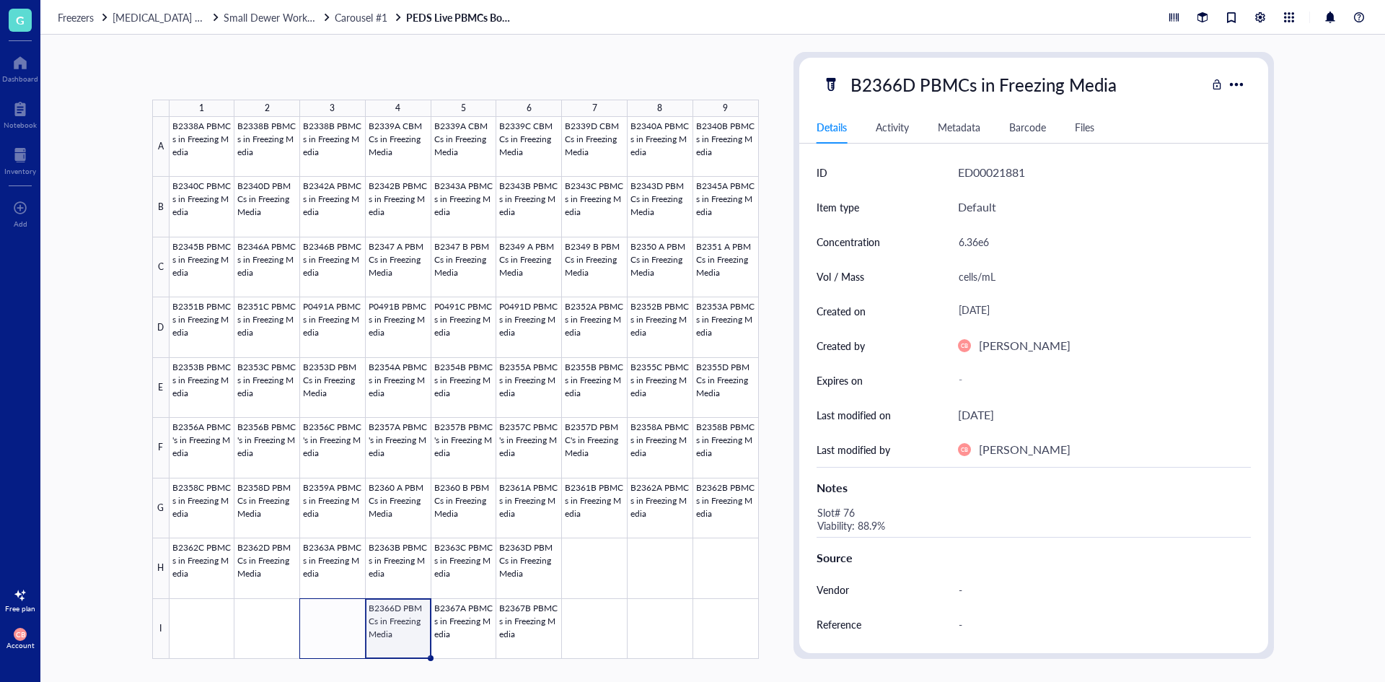
drag, startPoint x: 429, startPoint y: 660, endPoint x: 351, endPoint y: 650, distance: 79.3
click at [0, 0] on div "B2338A PBMCs in Freezing Media B2338B PBMCs in Freezing Media B2338B PBMCs in F…" at bounding box center [0, 0] width 0 height 0
click at [354, 643] on div at bounding box center [464, 388] width 589 height 542
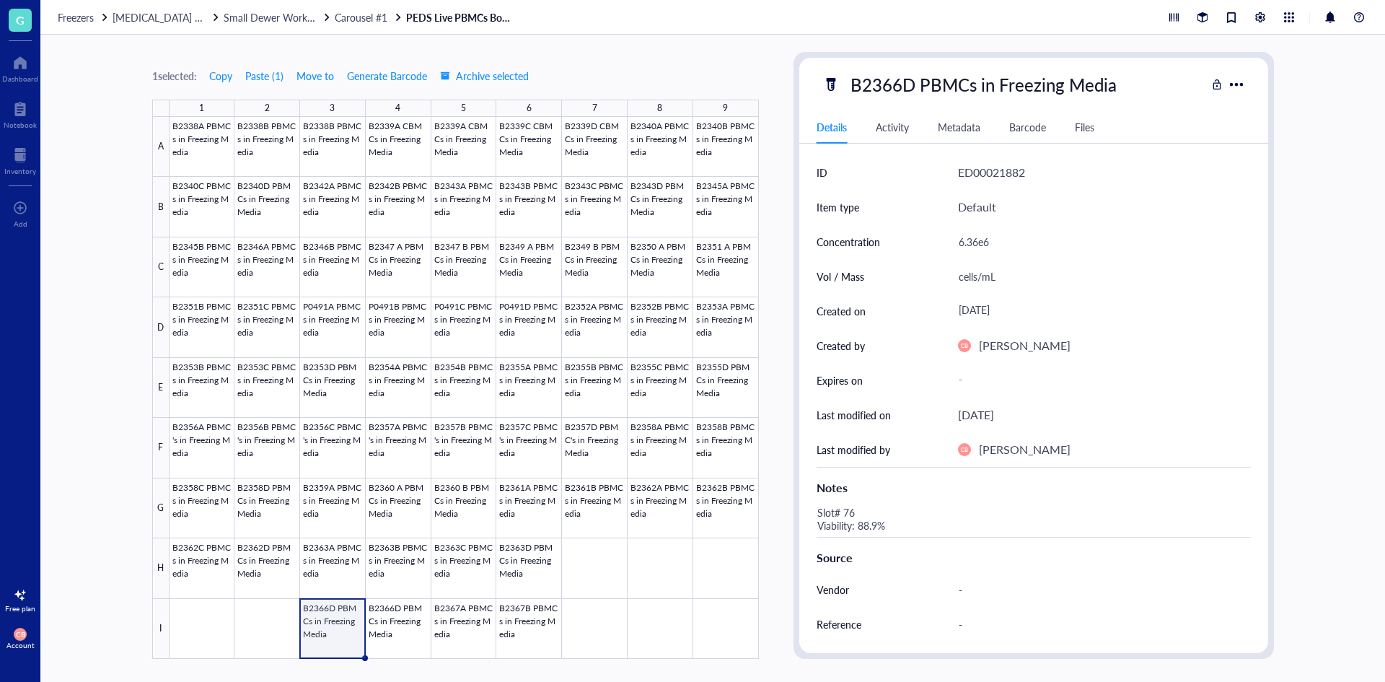
click at [893, 87] on div "B2366D PBMCs in Freezing Media" at bounding box center [983, 84] width 279 height 30
drag, startPoint x: 903, startPoint y: 84, endPoint x: 911, endPoint y: 83, distance: 8.1
click at [911, 83] on input "B2366D PBMCs in Freezing Media" at bounding box center [1006, 84] width 323 height 29
type input "B2366C PBMCs in Freezing Media"
click at [991, 246] on div "6.36e6" at bounding box center [1098, 241] width 293 height 30
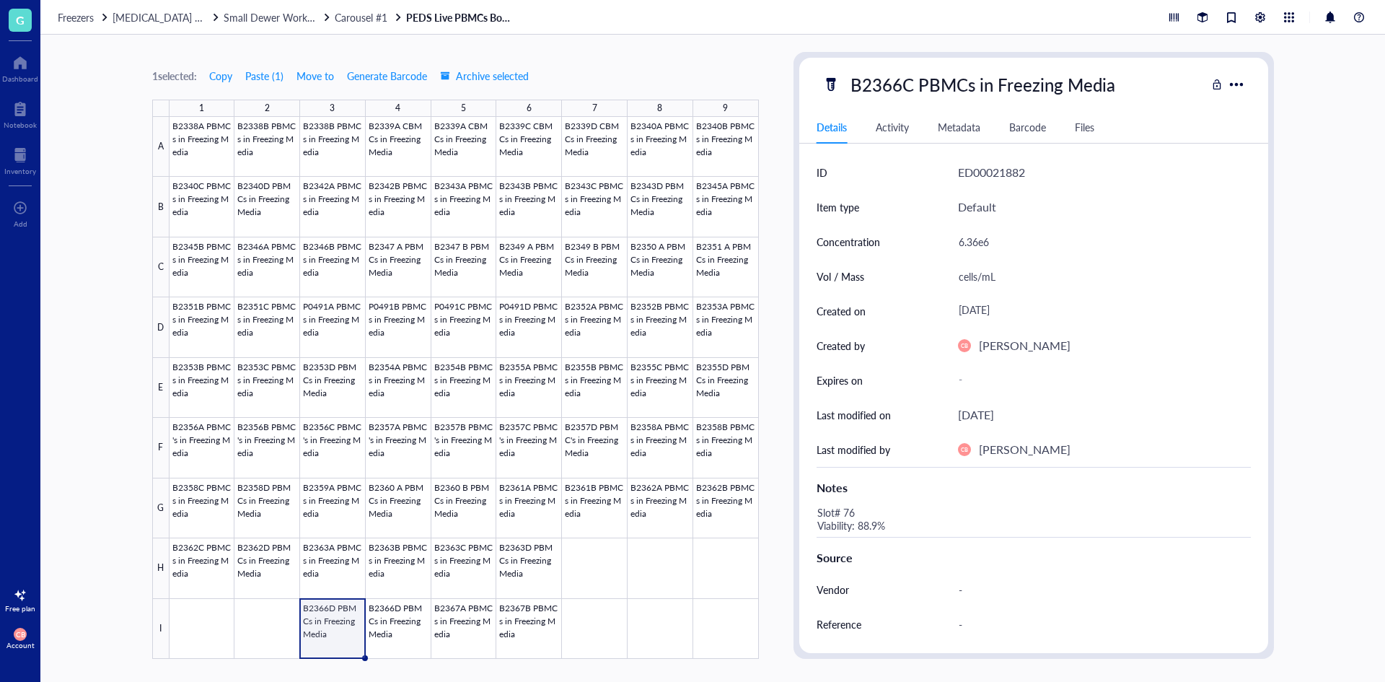
click at [987, 245] on div "6.36e6" at bounding box center [1098, 241] width 293 height 30
click at [987, 245] on input "6.36e6" at bounding box center [1098, 241] width 291 height 29
type input "6.07e6"
click at [876, 525] on div "Slot# 76 Viability: 88.9%" at bounding box center [1028, 519] width 434 height 35
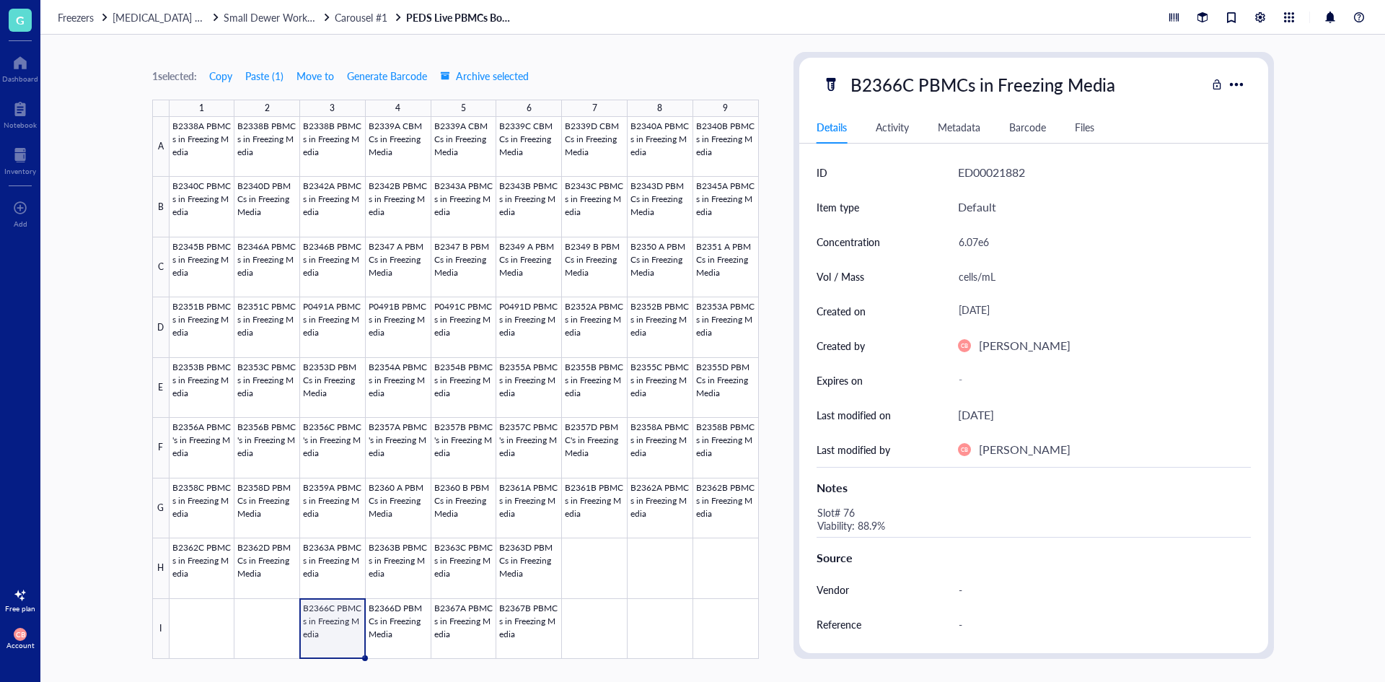
click at [855, 516] on div "Slot# 76 Viability: 88.9%" at bounding box center [1028, 519] width 434 height 35
click at [850, 514] on textarea "Slot# 76 Viability: 88.9%" at bounding box center [923, 519] width 225 height 32
click at [857, 520] on textarea "Slot# 75 Viability: 88.9%" at bounding box center [923, 519] width 225 height 32
click at [866, 523] on textarea "Slot# 75 Viability: 88.9%" at bounding box center [923, 519] width 225 height 32
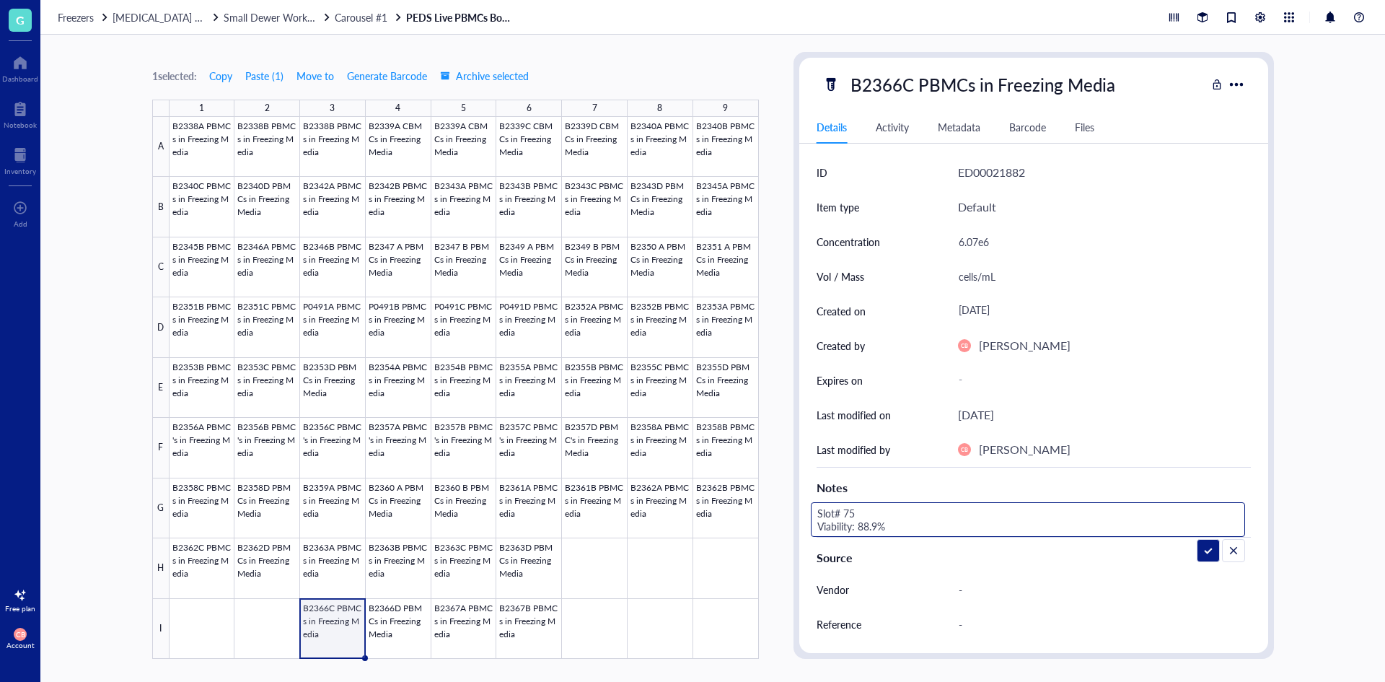
click at [866, 523] on textarea "Slot# 75 Viability: 88.9%" at bounding box center [923, 519] width 225 height 32
type textarea "Slot# 75 Viability: 89.7%"
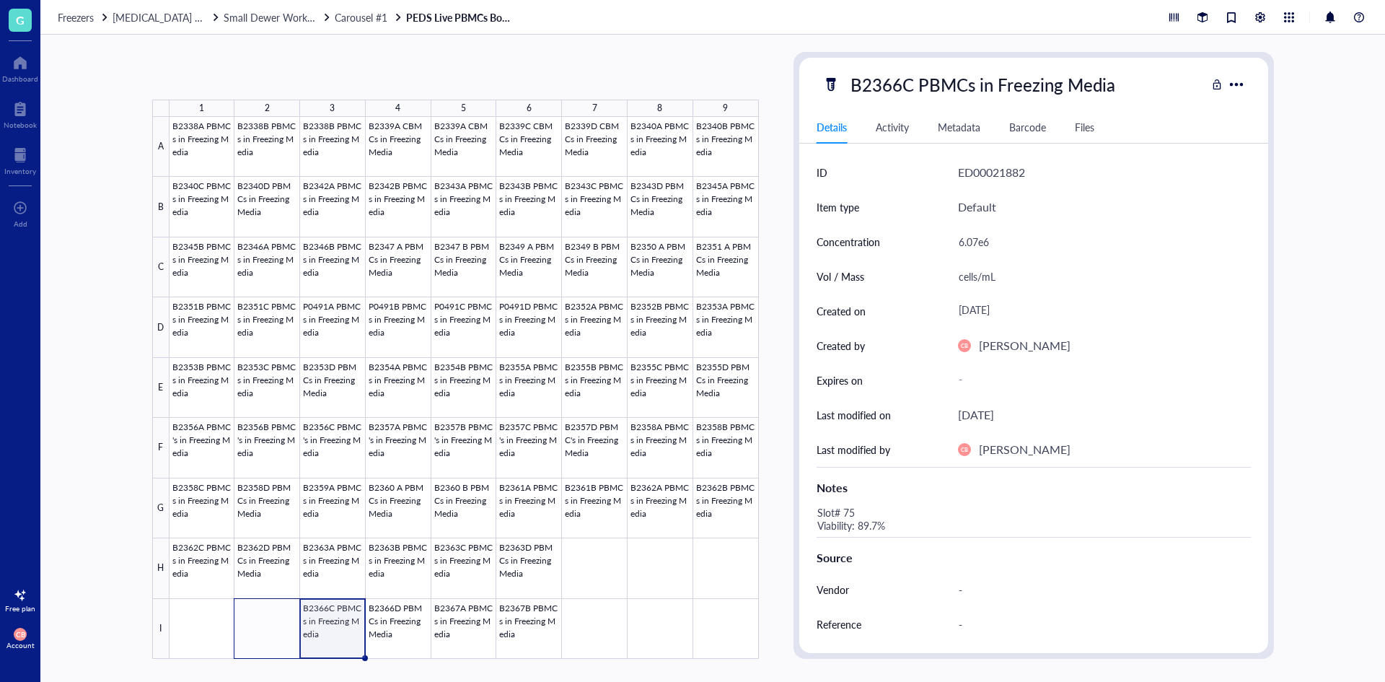
drag, startPoint x: 364, startPoint y: 656, endPoint x: 261, endPoint y: 635, distance: 105.1
click at [0, 0] on div "B2338A PBMCs in Freezing Media B2338B PBMCs in Freezing Media B2338B PBMCs in F…" at bounding box center [0, 0] width 0 height 0
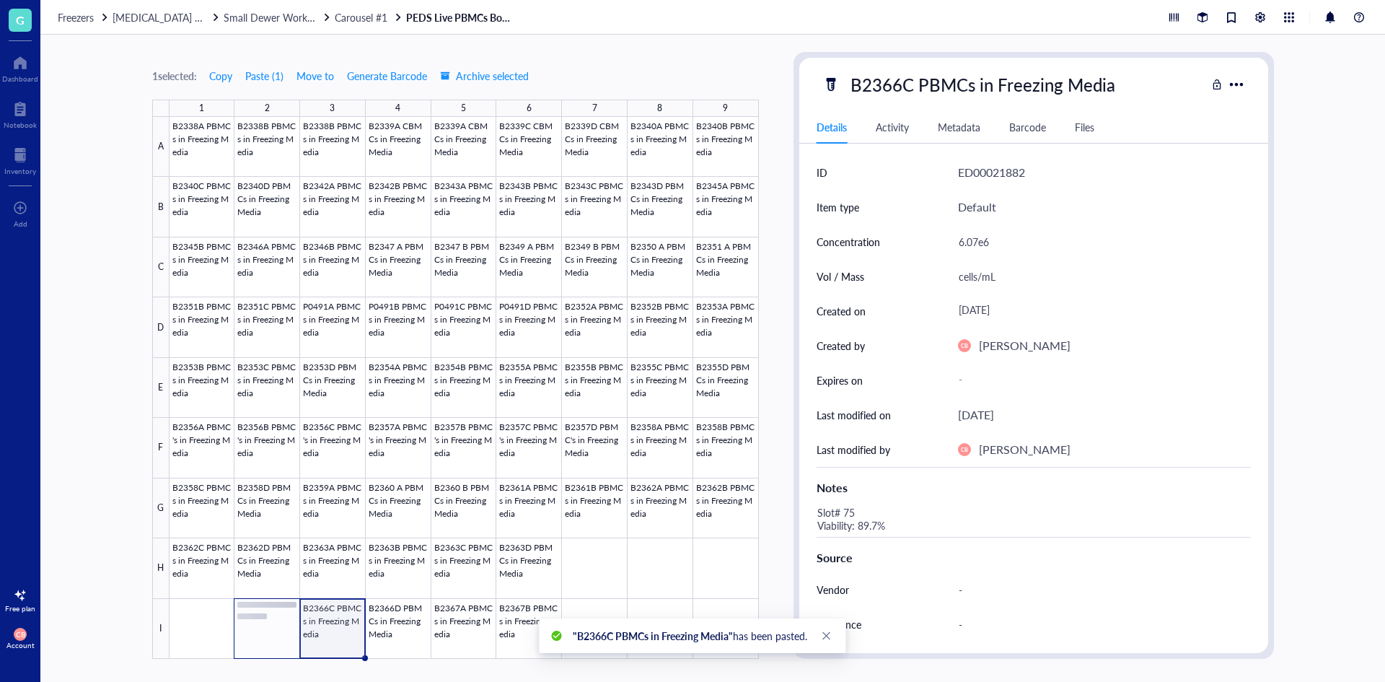
click at [263, 635] on div at bounding box center [464, 388] width 589 height 542
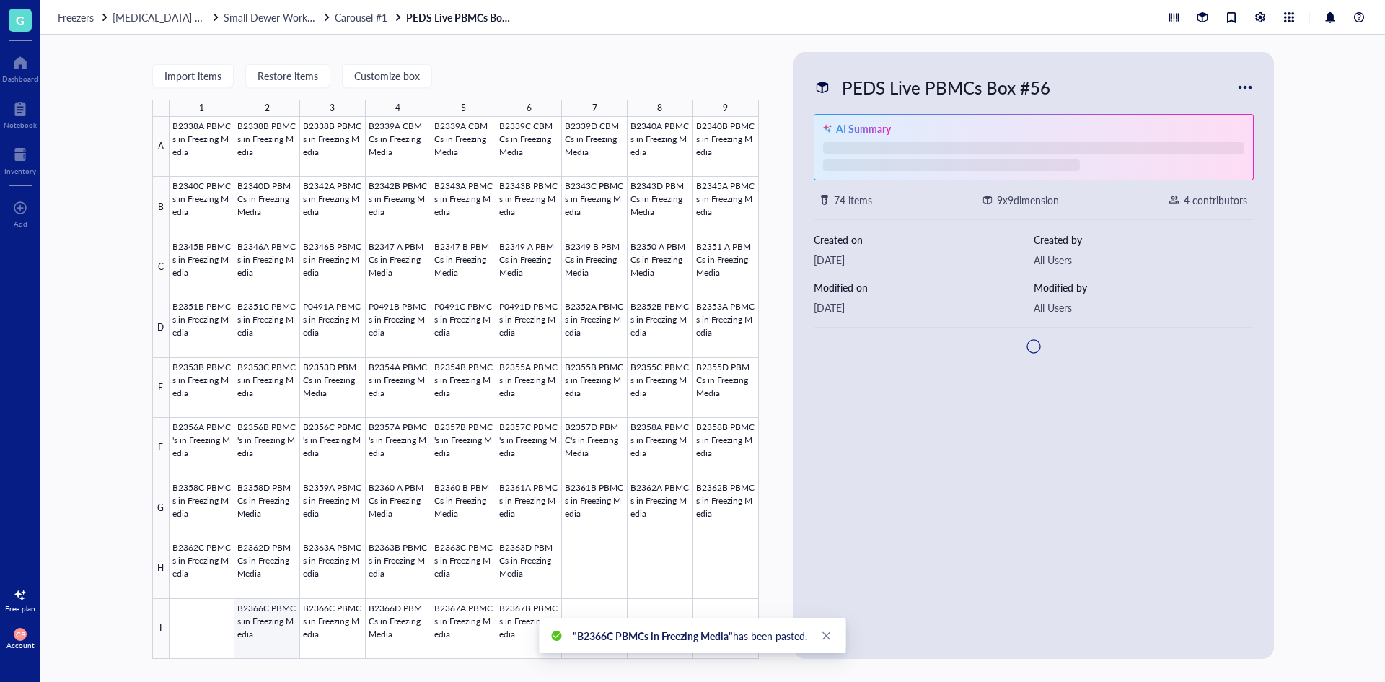
click at [264, 633] on div at bounding box center [464, 388] width 589 height 542
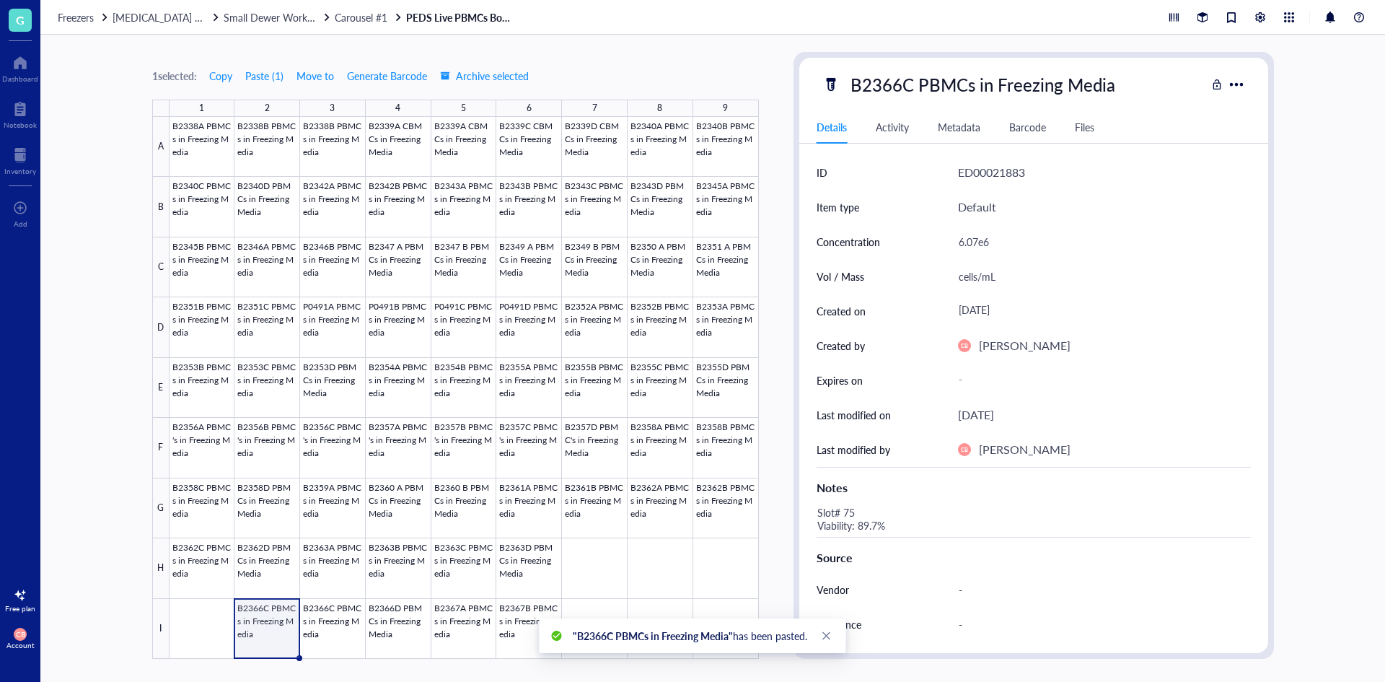
click at [920, 92] on div "B2366C PBMCs in Freezing Media" at bounding box center [983, 84] width 278 height 30
click at [905, 88] on input "B2366C PBMCs in Freezing Media" at bounding box center [1006, 84] width 323 height 29
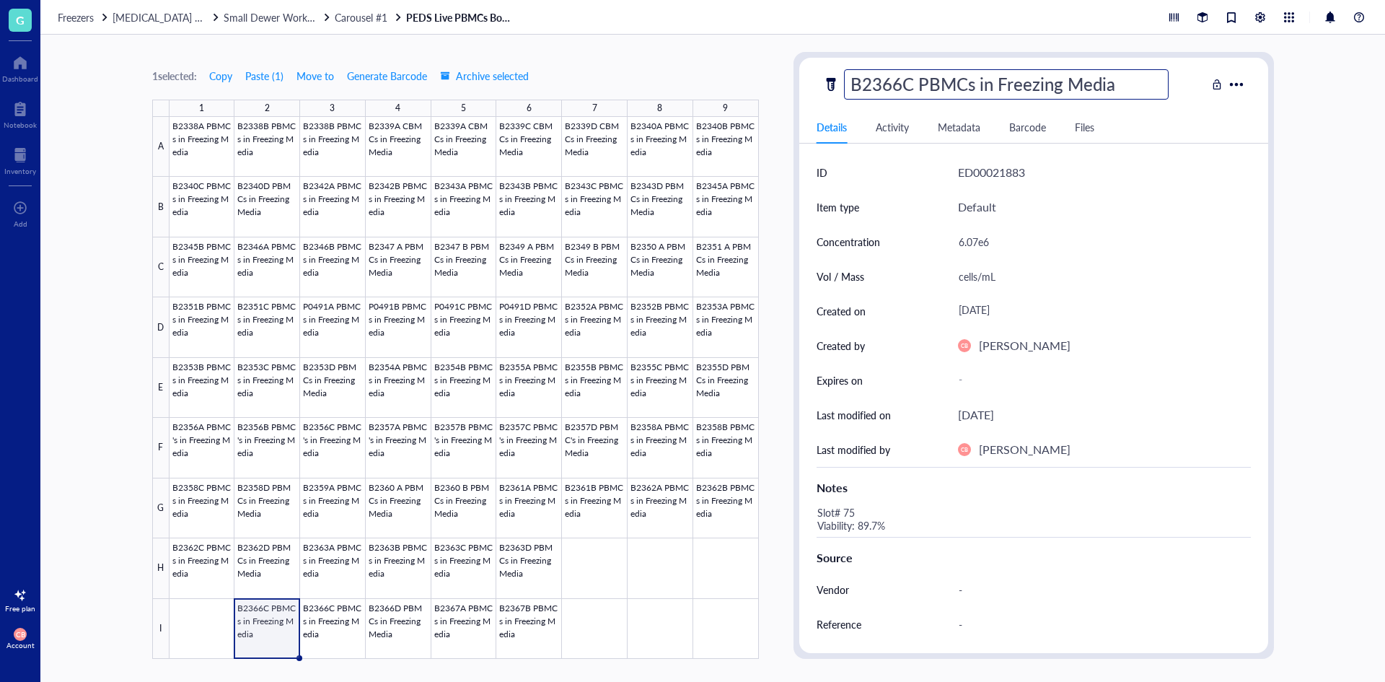
type input "B2366B PBMCs in Freezing Media"
click at [977, 249] on div "6.07e6" at bounding box center [1098, 241] width 293 height 30
click at [977, 245] on div "6.07e6" at bounding box center [1098, 241] width 293 height 30
type input "5.84e6"
click at [848, 526] on div "Slot# 75 Viability: 89.7%" at bounding box center [1028, 519] width 434 height 35
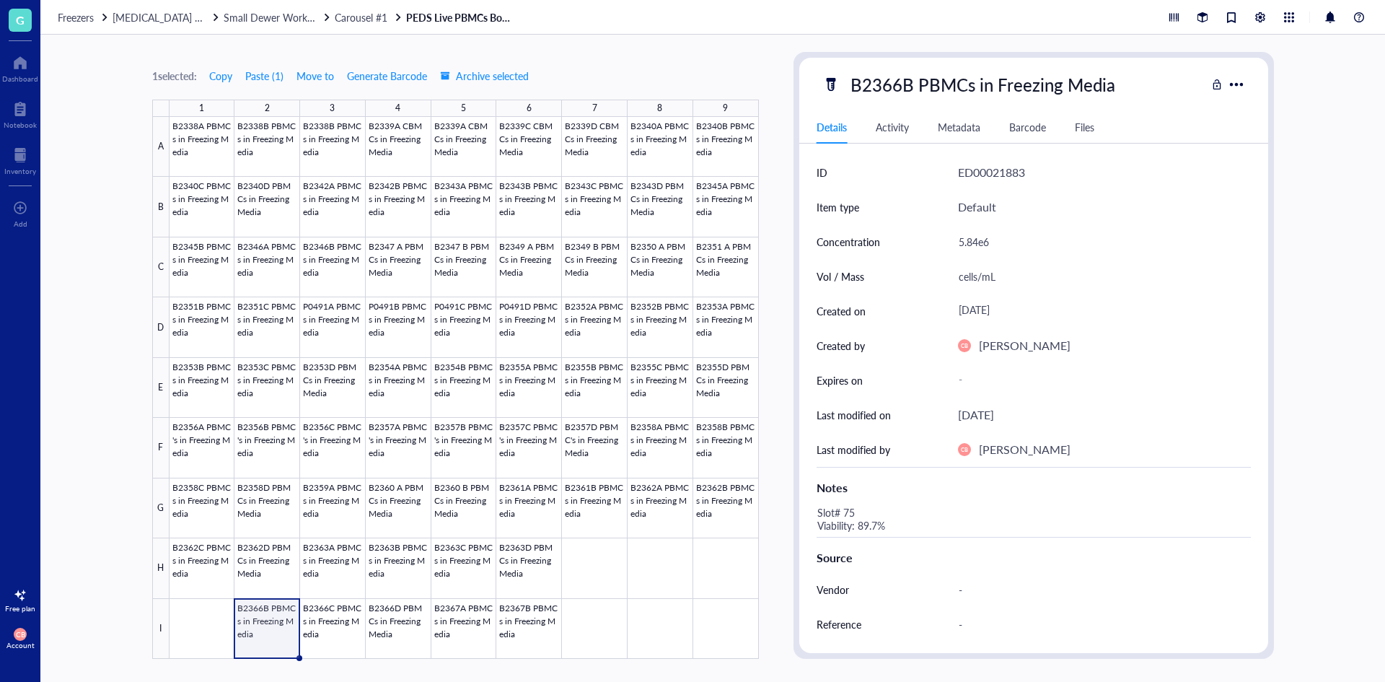
click at [849, 511] on div "Slot# 75 Viability: 89.7%" at bounding box center [1028, 519] width 434 height 35
click at [853, 509] on textarea "Slot# 75 Viability: 89.7%" at bounding box center [923, 519] width 225 height 32
click at [864, 529] on textarea "Slot# 74 Viability: 89.7%" at bounding box center [923, 519] width 225 height 32
click at [863, 529] on textarea "Slot# 74 Viability: 89.7%" at bounding box center [923, 519] width 225 height 32
type textarea "Slot# 74 Viability: 90.7%"
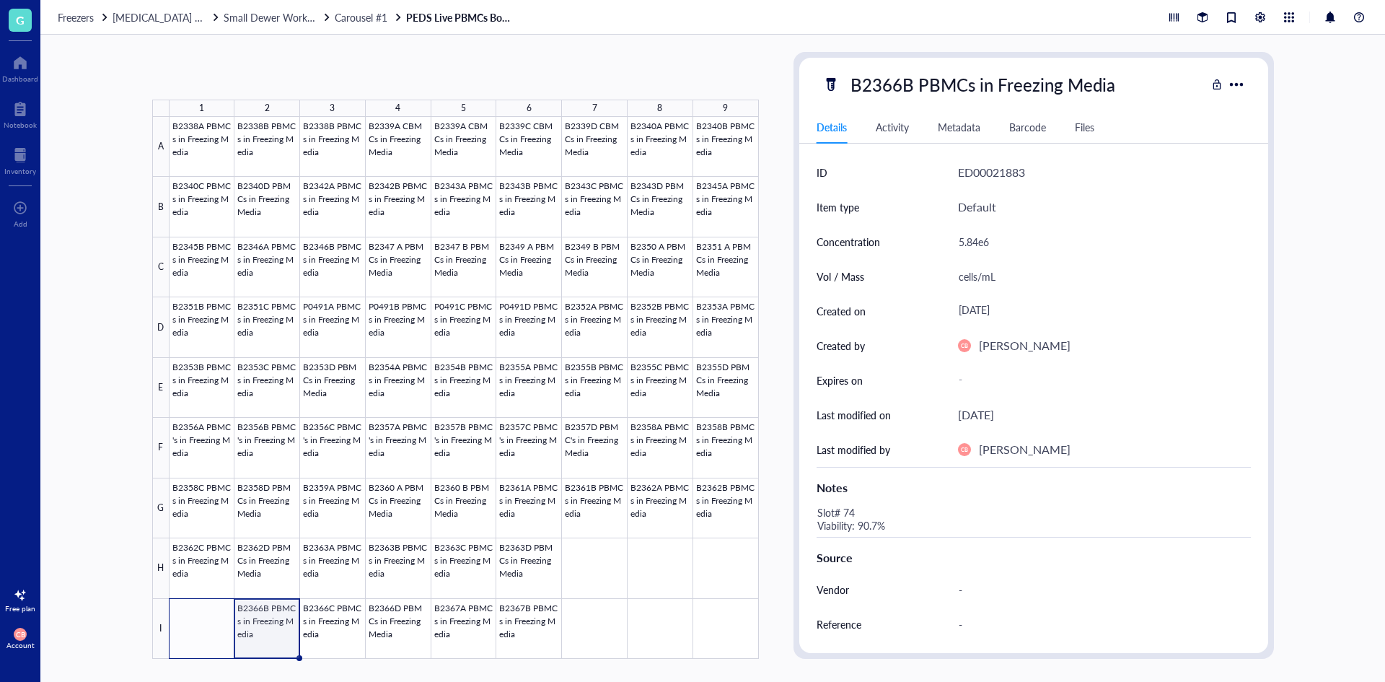
drag, startPoint x: 298, startPoint y: 657, endPoint x: 221, endPoint y: 641, distance: 78.8
click at [0, 0] on div "B2338A PBMCs in Freezing Media B2338B PBMCs in Freezing Media B2338B PBMCs in F…" at bounding box center [0, 0] width 0 height 0
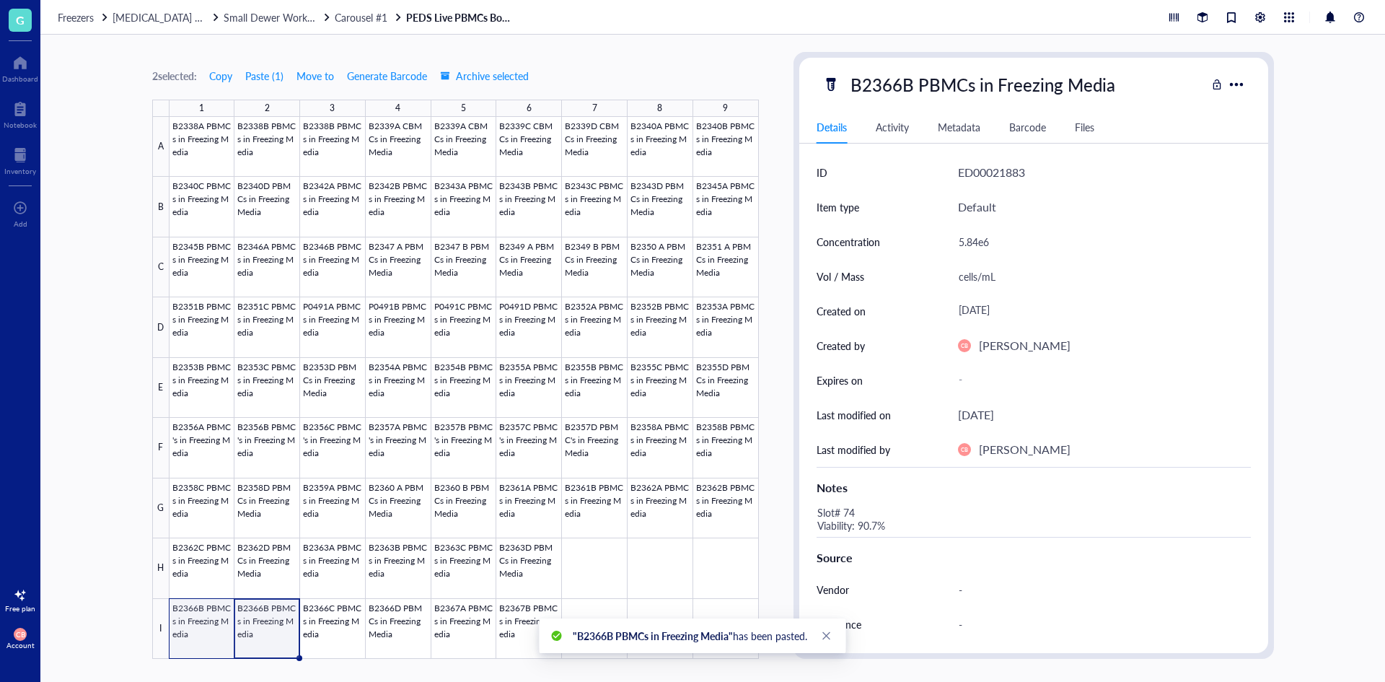
click at [217, 630] on div at bounding box center [464, 388] width 589 height 542
click at [897, 97] on div "B2366B PBMCs in Freezing Media" at bounding box center [983, 84] width 278 height 30
drag, startPoint x: 899, startPoint y: 92, endPoint x: 909, endPoint y: 91, distance: 10.1
click at [909, 91] on input "B2366B PBMCs in Freezing Media" at bounding box center [1006, 84] width 323 height 29
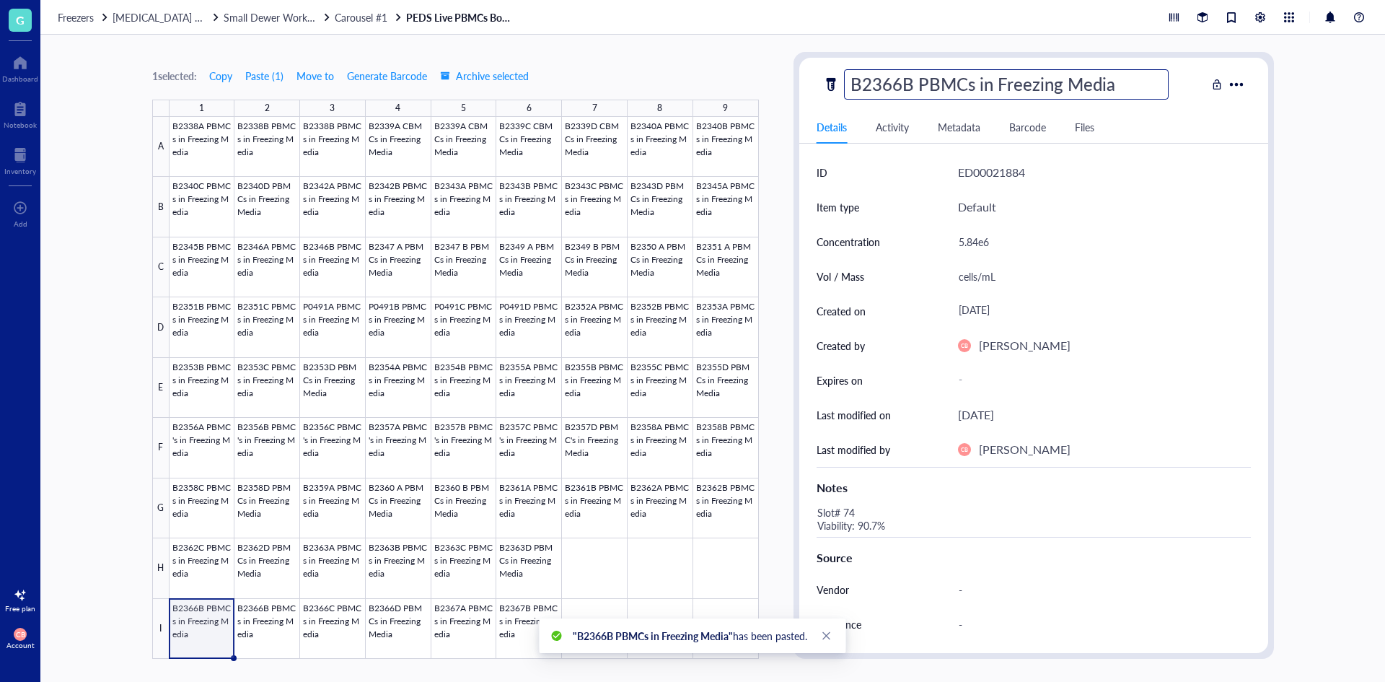
type input "B2366A PBMCs in Freezing Media"
click at [982, 244] on div "5.84e6" at bounding box center [1098, 241] width 293 height 30
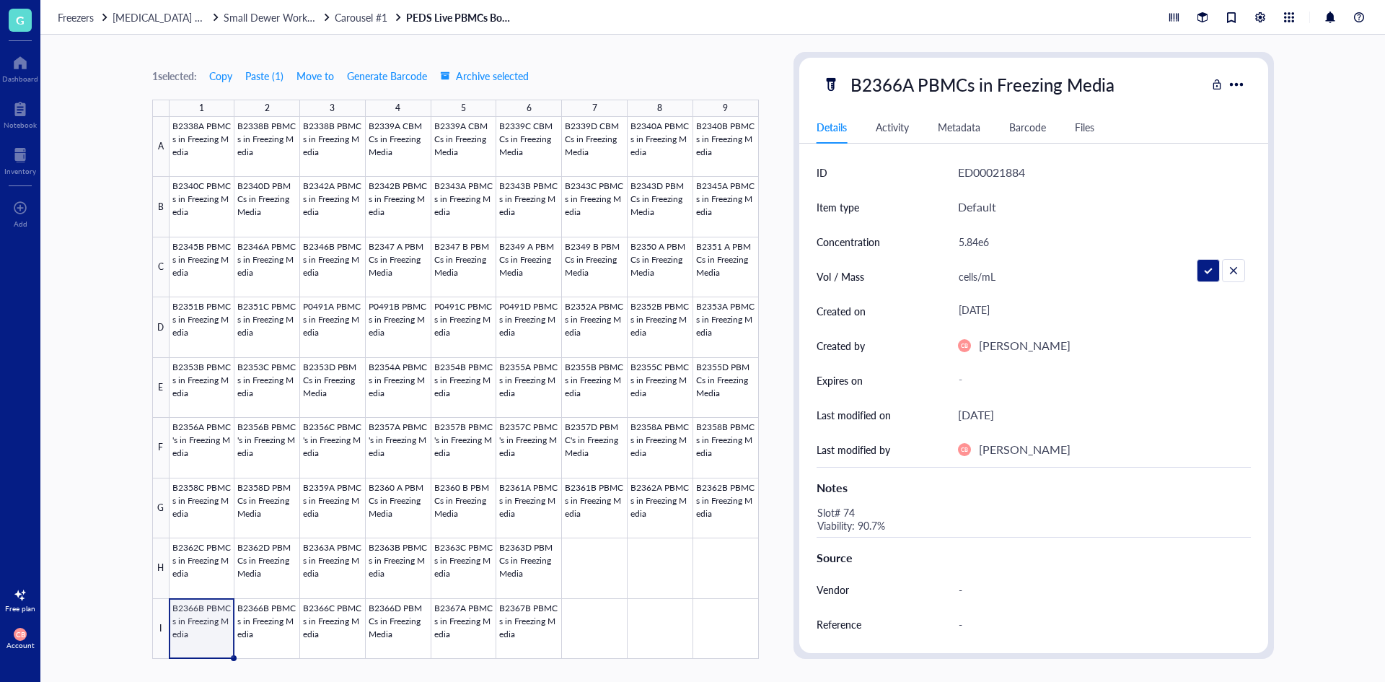
click at [982, 245] on input "5.84e6" at bounding box center [1098, 241] width 291 height 29
click at [985, 245] on div "5.84e6" at bounding box center [1098, 241] width 293 height 30
click at [985, 245] on input "5.84e6" at bounding box center [1098, 241] width 291 height 29
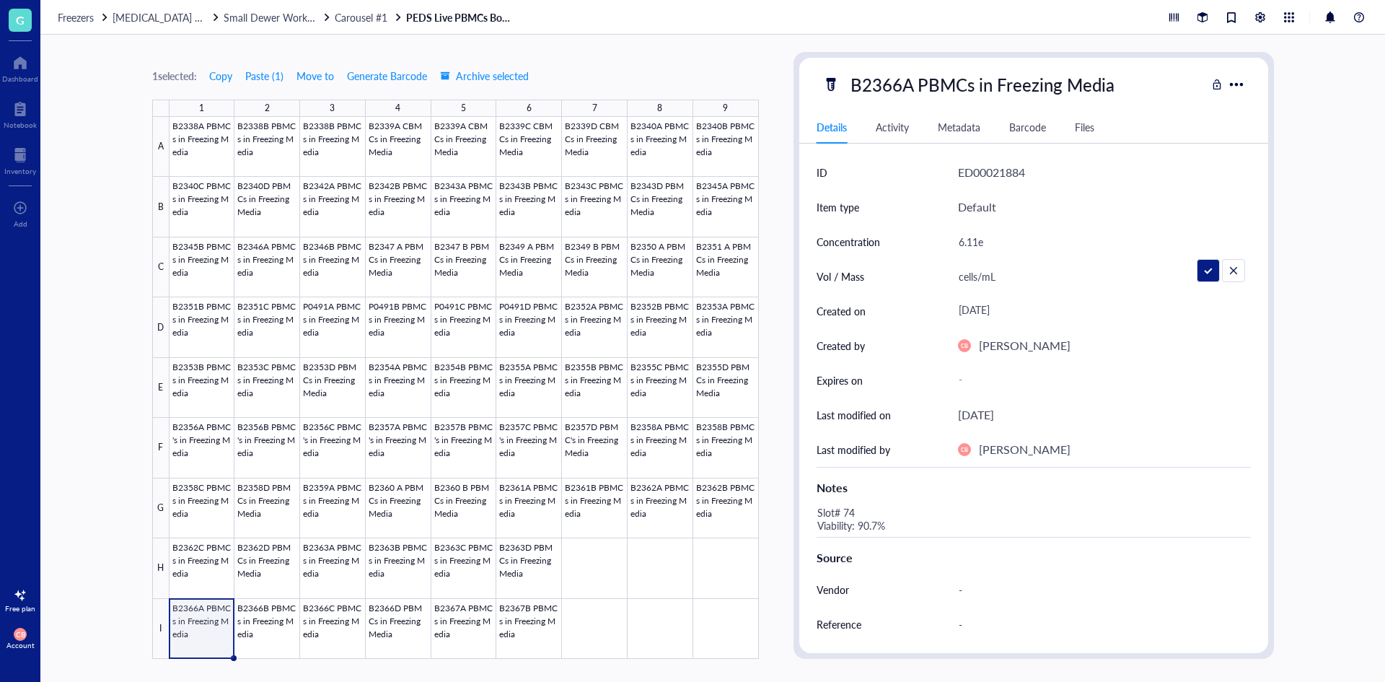
type input "6.11e6"
click at [850, 524] on div "Slot# 74 Viability: 90.7%" at bounding box center [1028, 519] width 434 height 35
click at [849, 513] on div "Slot# 74 Viability: 90.7%" at bounding box center [1028, 519] width 434 height 35
click at [853, 513] on textarea "Slot# 74 Viability: 90.7%" at bounding box center [923, 519] width 225 height 32
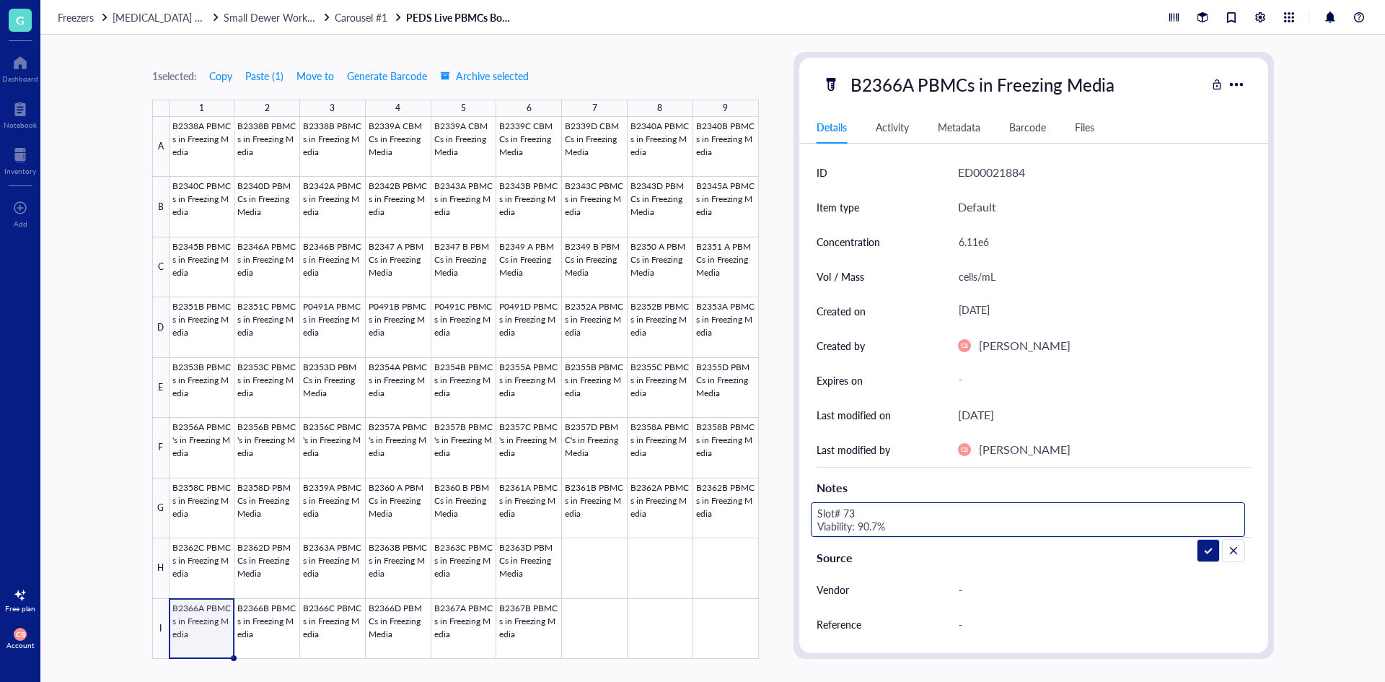
click at [865, 519] on textarea "Slot# 73 Viability: 90.7%" at bounding box center [923, 519] width 225 height 32
type textarea "Slot# 73 Viability: 93.1%"
click at [993, 309] on div "[DATE]" at bounding box center [1098, 311] width 293 height 26
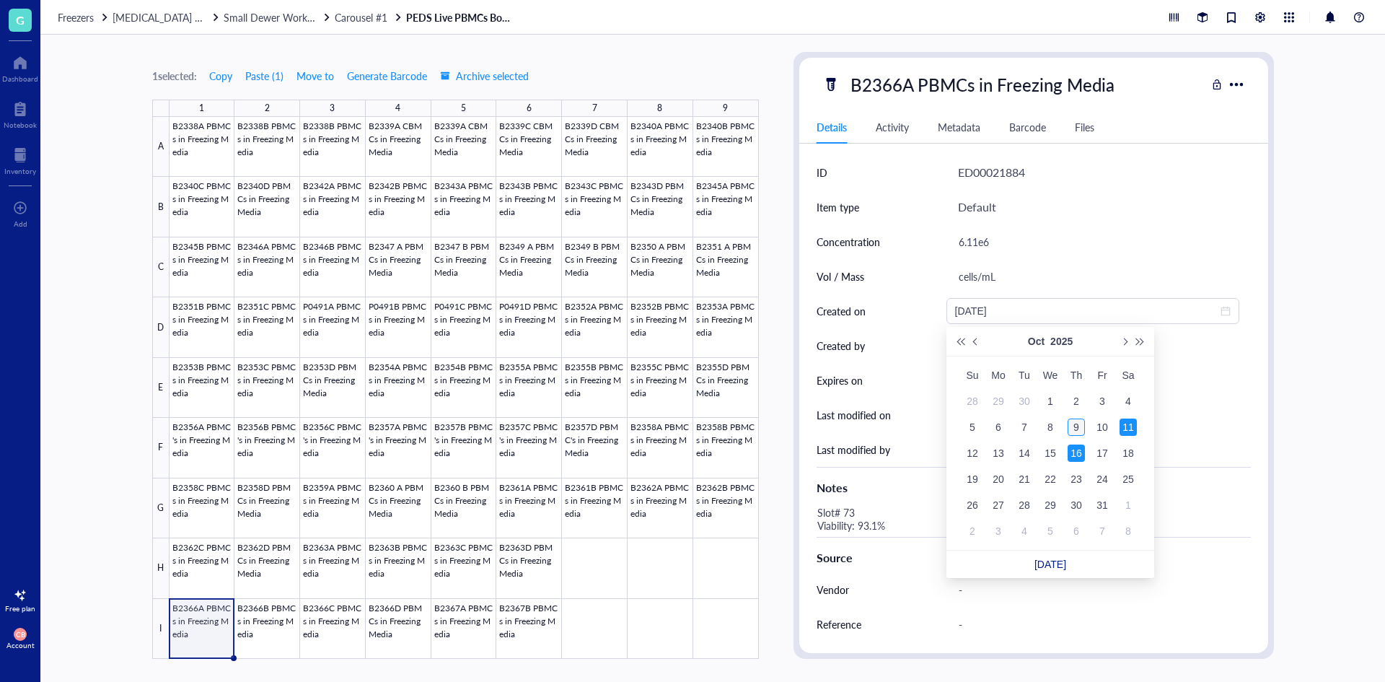
type input "[DATE]"
click at [1076, 421] on div "9" at bounding box center [1076, 426] width 17 height 17
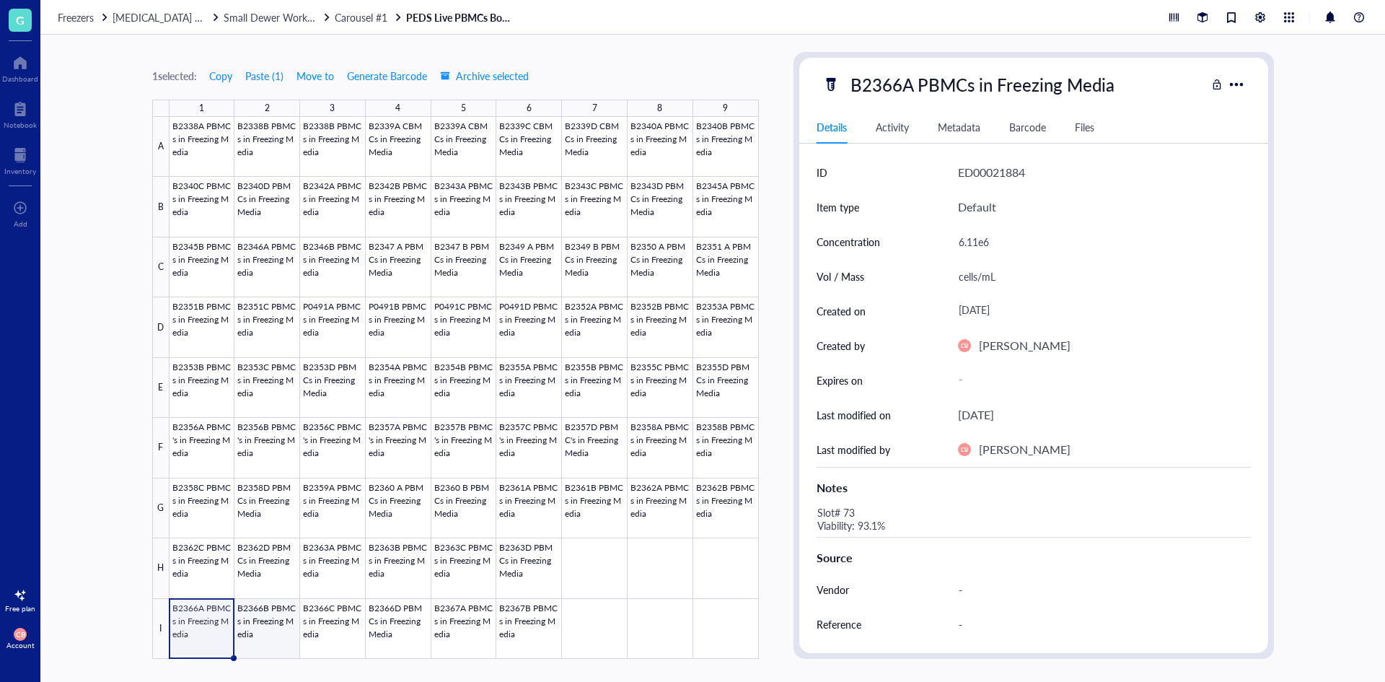
click at [284, 609] on div at bounding box center [464, 388] width 589 height 542
click at [1003, 304] on div "[DATE]" at bounding box center [1098, 311] width 293 height 26
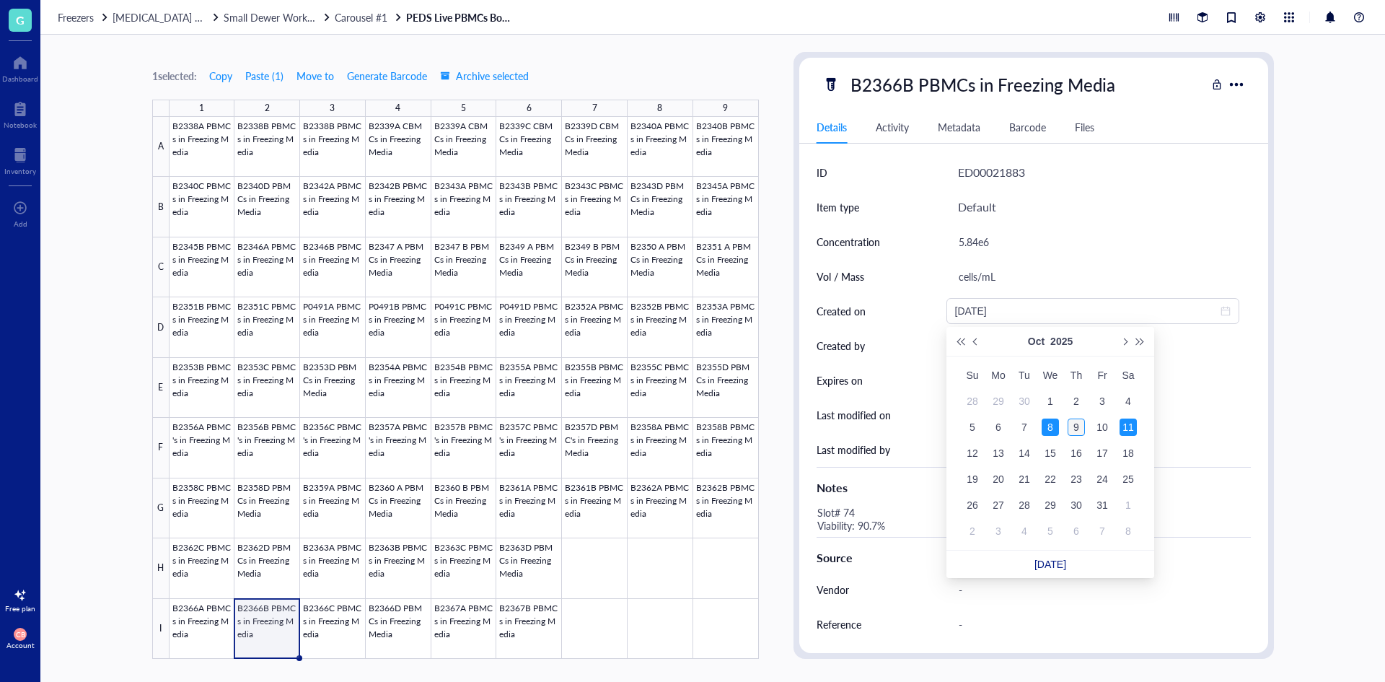
type input "[DATE]"
click at [1073, 428] on div "9" at bounding box center [1076, 426] width 17 height 17
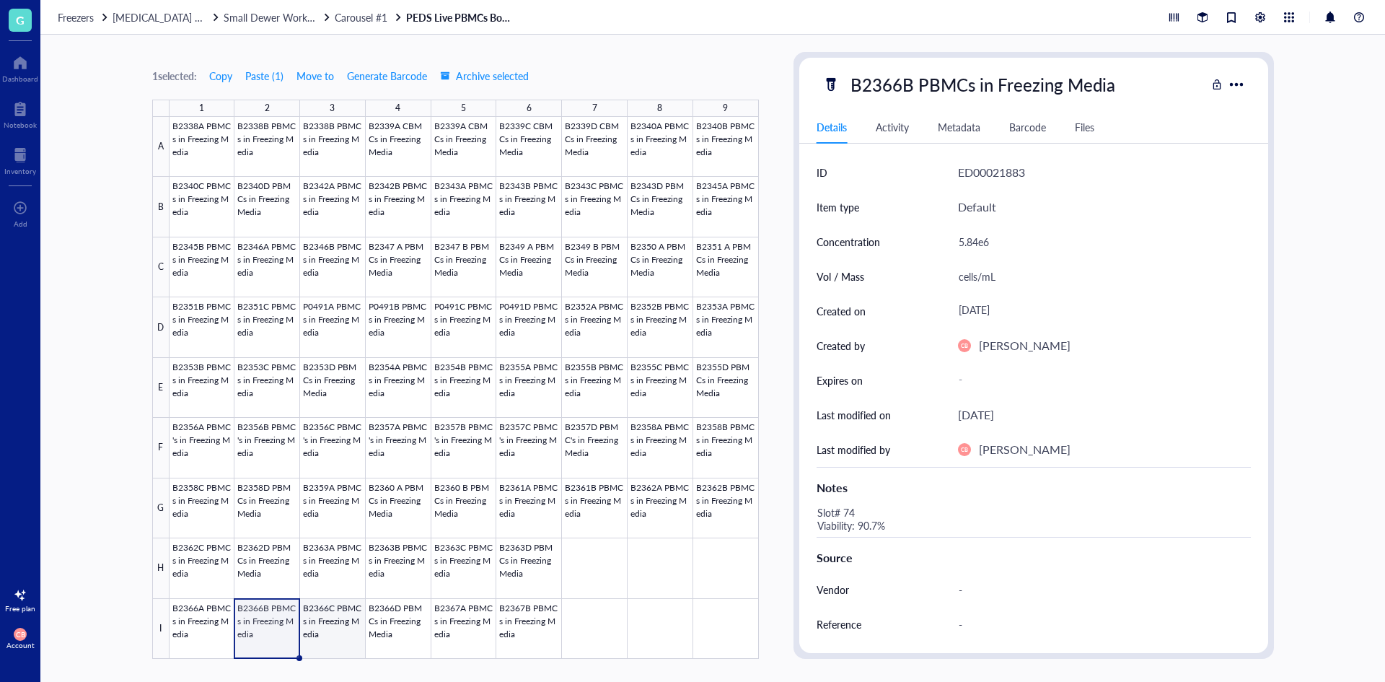
click at [340, 621] on div at bounding box center [464, 388] width 589 height 542
click at [1003, 303] on div "[DATE]" at bounding box center [1098, 311] width 293 height 26
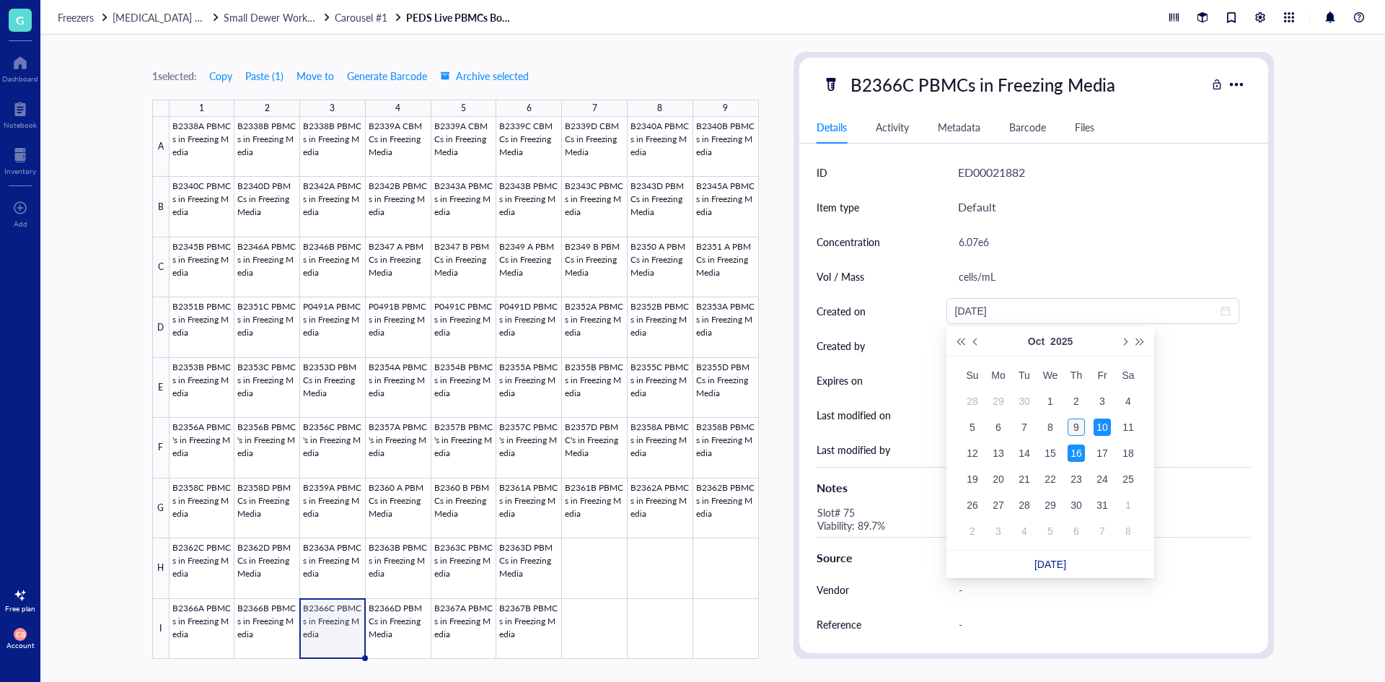
type input "[DATE]"
click at [1075, 430] on div "9" at bounding box center [1076, 426] width 17 height 17
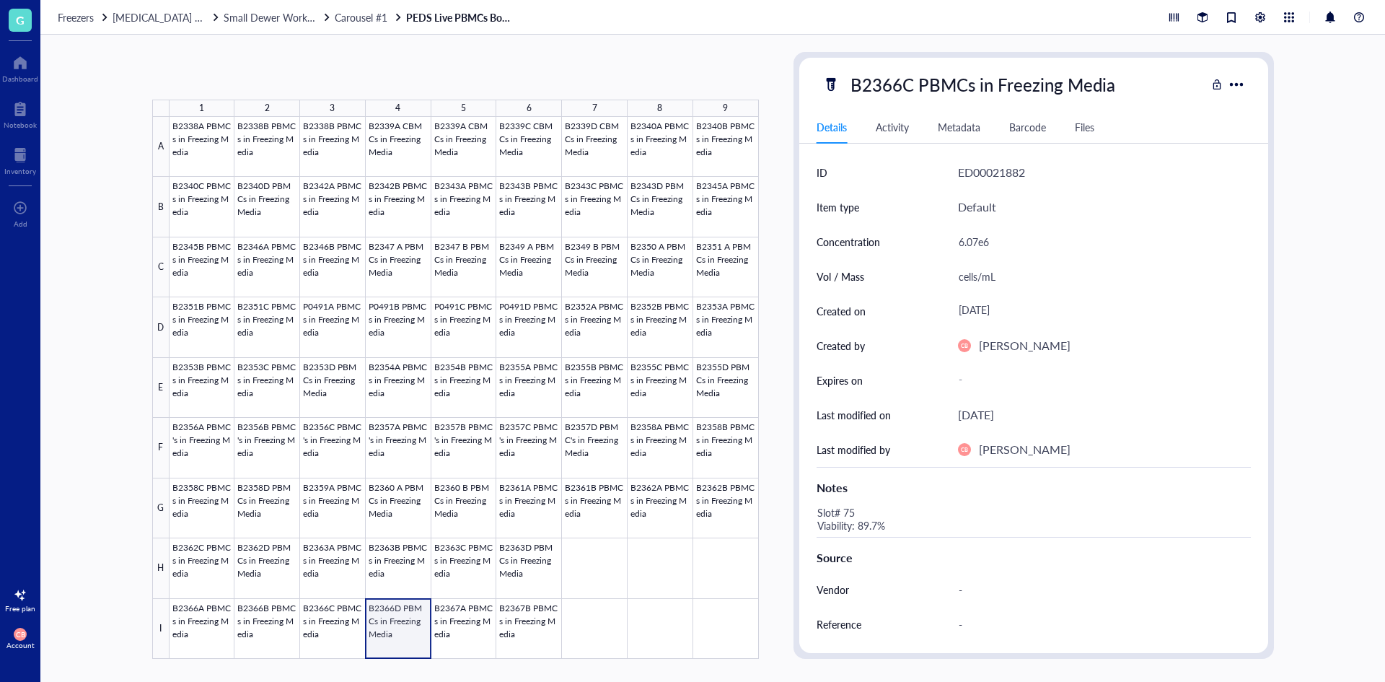
click at [408, 640] on div at bounding box center [464, 388] width 589 height 542
click at [1010, 317] on div "[DATE]" at bounding box center [1098, 311] width 293 height 26
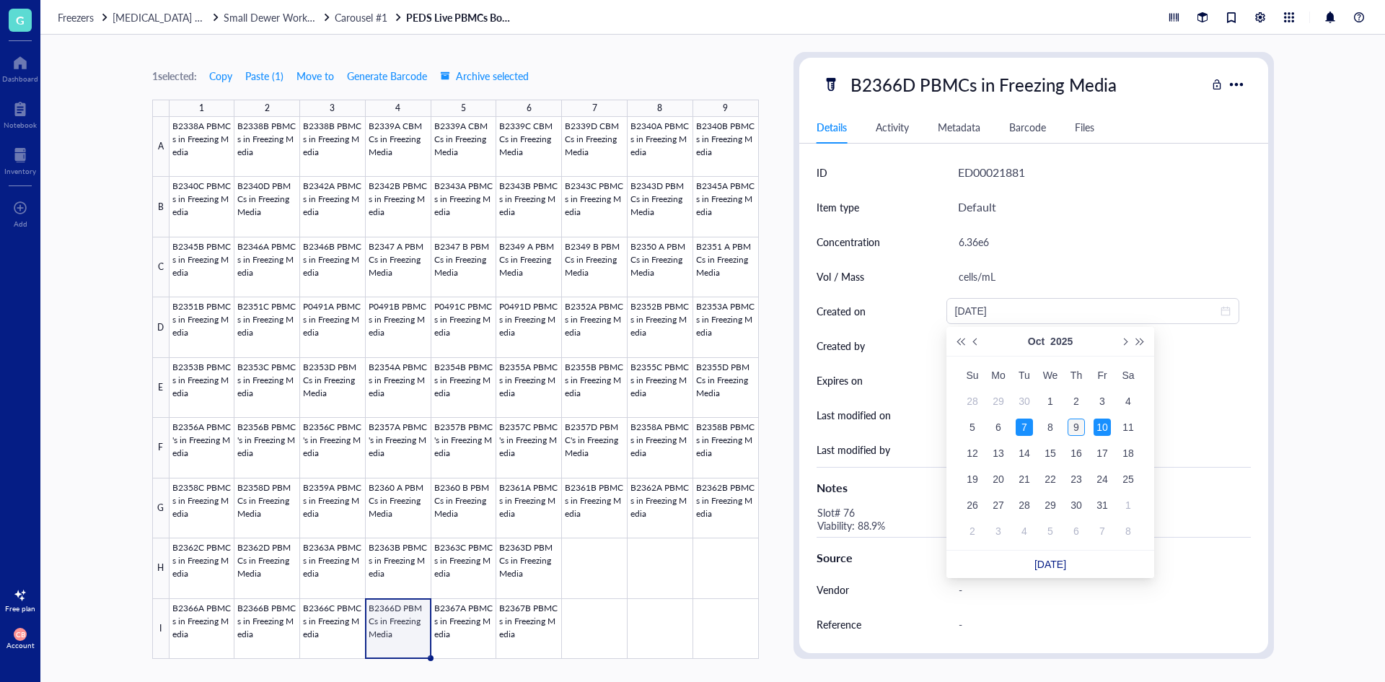
type input "[DATE]"
click at [1076, 428] on div "9" at bounding box center [1076, 426] width 17 height 17
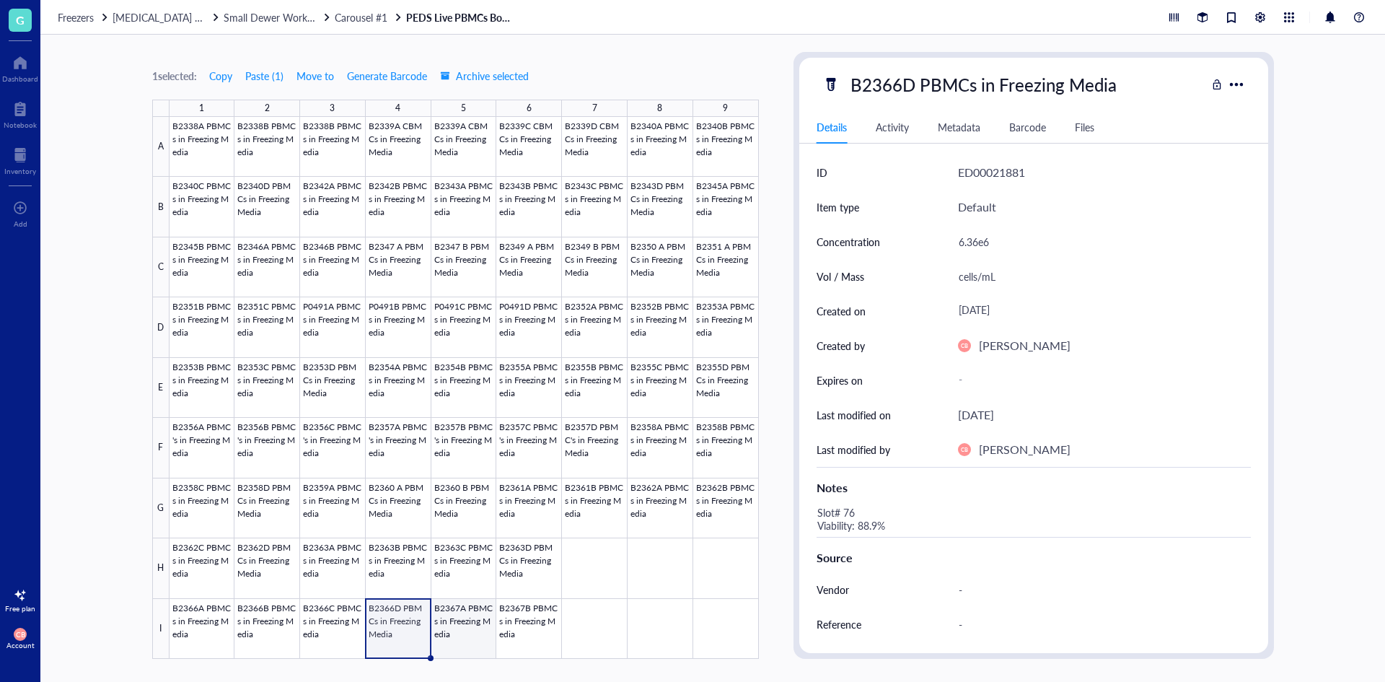
click at [462, 643] on div at bounding box center [464, 388] width 589 height 542
click at [1013, 309] on div "[DATE]" at bounding box center [1098, 311] width 293 height 26
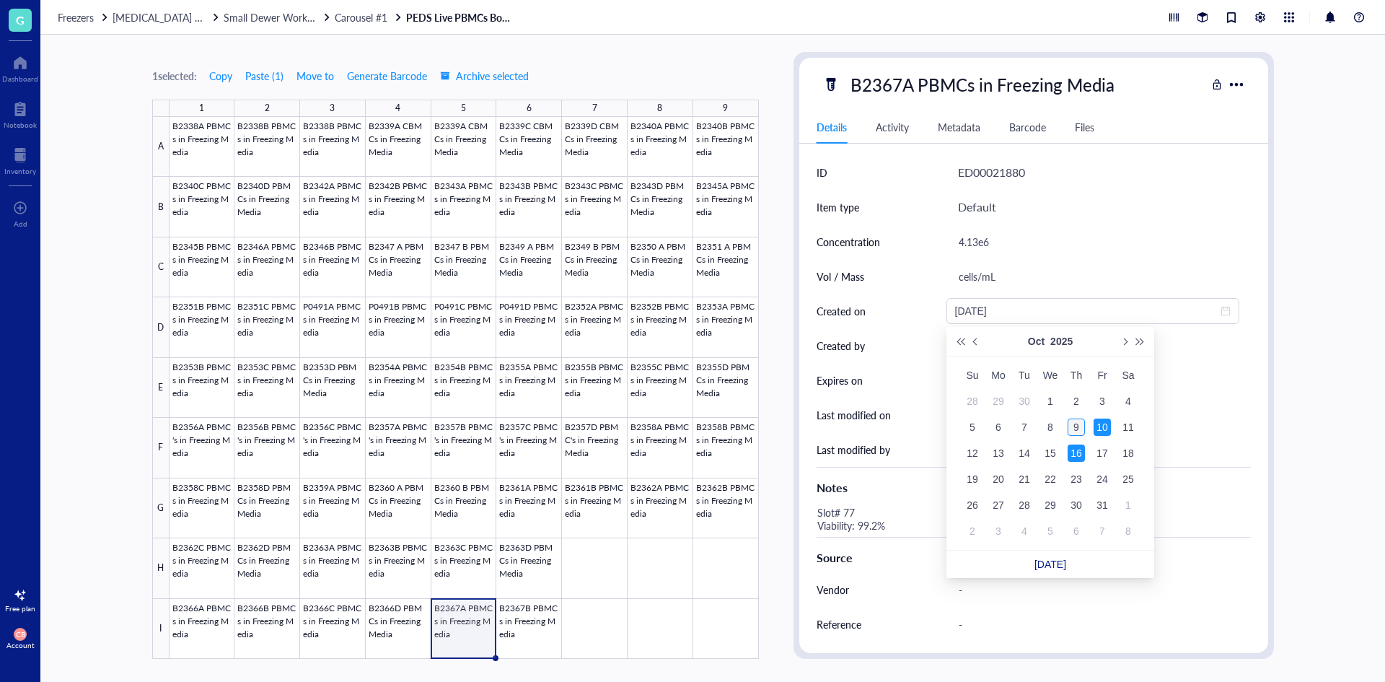
type input "[DATE]"
click at [1076, 434] on div "9" at bounding box center [1076, 426] width 17 height 17
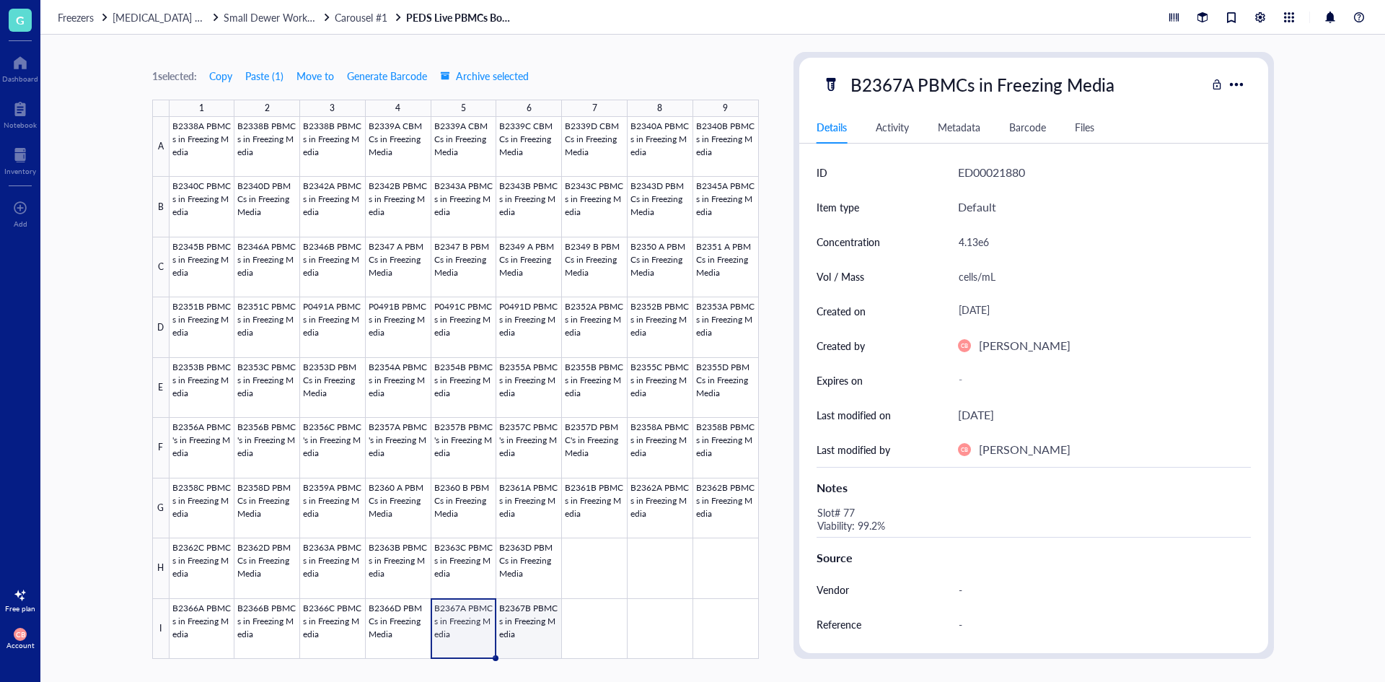
click at [534, 632] on div at bounding box center [464, 388] width 589 height 542
click at [1314, 271] on div "1 selected: Copy Paste ( 1 ) Move to Generate Barcode Archive selected 1 2 3 4 …" at bounding box center [712, 358] width 1345 height 647
click at [380, 645] on div at bounding box center [464, 388] width 589 height 542
click at [211, 633] on div at bounding box center [464, 388] width 589 height 542
